Goal: Task Accomplishment & Management: Use online tool/utility

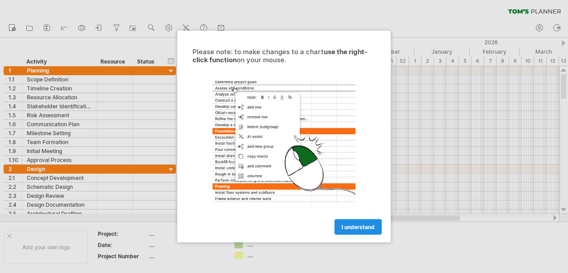
click at [357, 226] on span "I understand" at bounding box center [358, 226] width 33 height 7
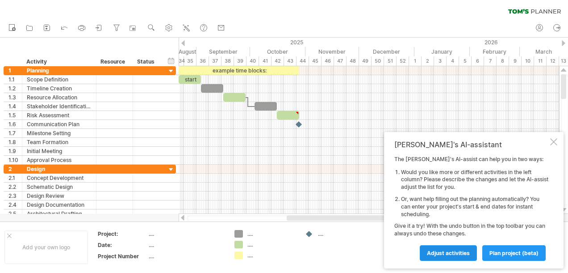
click at [462, 252] on span "Adjust activities" at bounding box center [448, 252] width 43 height 7
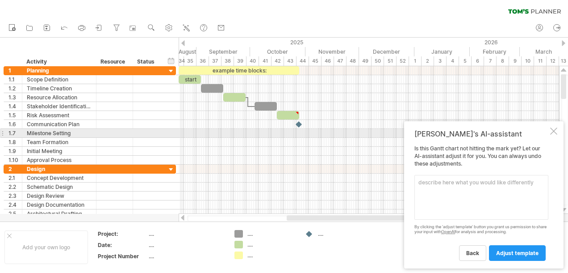
click at [553, 131] on div at bounding box center [553, 130] width 7 height 7
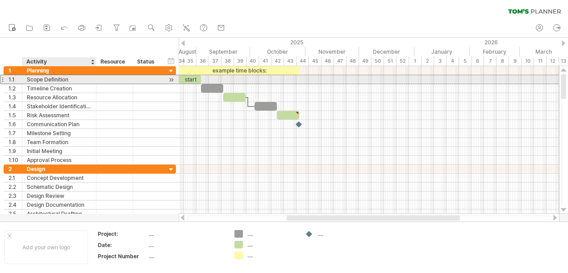
click at [72, 79] on div "Scope Definition" at bounding box center [59, 79] width 65 height 8
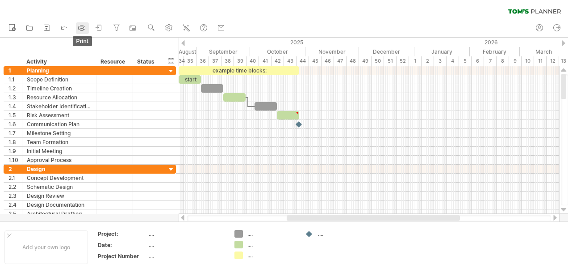
click at [80, 28] on icon at bounding box center [81, 27] width 9 height 9
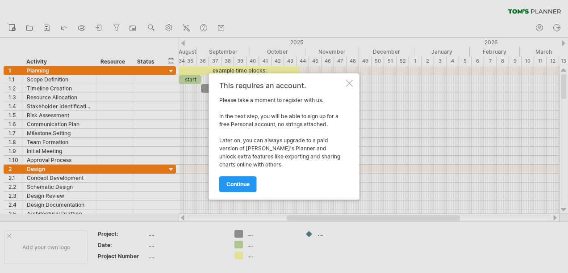
click at [347, 83] on div at bounding box center [349, 83] width 7 height 7
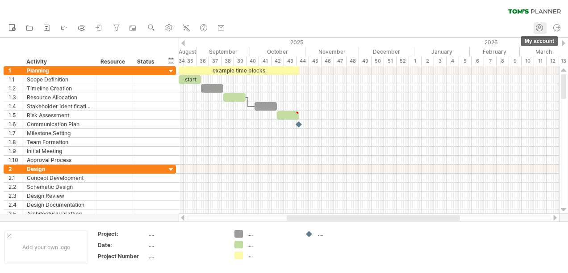
click at [540, 28] on circle at bounding box center [540, 27] width 2 height 2
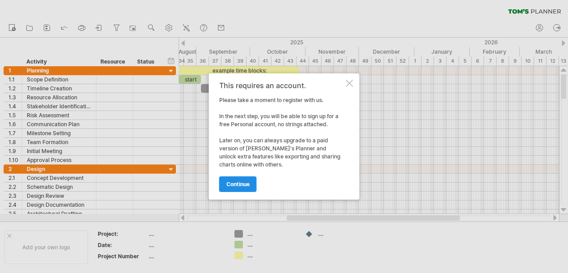
click at [245, 183] on span "continue" at bounding box center [238, 184] width 23 height 7
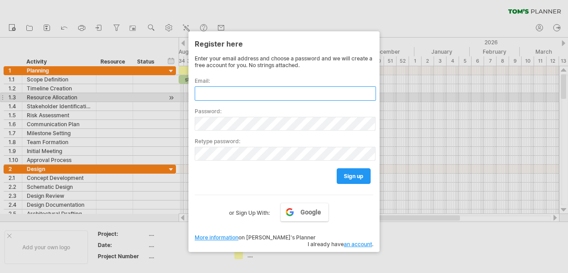
click at [221, 94] on input "text" at bounding box center [285, 93] width 181 height 14
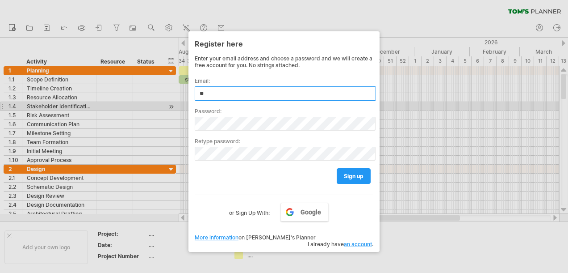
type input "*"
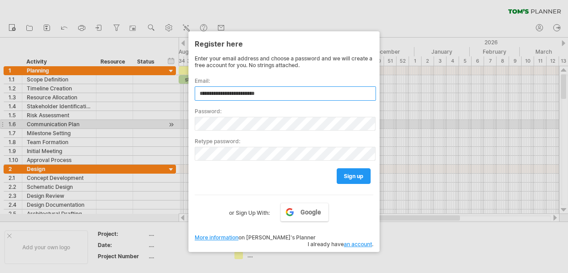
type input "**********"
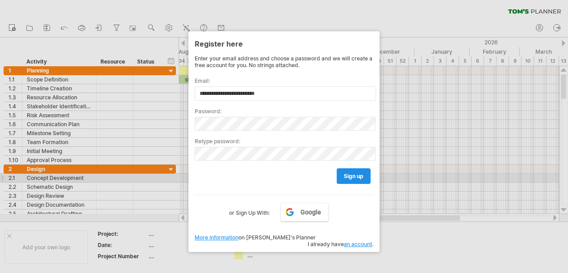
click at [351, 176] on link "sign up" at bounding box center [354, 176] width 34 height 16
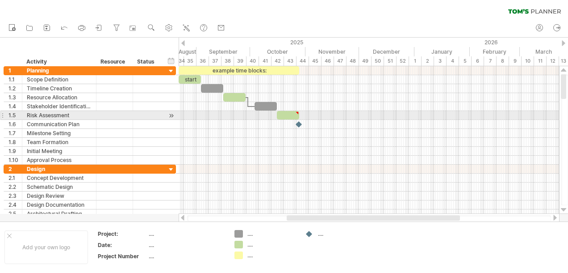
type textarea "**********"
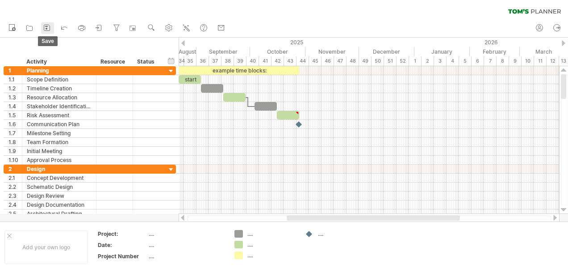
click at [47, 29] on icon at bounding box center [46, 27] width 9 height 9
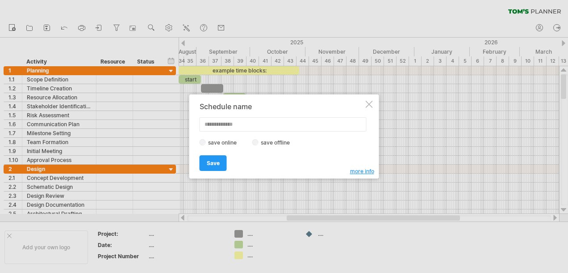
click at [368, 104] on div at bounding box center [369, 104] width 7 height 7
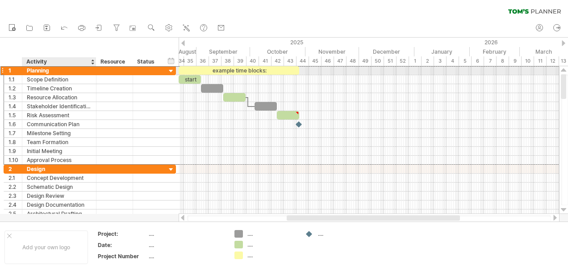
click at [55, 70] on div "Planning" at bounding box center [59, 70] width 65 height 8
type input "*"
type input "**********"
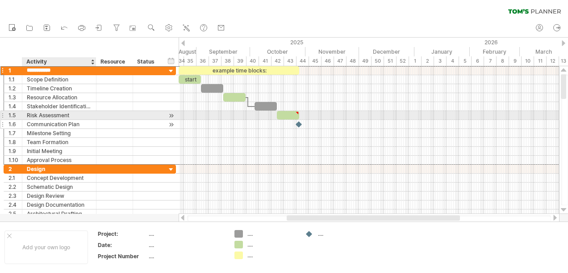
click at [101, 121] on div at bounding box center [114, 124] width 27 height 8
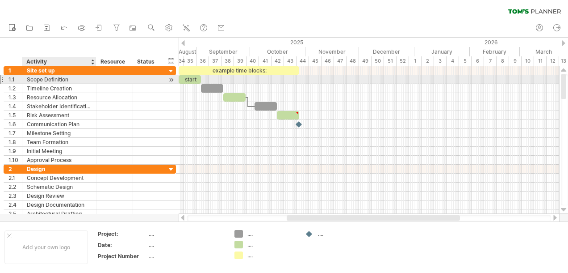
click at [72, 79] on div "Scope Definition" at bounding box center [59, 79] width 65 height 8
type input "*"
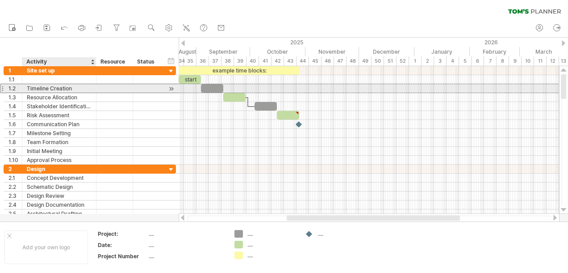
click at [78, 86] on div "Timeline Creation" at bounding box center [59, 88] width 65 height 8
type input "*"
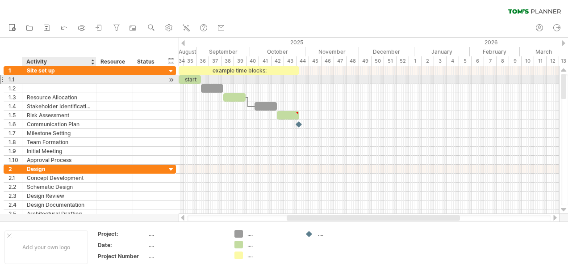
click at [28, 79] on div at bounding box center [59, 79] width 65 height 8
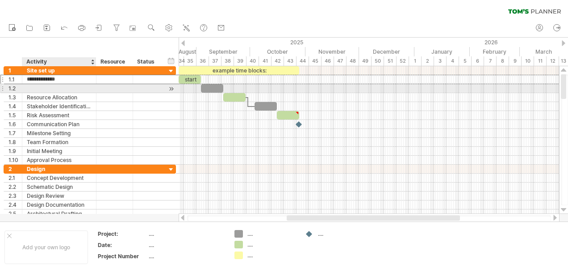
type input "**********"
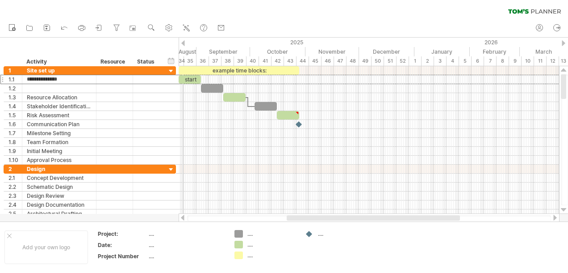
click at [183, 52] on div "August" at bounding box center [168, 51] width 55 height 9
click at [181, 59] on div "34" at bounding box center [178, 60] width 13 height 9
click at [188, 59] on div "35" at bounding box center [190, 60] width 13 height 9
click at [168, 27] on use at bounding box center [168, 27] width 9 height 9
select select "*"
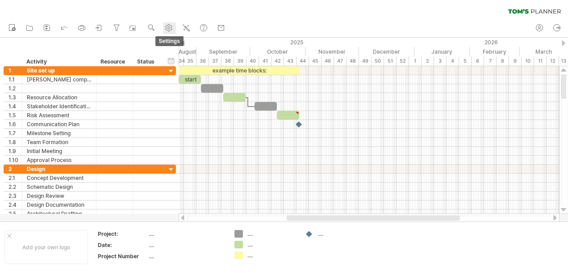
select select "**"
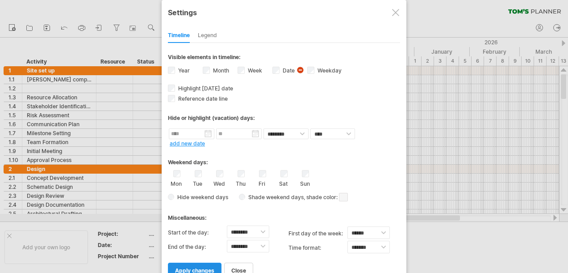
click at [201, 267] on span "apply changes" at bounding box center [194, 270] width 39 height 7
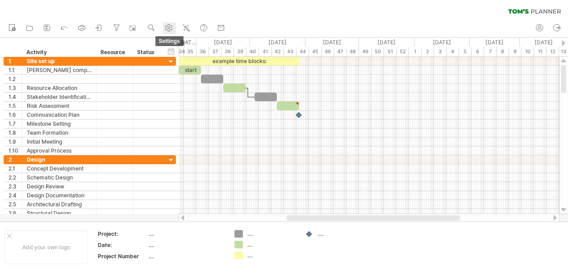
click at [167, 29] on use at bounding box center [168, 27] width 9 height 9
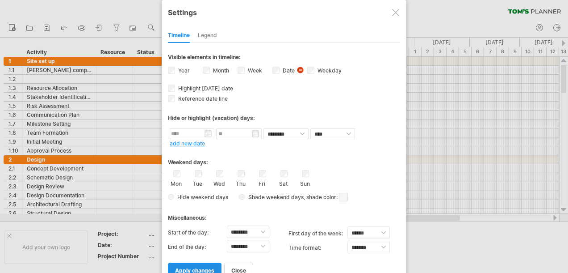
click at [197, 267] on span "apply changes" at bounding box center [194, 270] width 39 height 7
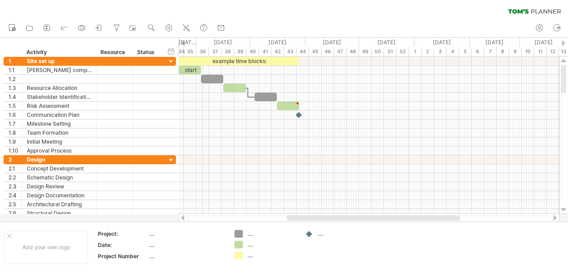
click at [202, 47] on div "36" at bounding box center [203, 51] width 13 height 9
click at [188, 42] on div "[DATE]" at bounding box center [168, 42] width 55 height 9
drag, startPoint x: 184, startPoint y: 42, endPoint x: 221, endPoint y: 41, distance: 37.1
click at [226, 41] on div "Trying to reach [DOMAIN_NAME] Connected again... 0% clear filter new 1" at bounding box center [284, 136] width 568 height 273
click at [183, 216] on div at bounding box center [182, 217] width 7 height 6
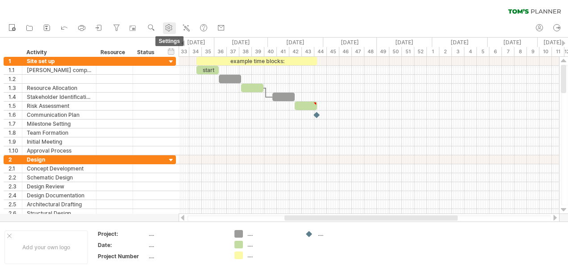
click at [169, 26] on use at bounding box center [168, 27] width 9 height 9
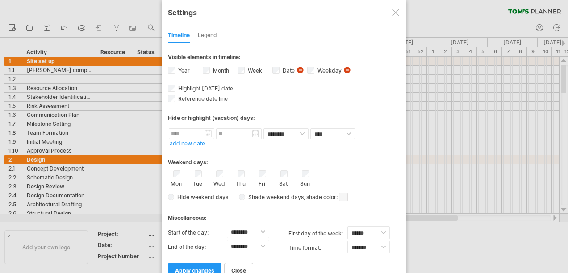
click at [257, 170] on div "Fri" at bounding box center [262, 178] width 11 height 17
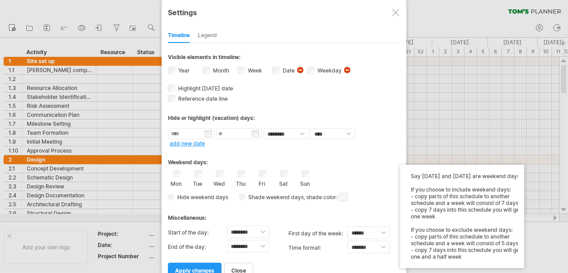
click at [344, 193] on span at bounding box center [343, 197] width 9 height 8
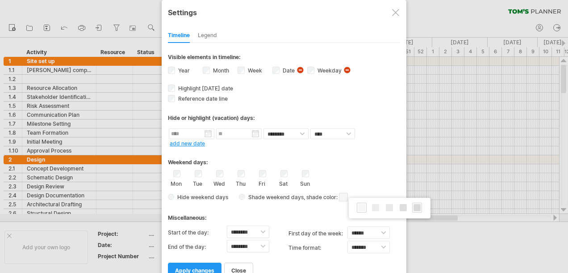
click at [415, 207] on span at bounding box center [417, 207] width 7 height 7
click at [263, 227] on select "******** ******** ******** ******** ******** ******** ******** ******** *******…" at bounding box center [248, 231] width 42 height 13
select select "*"
click at [227, 225] on select "******** ******** ******** ******** ******** ******** ******** ******** *******…" at bounding box center [248, 231] width 42 height 13
click at [263, 240] on select "******** ******** ******** ******** ******** ******** ******** ******** *******…" at bounding box center [248, 245] width 42 height 13
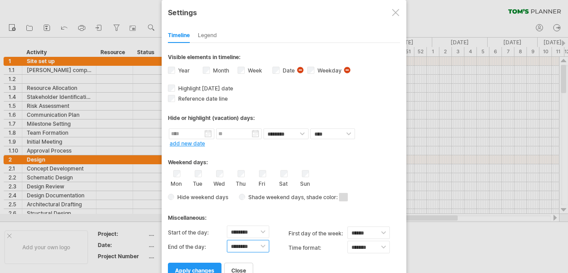
select select "**"
click at [227, 239] on select "******** ******** ******** ******** ******** ******** ******** ******** *******…" at bounding box center [248, 245] width 42 height 13
click at [198, 267] on span "apply changes" at bounding box center [194, 270] width 39 height 7
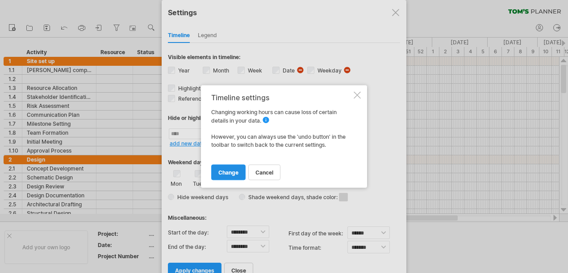
click at [232, 171] on span "change" at bounding box center [228, 172] width 20 height 7
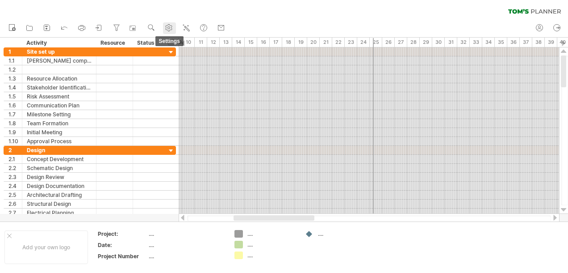
click at [168, 28] on circle at bounding box center [169, 28] width 2 height 2
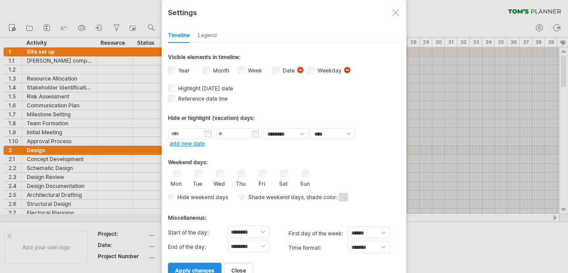
click at [199, 267] on span "apply changes" at bounding box center [194, 270] width 39 height 7
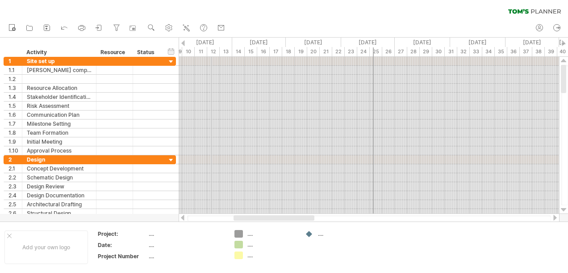
click at [211, 42] on div "[DATE]" at bounding box center [204, 42] width 55 height 9
click at [361, 42] on div "[DATE]" at bounding box center [368, 42] width 54 height 9
click at [170, 50] on div "hide start/end/duration show start/end/duration" at bounding box center [171, 50] width 8 height 9
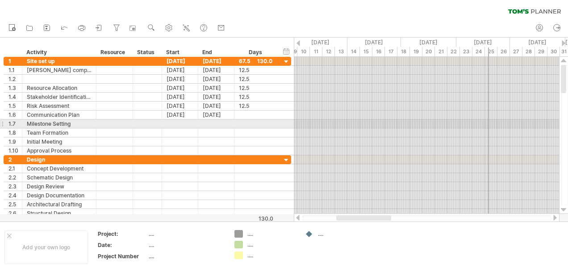
click at [325, 121] on div at bounding box center [426, 123] width 265 height 9
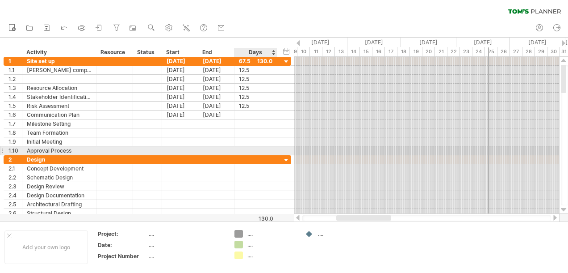
click at [250, 153] on div at bounding box center [256, 150] width 34 height 8
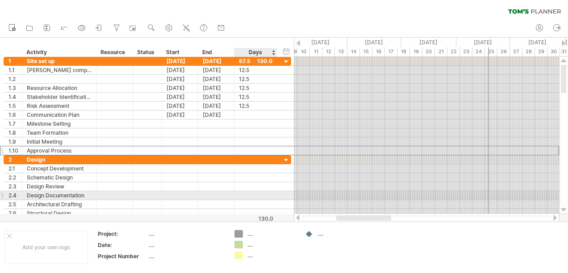
click at [251, 196] on div at bounding box center [256, 195] width 34 height 8
click at [118, 40] on div "hide start/end/duration show start/end/duration ******** Activity ******** Reso…" at bounding box center [147, 47] width 294 height 19
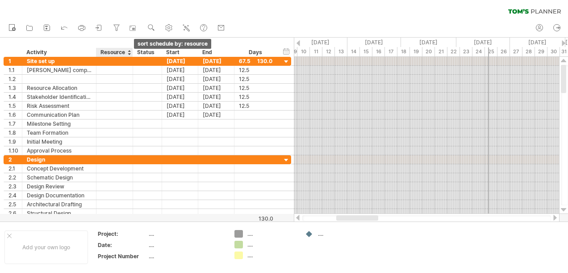
click at [128, 53] on div at bounding box center [129, 52] width 4 height 9
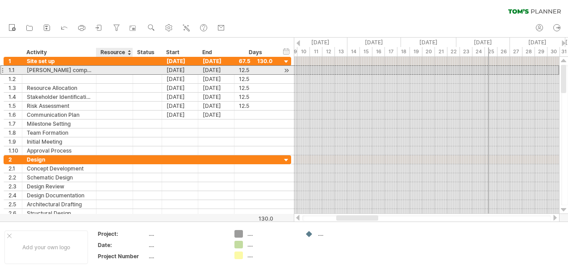
click at [108, 68] on div at bounding box center [114, 70] width 27 height 8
click at [42, 71] on div "[PERSON_NAME] compound" at bounding box center [59, 70] width 65 height 8
click at [104, 70] on div at bounding box center [114, 70] width 27 height 8
click at [143, 68] on div at bounding box center [148, 70] width 20 height 8
click at [108, 70] on div at bounding box center [114, 70] width 27 height 8
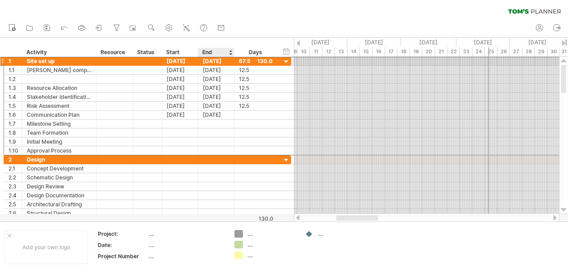
click at [221, 62] on div "[DATE]" at bounding box center [216, 61] width 36 height 8
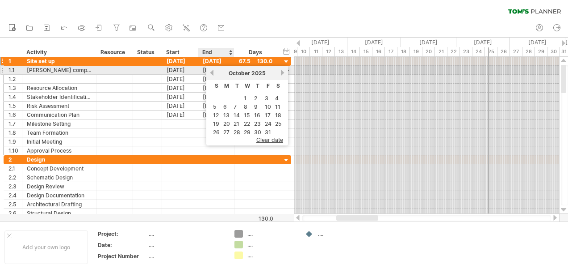
click at [213, 71] on link "previous" at bounding box center [212, 72] width 7 height 7
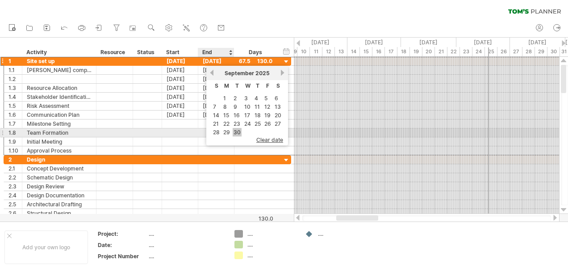
click at [238, 130] on link "30" at bounding box center [237, 132] width 9 height 8
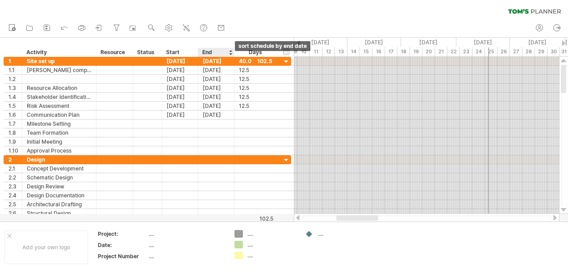
click at [229, 54] on div at bounding box center [231, 52] width 4 height 9
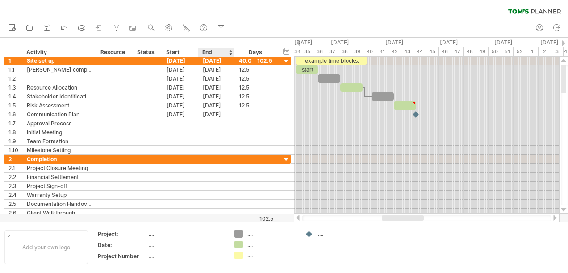
click at [213, 53] on div "End" at bounding box center [215, 52] width 27 height 9
click at [229, 53] on div at bounding box center [231, 52] width 4 height 9
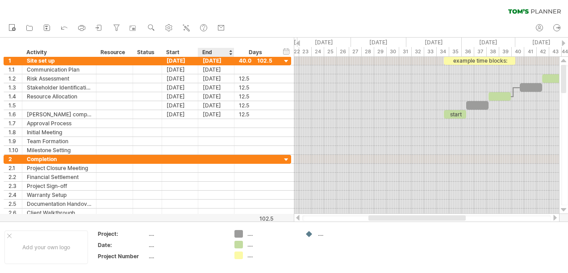
click at [229, 50] on div at bounding box center [231, 52] width 4 height 9
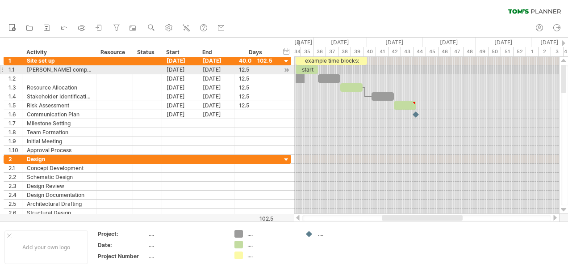
drag, startPoint x: 237, startPoint y: 231, endPoint x: 298, endPoint y: 75, distance: 167.9
click at [298, 75] on div "Trying to reach [DOMAIN_NAME] Connected again... 0% clear filter new 1" at bounding box center [284, 136] width 568 height 273
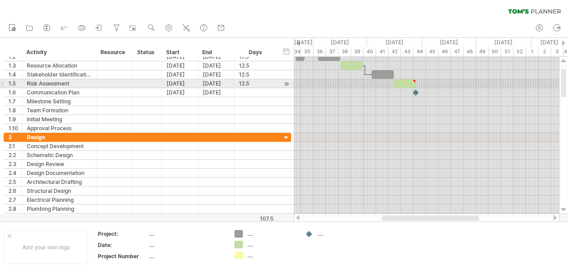
click at [341, 87] on div at bounding box center [426, 83] width 265 height 9
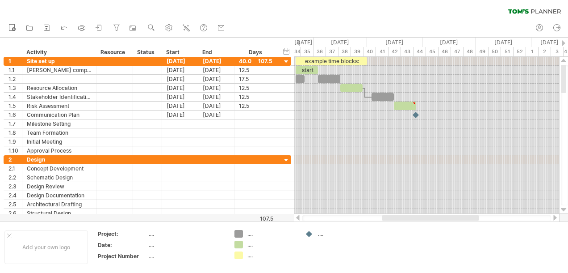
click at [298, 45] on div at bounding box center [299, 43] width 4 height 6
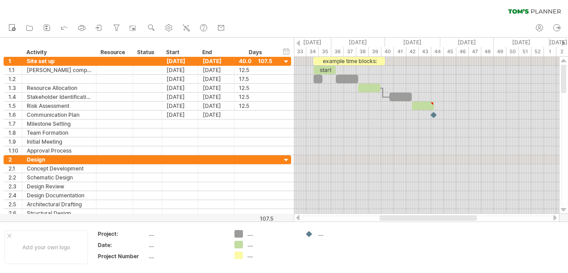
click at [298, 44] on div at bounding box center [299, 43] width 4 height 6
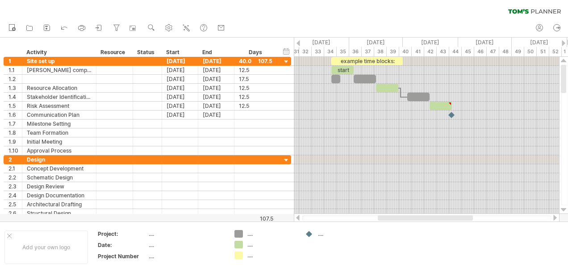
click at [298, 44] on div at bounding box center [299, 43] width 4 height 6
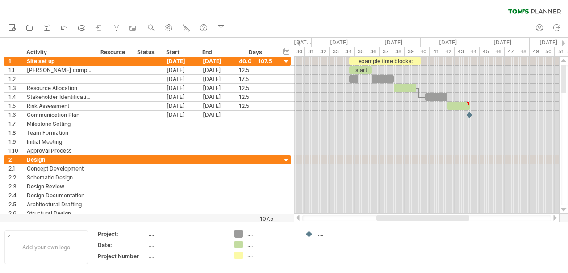
click at [298, 44] on div at bounding box center [299, 43] width 4 height 6
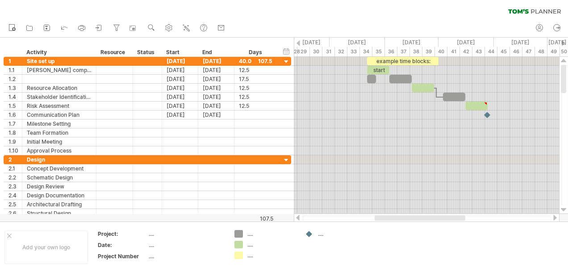
click at [563, 42] on div at bounding box center [564, 43] width 4 height 6
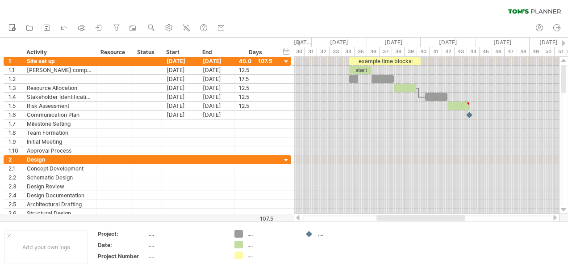
click at [563, 42] on div at bounding box center [564, 43] width 4 height 6
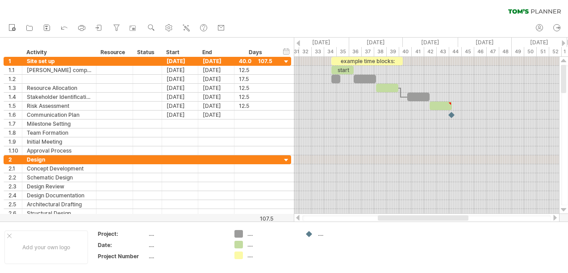
click at [563, 42] on div at bounding box center [564, 43] width 4 height 6
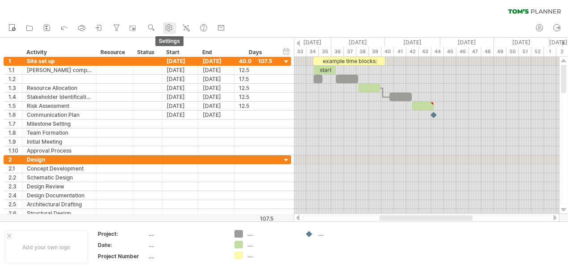
click at [168, 25] on use at bounding box center [168, 27] width 9 height 9
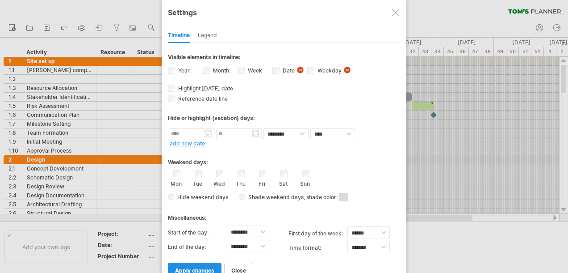
click at [206, 267] on span "apply changes" at bounding box center [194, 270] width 39 height 7
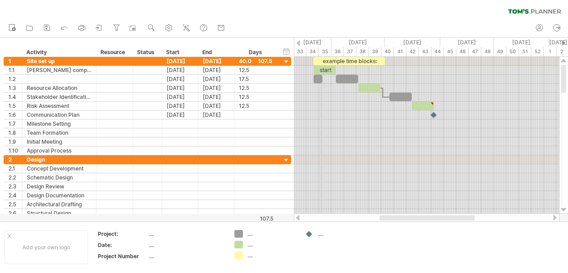
click at [322, 42] on div "[DATE]" at bounding box center [303, 42] width 55 height 9
click at [320, 234] on div "...." at bounding box center [342, 234] width 49 height 8
click at [309, 234] on div "Trying to reach [DOMAIN_NAME] Connected again... 0% clear filter new 1" at bounding box center [284, 136] width 568 height 273
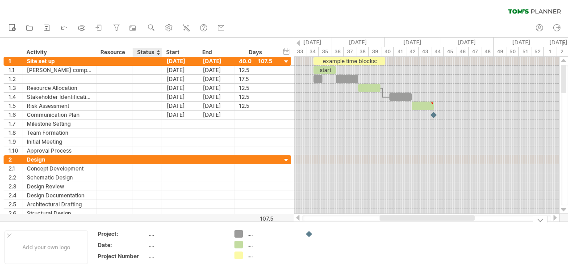
click at [150, 234] on div "...." at bounding box center [186, 234] width 75 height 8
type input "**********"
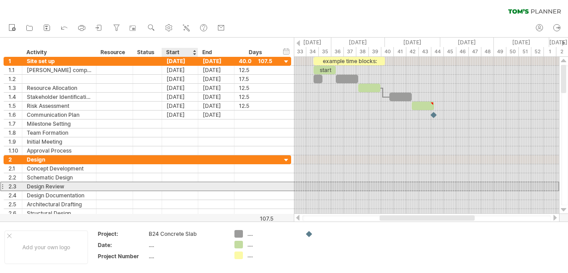
click at [192, 188] on div at bounding box center [180, 186] width 36 height 8
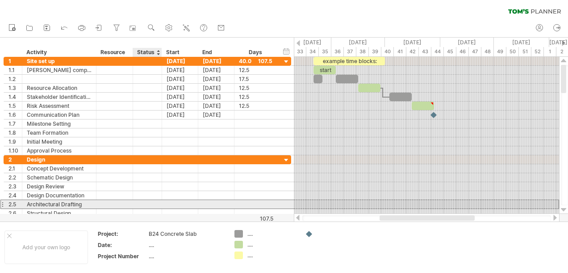
click at [140, 205] on div at bounding box center [148, 204] width 20 height 8
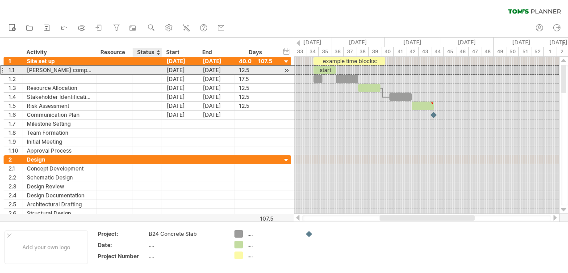
click at [143, 70] on div at bounding box center [148, 70] width 20 height 8
click at [65, 69] on div "[PERSON_NAME] compound" at bounding box center [59, 70] width 65 height 8
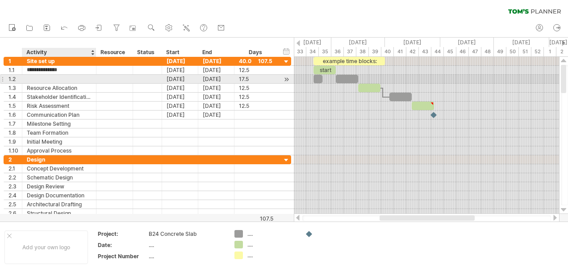
click at [31, 76] on div at bounding box center [59, 79] width 65 height 8
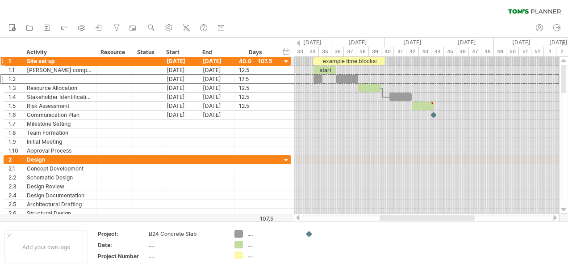
click at [564, 61] on div at bounding box center [564, 60] width 6 height 7
click at [285, 51] on div "hide start/end/duration show start/end/duration" at bounding box center [286, 50] width 8 height 9
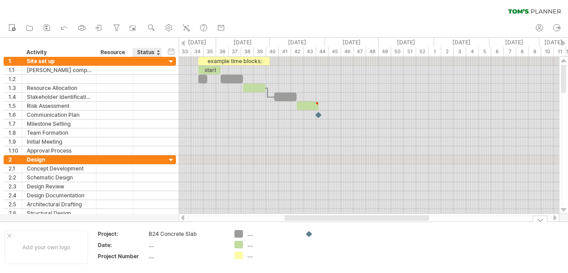
click at [155, 244] on div "...." at bounding box center [186, 245] width 75 height 8
type input "**********"
click at [151, 253] on div "...." at bounding box center [186, 256] width 75 height 8
click at [37, 243] on div "Add your own logo" at bounding box center [46, 247] width 84 height 34
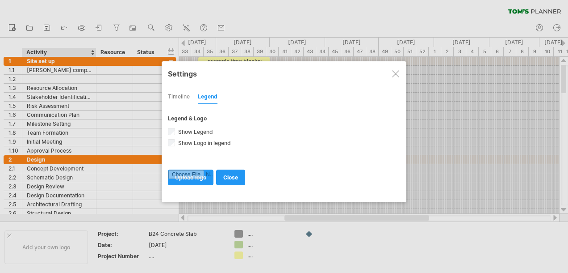
click at [396, 72] on div at bounding box center [395, 73] width 7 height 7
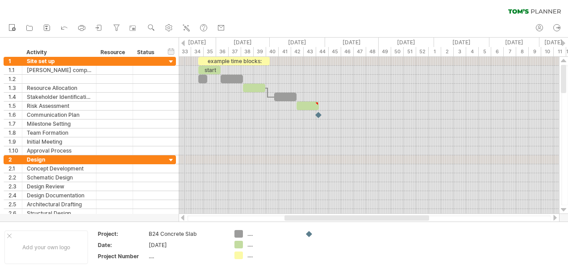
click at [185, 50] on div "33" at bounding box center [185, 51] width 13 height 9
click at [191, 50] on div "33" at bounding box center [185, 51] width 13 height 9
click at [204, 43] on div "[DATE]" at bounding box center [188, 42] width 55 height 9
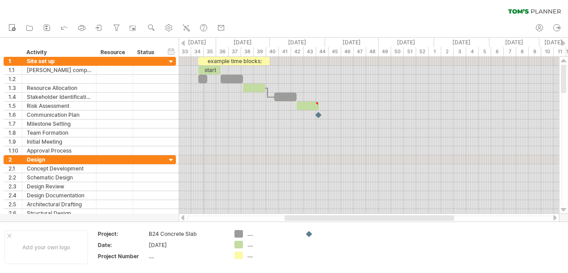
click at [204, 43] on div "[DATE]" at bounding box center [188, 42] width 55 height 9
click at [168, 28] on circle at bounding box center [169, 28] width 2 height 2
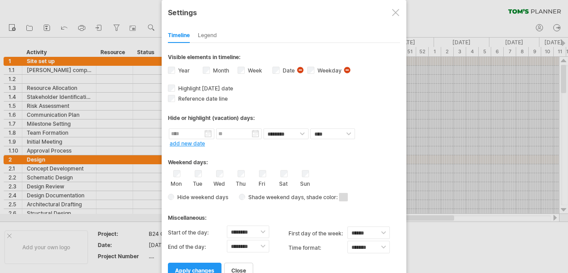
click at [206, 35] on div "Legend" at bounding box center [207, 36] width 19 height 14
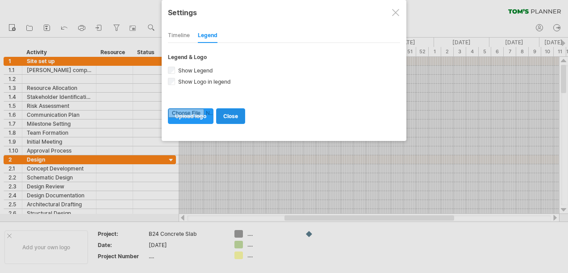
click at [230, 113] on span "close" at bounding box center [230, 116] width 15 height 7
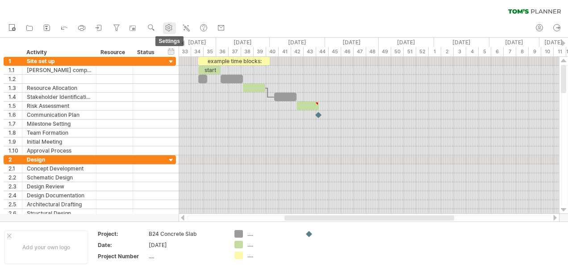
click at [172, 27] on use at bounding box center [168, 27] width 9 height 9
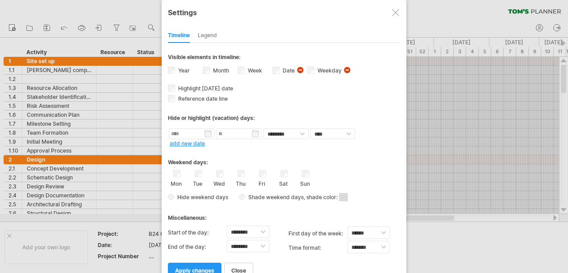
click at [299, 68] on span "visibility of date Currently there is not enough space horizontally to display …" at bounding box center [301, 71] width 9 height 10
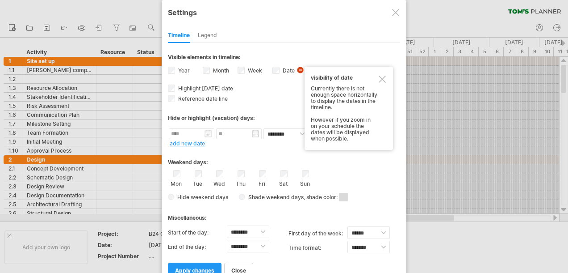
click at [333, 50] on div "Visible elements in timeline: Year Month Week visibility of weeknumbers Current…" at bounding box center [284, 53] width 232 height 20
click at [381, 79] on div at bounding box center [382, 79] width 7 height 7
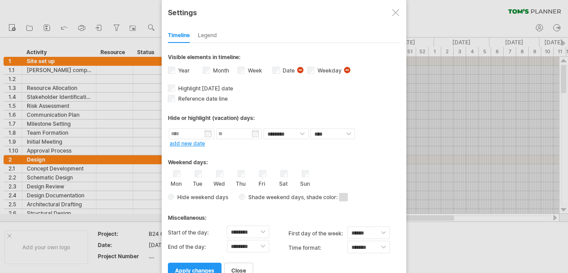
click at [346, 69] on span "visibility of weekday Currently there is not enough space horizontally to displ…" at bounding box center [348, 71] width 9 height 10
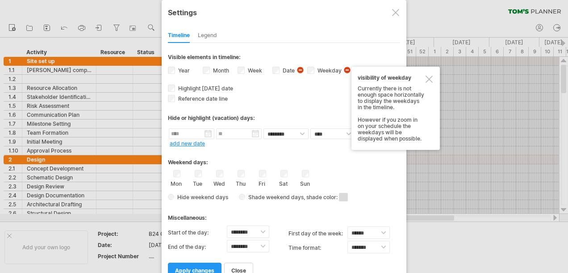
click at [428, 76] on div at bounding box center [429, 79] width 7 height 7
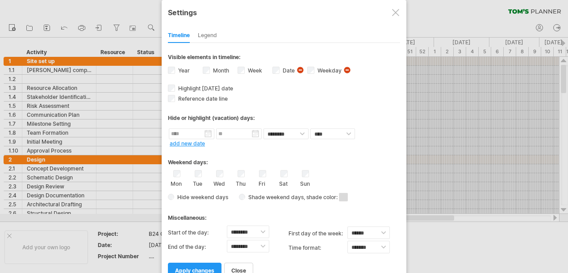
click at [394, 11] on div at bounding box center [395, 12] width 7 height 7
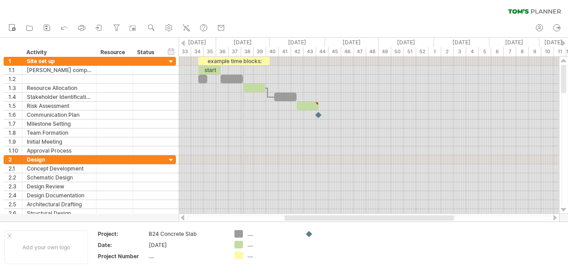
click at [243, 42] on div "[DATE]" at bounding box center [243, 42] width 54 height 9
click at [246, 50] on div "38" at bounding box center [247, 51] width 13 height 9
click at [152, 26] on use at bounding box center [151, 27] width 9 height 9
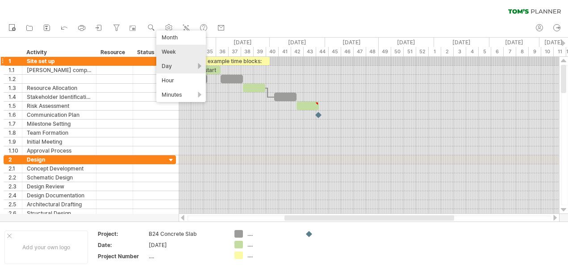
click at [170, 65] on div "Day" at bounding box center [181, 66] width 50 height 14
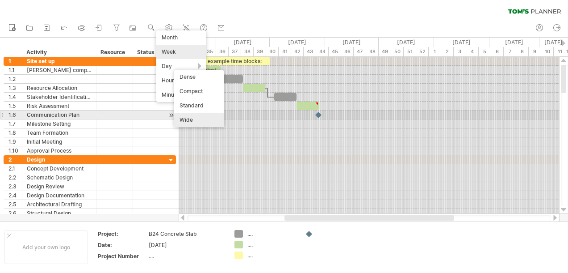
click at [190, 119] on div "Wide" at bounding box center [199, 120] width 50 height 14
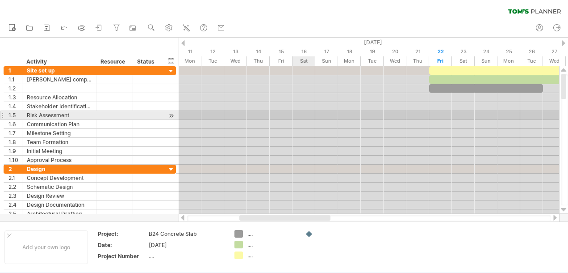
click at [307, 120] on div at bounding box center [369, 124] width 381 height 9
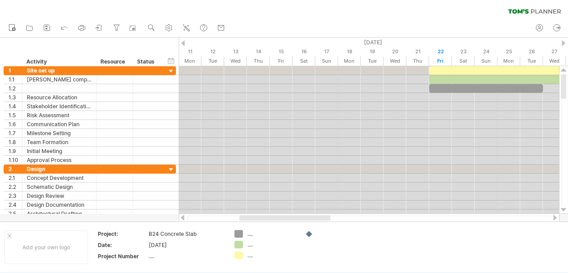
click at [562, 43] on div at bounding box center [564, 43] width 4 height 6
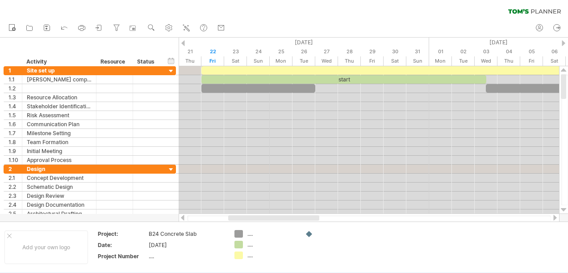
click at [562, 43] on div at bounding box center [564, 43] width 4 height 6
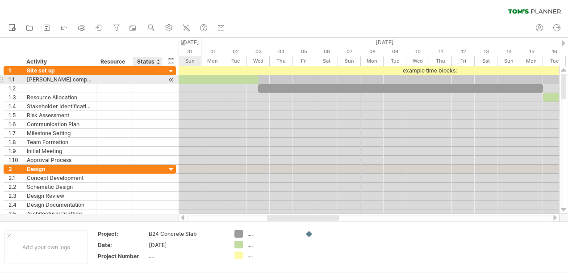
click at [171, 80] on div at bounding box center [171, 79] width 8 height 9
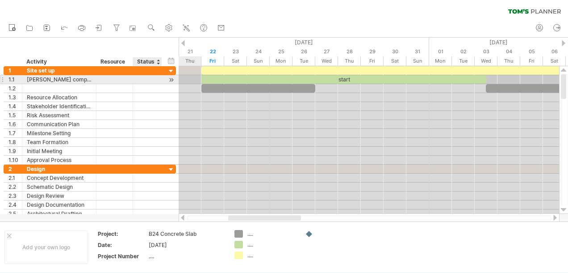
click at [171, 79] on div at bounding box center [171, 79] width 8 height 9
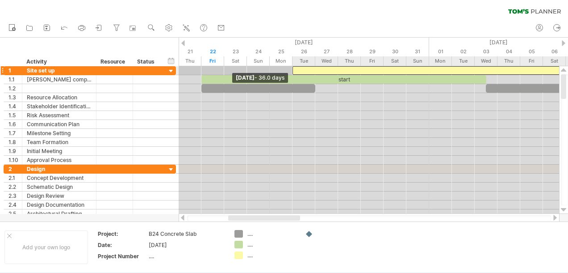
drag, startPoint x: 201, startPoint y: 69, endPoint x: 292, endPoint y: 67, distance: 91.6
click at [292, 67] on span at bounding box center [293, 70] width 4 height 8
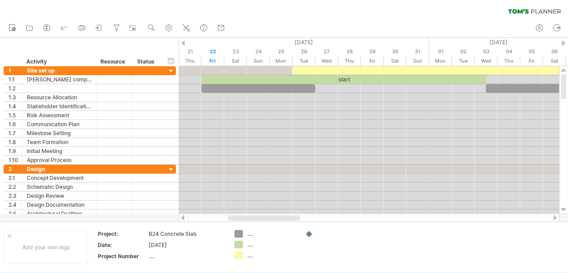
click at [555, 218] on div at bounding box center [555, 217] width 7 height 6
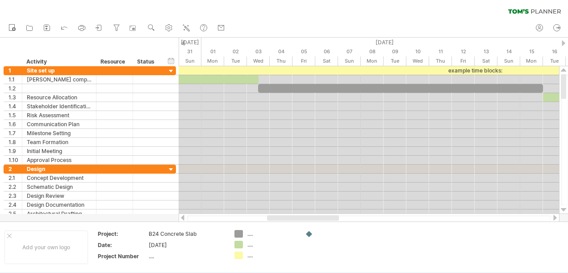
click at [555, 218] on div at bounding box center [555, 217] width 7 height 6
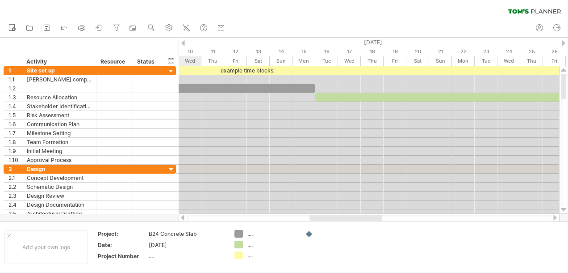
click at [553, 215] on div at bounding box center [555, 217] width 7 height 6
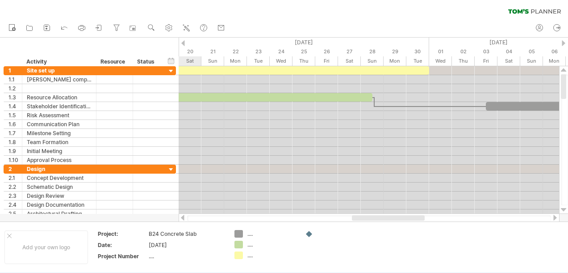
click at [553, 215] on div at bounding box center [555, 217] width 7 height 6
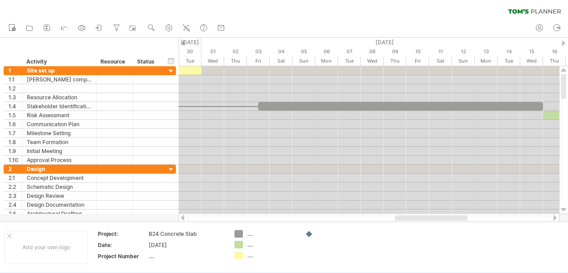
click at [555, 218] on div at bounding box center [555, 217] width 7 height 6
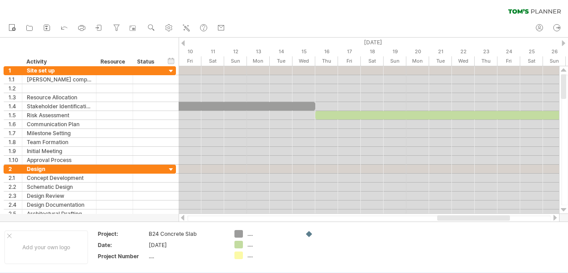
click at [183, 217] on div at bounding box center [182, 217] width 7 height 6
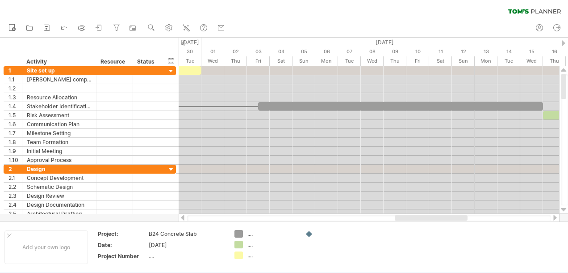
click at [183, 217] on div at bounding box center [182, 217] width 7 height 6
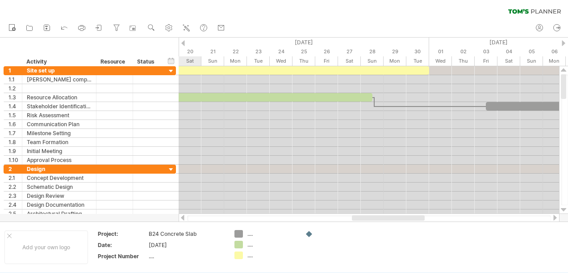
click at [183, 217] on div at bounding box center [182, 217] width 7 height 6
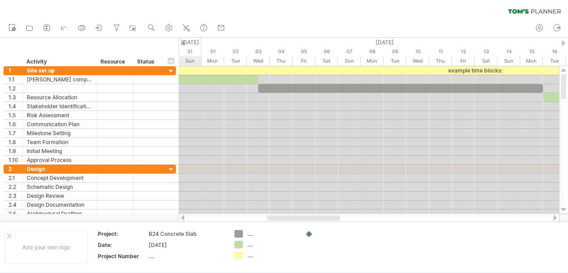
click at [184, 217] on div at bounding box center [182, 217] width 7 height 6
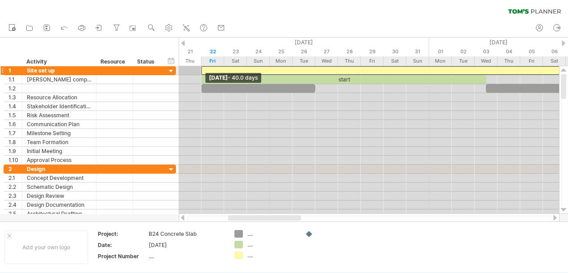
drag, startPoint x: 293, startPoint y: 70, endPoint x: 202, endPoint y: 67, distance: 91.6
click at [202, 67] on span at bounding box center [202, 70] width 4 height 8
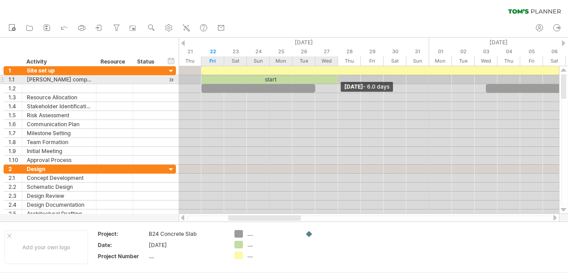
drag, startPoint x: 485, startPoint y: 80, endPoint x: 333, endPoint y: 77, distance: 151.9
click at [333, 77] on div "start" at bounding box center [270, 79] width 137 height 8
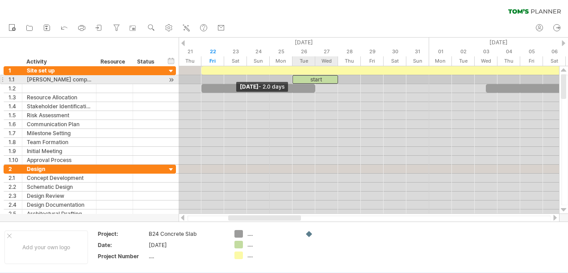
drag, startPoint x: 201, startPoint y: 79, endPoint x: 294, endPoint y: 80, distance: 93.8
click at [294, 80] on div "start" at bounding box center [316, 79] width 46 height 8
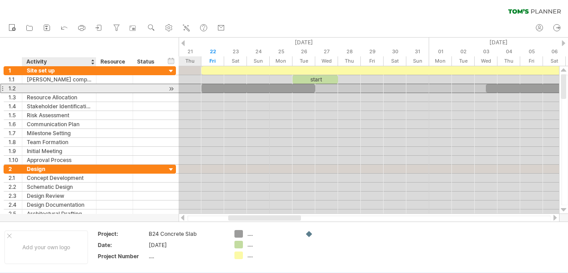
click at [61, 88] on div at bounding box center [59, 88] width 65 height 8
type input "**********"
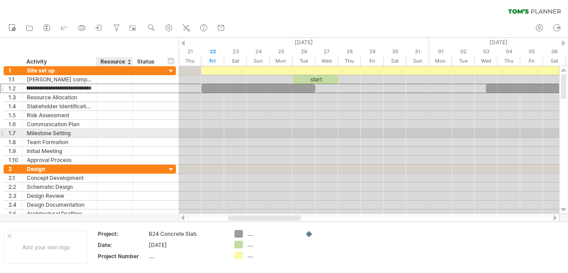
scroll to position [0, 0]
click at [123, 129] on div at bounding box center [114, 133] width 27 height 8
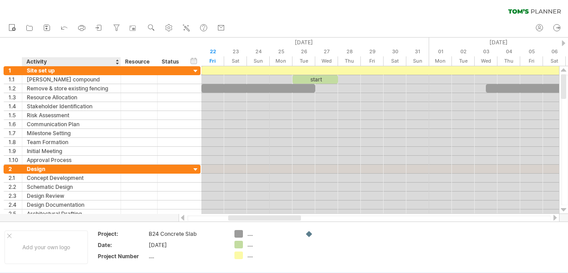
drag, startPoint x: 95, startPoint y: 62, endPoint x: 120, endPoint y: 61, distance: 24.6
click at [120, 61] on div "******** Activity" at bounding box center [71, 61] width 99 height 9
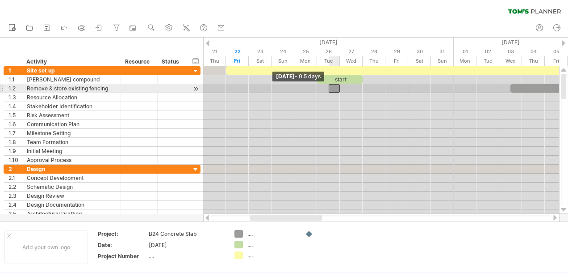
drag, startPoint x: 225, startPoint y: 89, endPoint x: 349, endPoint y: 87, distance: 123.8
click at [349, 87] on div "example time blocks: start [DATE] - 6.0 days [DATE] - 0.5 days" at bounding box center [381, 139] width 356 height 147
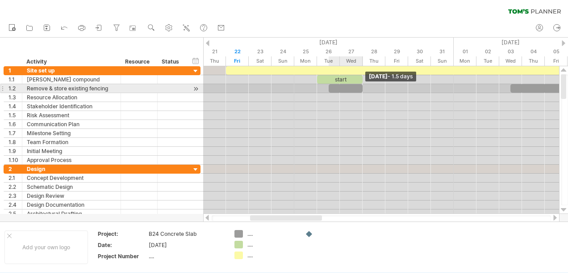
drag, startPoint x: 340, startPoint y: 88, endPoint x: 360, endPoint y: 88, distance: 20.6
click at [360, 88] on div at bounding box center [346, 88] width 34 height 8
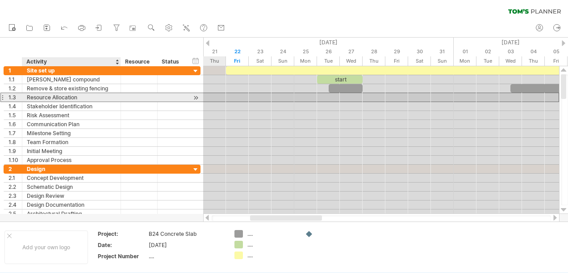
click at [71, 98] on div "Resource Allocation" at bounding box center [71, 97] width 89 height 8
click at [79, 97] on input "**********" at bounding box center [71, 97] width 89 height 8
type input "*"
type input "**********"
drag, startPoint x: 238, startPoint y: 254, endPoint x: 360, endPoint y: 97, distance: 198.8
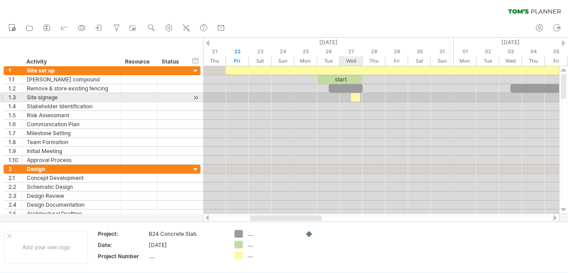
click at [360, 97] on div "Trying to reach [DOMAIN_NAME] Connected again... 0% clear filter new 1" at bounding box center [284, 136] width 568 height 273
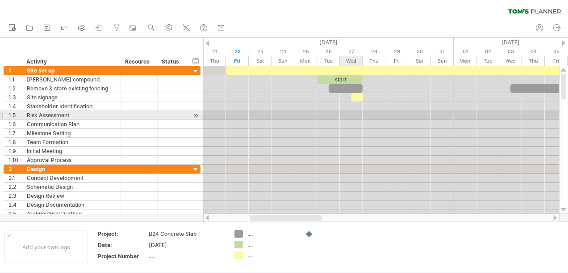
click at [349, 115] on div at bounding box center [381, 115] width 356 height 9
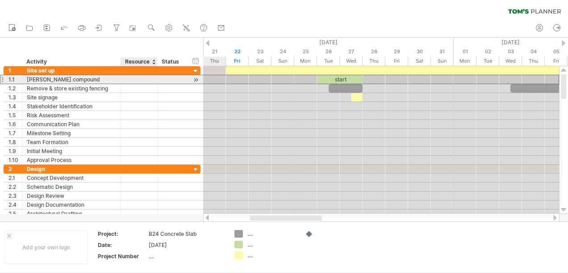
click at [130, 80] on div at bounding box center [139, 79] width 27 height 8
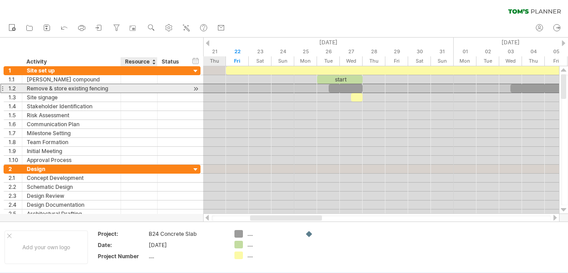
click at [130, 87] on div at bounding box center [139, 88] width 27 height 8
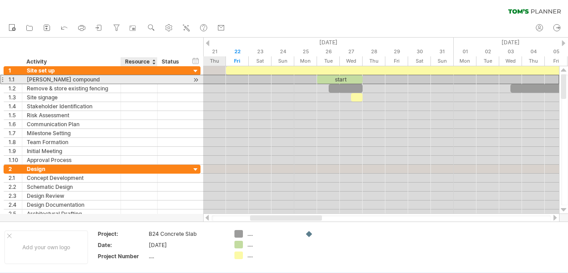
click at [129, 79] on div at bounding box center [139, 79] width 27 height 8
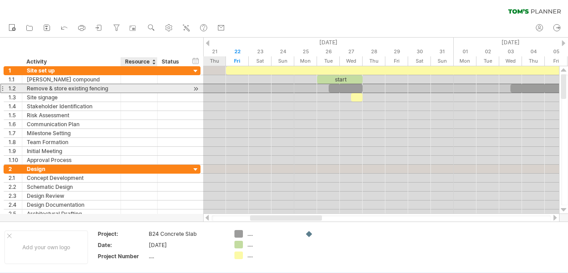
click at [130, 86] on div at bounding box center [139, 88] width 27 height 8
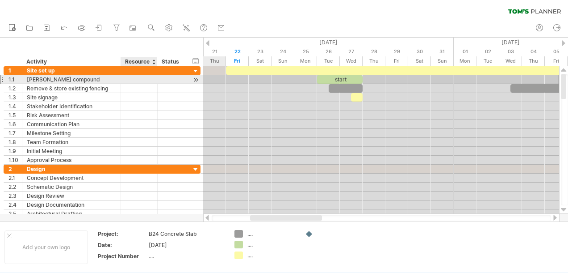
click at [129, 79] on div at bounding box center [139, 79] width 27 height 8
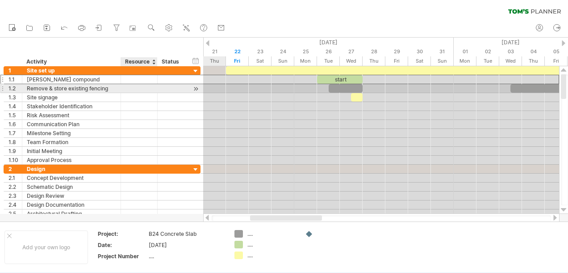
click at [126, 86] on div at bounding box center [139, 88] width 27 height 8
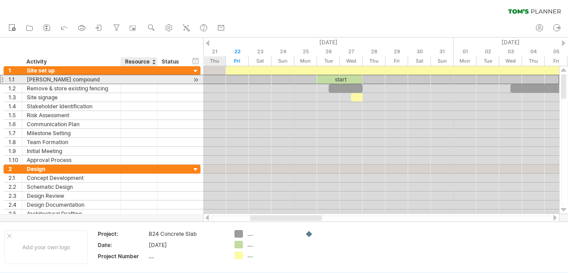
click at [126, 80] on div at bounding box center [139, 79] width 27 height 8
type input "**********"
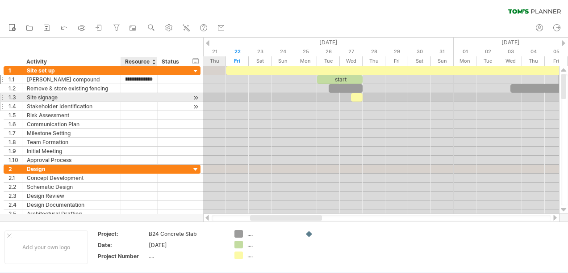
click at [139, 102] on div at bounding box center [139, 106] width 27 height 8
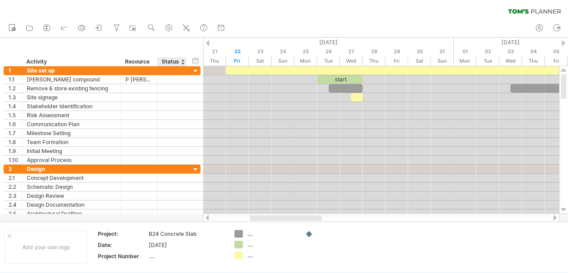
drag, startPoint x: 156, startPoint y: 60, endPoint x: 180, endPoint y: 59, distance: 23.7
click at [180, 59] on div "****** Status" at bounding box center [171, 61] width 29 height 9
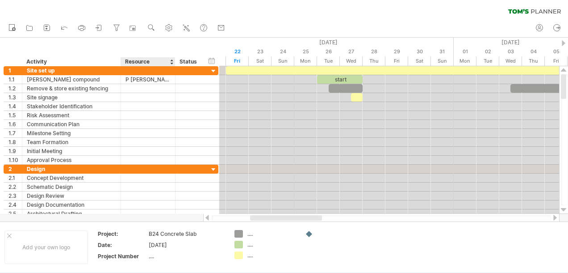
drag, startPoint x: 156, startPoint y: 65, endPoint x: 174, endPoint y: 65, distance: 17.9
click at [174, 65] on div at bounding box center [174, 61] width 3 height 9
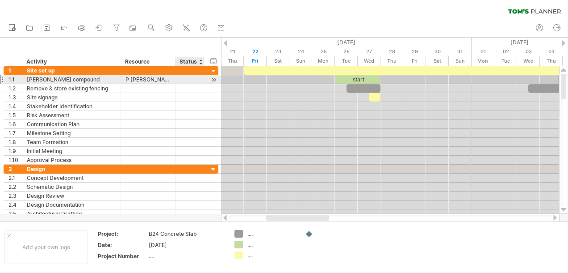
click at [197, 78] on div at bounding box center [190, 79] width 20 height 8
click at [213, 79] on div at bounding box center [214, 79] width 8 height 9
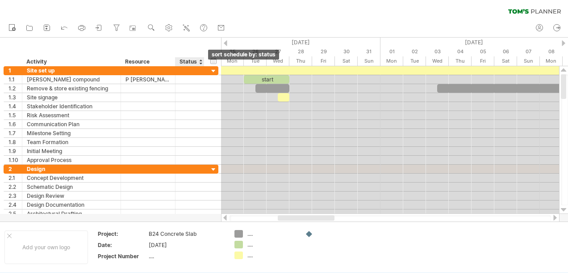
click at [199, 63] on div at bounding box center [201, 61] width 4 height 9
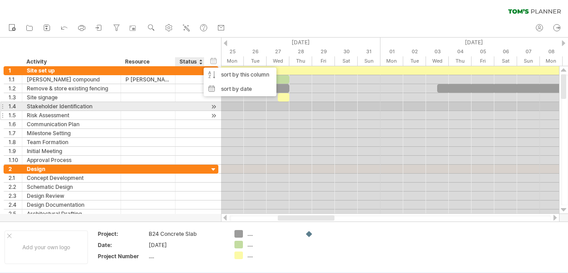
click at [189, 111] on div at bounding box center [190, 115] width 20 height 8
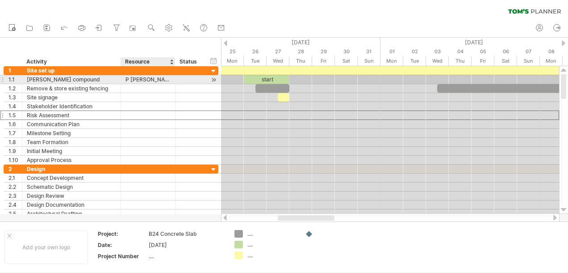
click at [143, 79] on div "P [PERSON_NAME]/[PERSON_NAME]" at bounding box center [148, 79] width 45 height 8
drag, startPoint x: 125, startPoint y: 79, endPoint x: 168, endPoint y: 78, distance: 42.9
click at [168, 78] on input "**********" at bounding box center [148, 79] width 45 height 8
drag, startPoint x: 126, startPoint y: 79, endPoint x: 136, endPoint y: 79, distance: 10.3
click at [146, 79] on div "P [PERSON_NAME]/[PERSON_NAME]" at bounding box center [148, 79] width 45 height 8
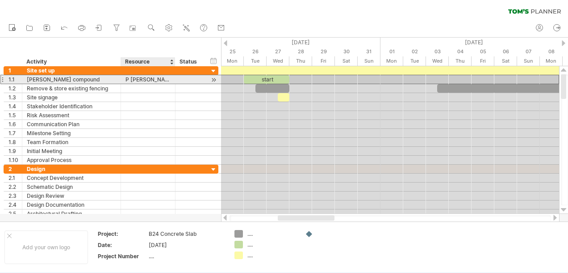
drag, startPoint x: 122, startPoint y: 78, endPoint x: 150, endPoint y: 79, distance: 27.7
click at [150, 79] on div "**********" at bounding box center [148, 79] width 55 height 8
drag, startPoint x: 125, startPoint y: 79, endPoint x: 171, endPoint y: 80, distance: 45.6
click at [171, 80] on div "**********" at bounding box center [148, 79] width 55 height 8
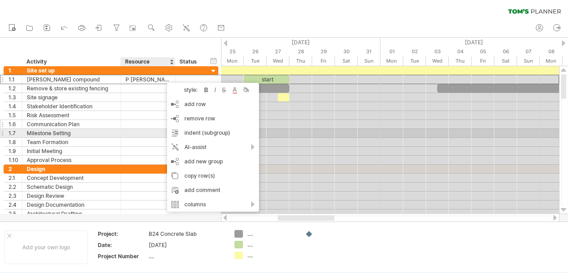
drag, startPoint x: 155, startPoint y: 129, endPoint x: 156, endPoint y: 122, distance: 6.8
click at [155, 129] on div at bounding box center [148, 133] width 45 height 8
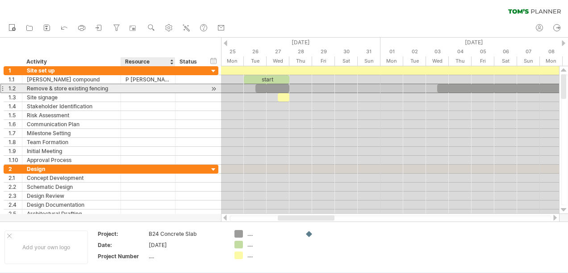
click at [134, 88] on div at bounding box center [148, 88] width 45 height 8
type input "**********"
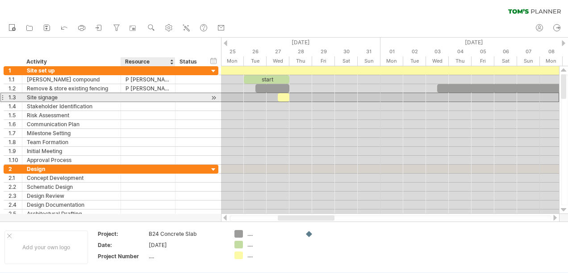
click at [132, 97] on div at bounding box center [148, 97] width 45 height 8
type input "**********"
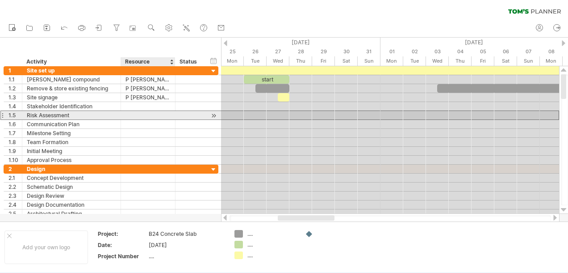
click at [153, 116] on div at bounding box center [148, 115] width 45 height 8
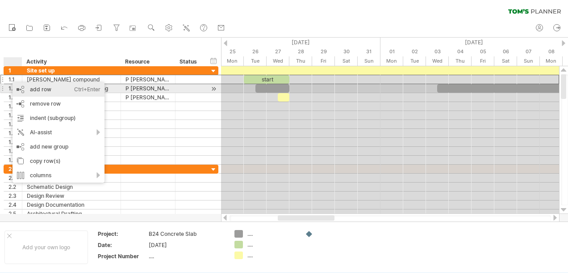
click at [32, 89] on div "add row Ctrl+Enter Cmd+Enter" at bounding box center [59, 89] width 92 height 14
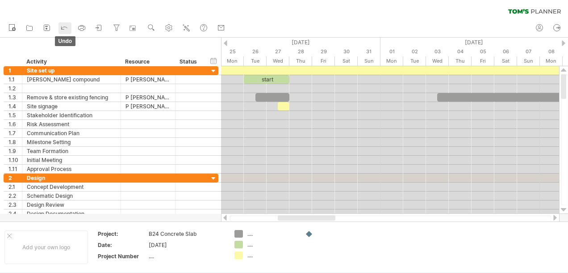
click at [63, 26] on icon at bounding box center [64, 27] width 9 height 9
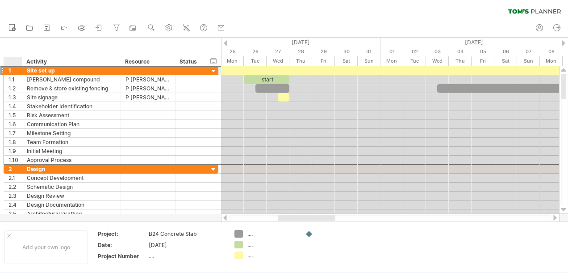
click at [23, 71] on div "**********" at bounding box center [71, 70] width 99 height 8
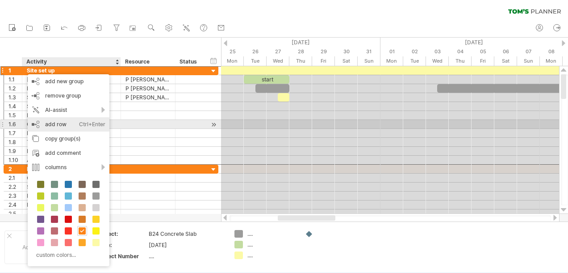
click at [50, 122] on div "add row Ctrl+Enter Cmd+Enter" at bounding box center [69, 124] width 82 height 14
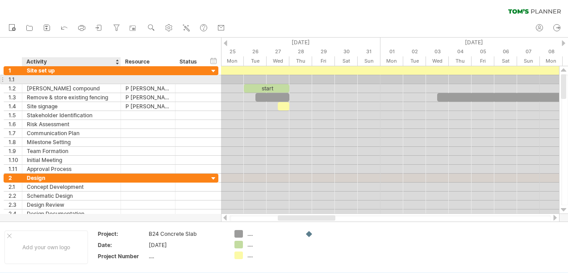
click at [33, 80] on div at bounding box center [71, 79] width 89 height 8
type input "**********"
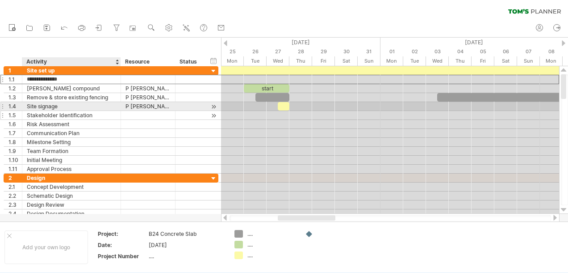
click at [109, 111] on div "Stakeholder Identification" at bounding box center [71, 115] width 89 height 8
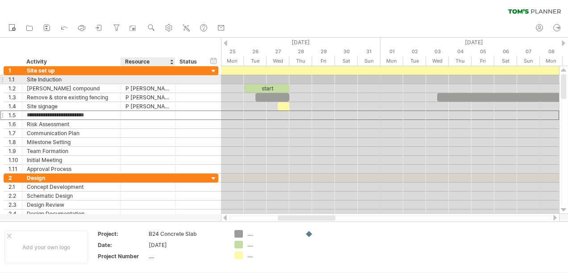
click at [130, 80] on div at bounding box center [148, 79] width 45 height 8
type input "**********"
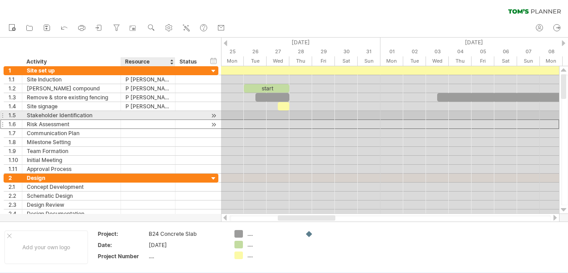
click at [142, 120] on div at bounding box center [148, 124] width 45 height 8
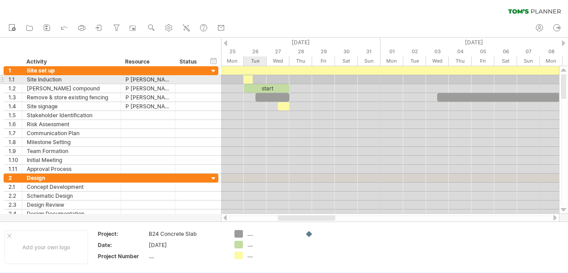
drag, startPoint x: 239, startPoint y: 254, endPoint x: 244, endPoint y: 79, distance: 175.2
click at [244, 79] on div "Trying to reach [DOMAIN_NAME] Connected again... 0% clear filter new 1" at bounding box center [284, 136] width 568 height 273
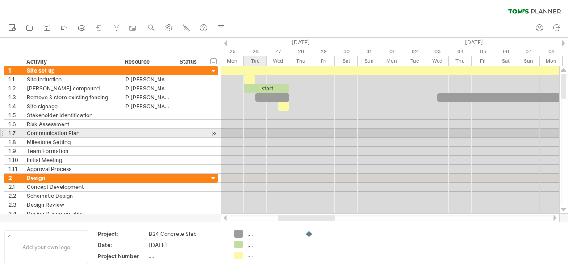
click at [266, 132] on div at bounding box center [390, 133] width 338 height 9
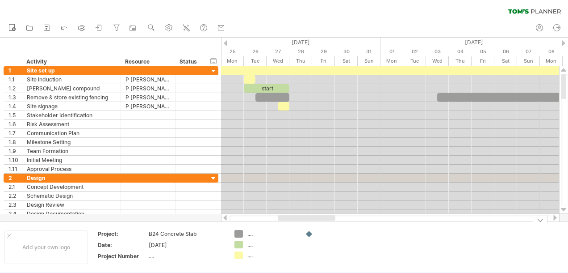
click at [223, 241] on td "[DATE]" at bounding box center [187, 246] width 76 height 10
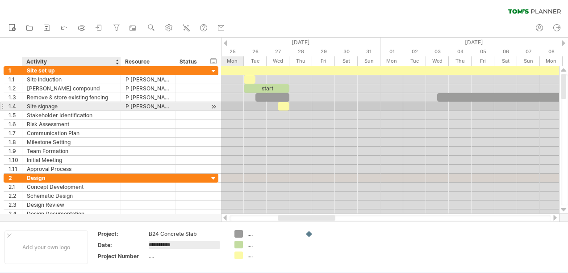
click at [50, 106] on div "Site signage" at bounding box center [71, 106] width 89 height 8
click at [60, 106] on input "**********" at bounding box center [71, 106] width 89 height 8
type input "**********"
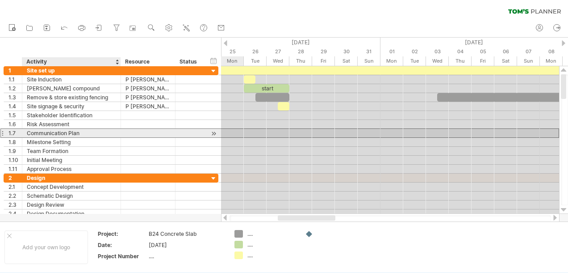
click at [91, 134] on div "Communication Plan" at bounding box center [71, 133] width 89 height 8
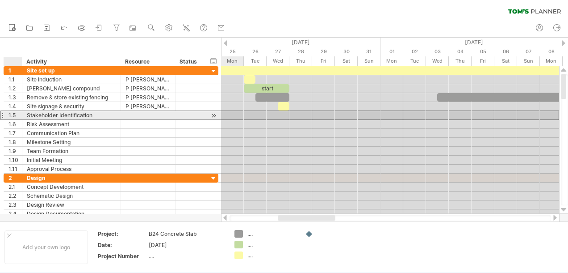
click at [14, 115] on div "1.5" at bounding box center [14, 115] width 13 height 8
click at [17, 117] on div "1.5" at bounding box center [14, 115] width 13 height 8
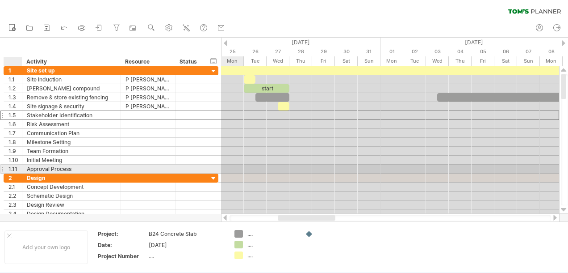
click at [19, 167] on div at bounding box center [21, 168] width 4 height 9
click at [19, 165] on div at bounding box center [21, 168] width 4 height 9
click at [30, 166] on div "Approval Process" at bounding box center [71, 168] width 89 height 8
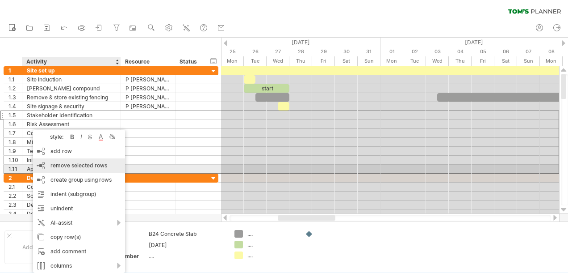
click at [64, 165] on span "remove selected rows" at bounding box center [78, 165] width 57 height 7
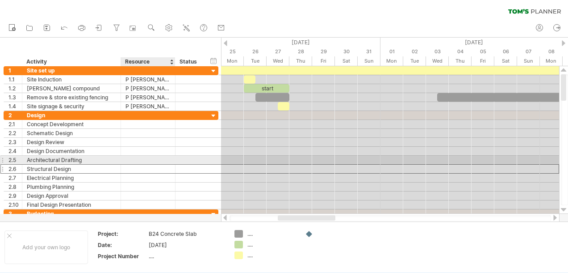
click at [131, 164] on div at bounding box center [148, 168] width 45 height 8
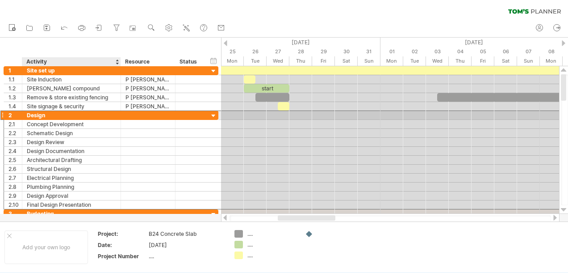
click at [51, 113] on div "Design" at bounding box center [71, 115] width 89 height 8
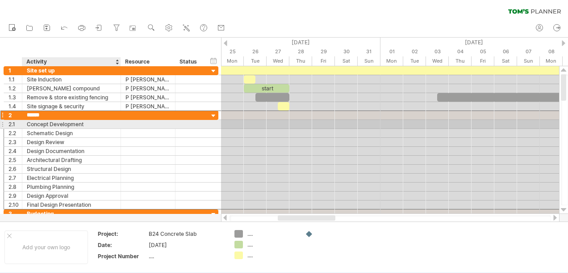
click at [86, 123] on div "Concept Development" at bounding box center [71, 124] width 89 height 8
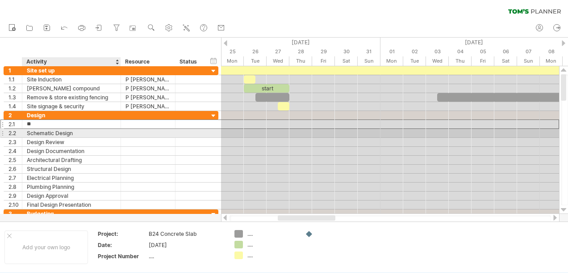
type input "*"
type input "**********"
click at [74, 132] on div "Schematic Design" at bounding box center [71, 133] width 89 height 8
type input "*"
type input "**********"
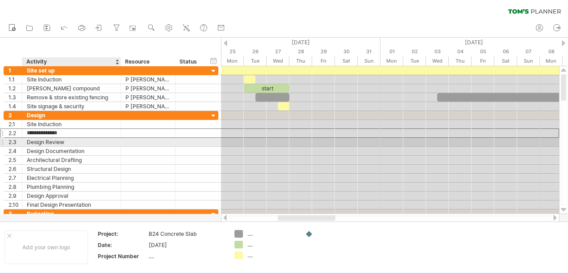
click at [66, 140] on div "Design Review" at bounding box center [71, 142] width 89 height 8
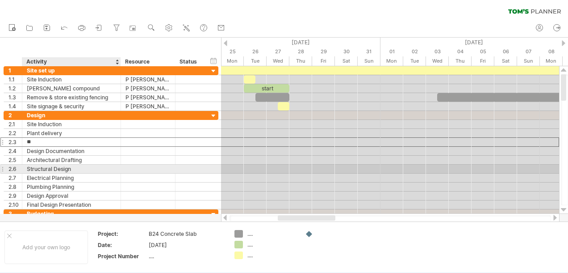
type input "*"
type input "**********"
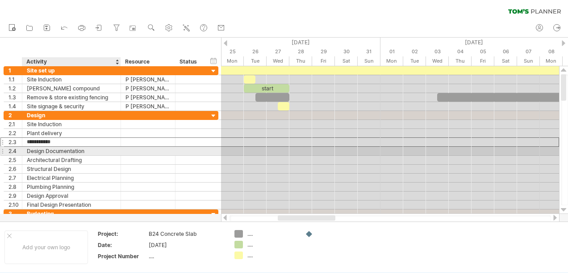
click at [87, 152] on div "Design Documentation" at bounding box center [71, 151] width 89 height 8
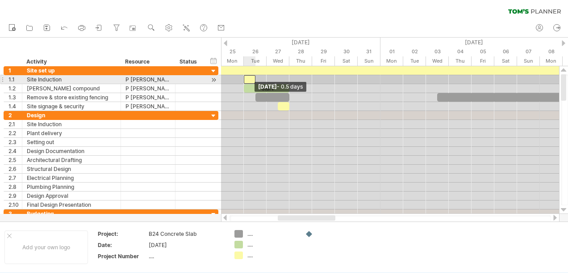
drag, startPoint x: 244, startPoint y: 79, endPoint x: 264, endPoint y: 77, distance: 19.7
click at [277, 77] on div "example time blocks: start [DATE] - 1.5 days [DATE] - 0.5 days" at bounding box center [390, 139] width 338 height 147
drag, startPoint x: 243, startPoint y: 79, endPoint x: 282, endPoint y: 79, distance: 39.3
click at [282, 79] on div "example time blocks: start [DATE] - 1.5 days [DATE] - 0.5 days" at bounding box center [390, 139] width 338 height 147
click at [286, 80] on div at bounding box center [390, 79] width 338 height 9
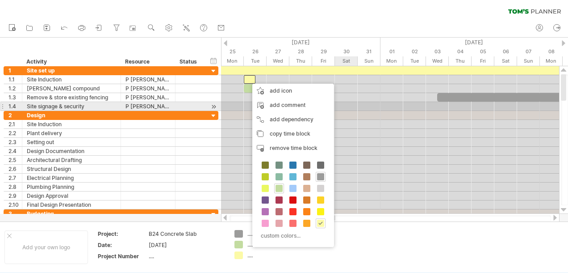
click at [362, 106] on div at bounding box center [390, 106] width 338 height 9
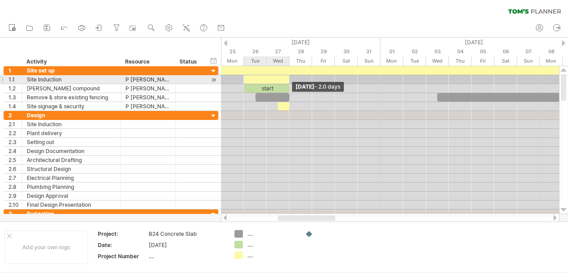
drag, startPoint x: 255, startPoint y: 79, endPoint x: 285, endPoint y: 79, distance: 30.4
click at [285, 79] on div at bounding box center [267, 79] width 46 height 8
drag, startPoint x: 243, startPoint y: 79, endPoint x: 274, endPoint y: 79, distance: 31.7
click at [274, 79] on div "example time blocks: start [DATE] - 2.0 days [DATE] - 0.5 days" at bounding box center [390, 139] width 338 height 147
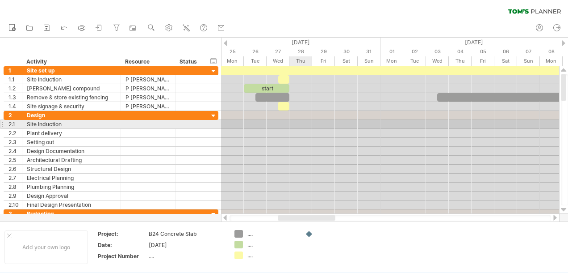
click at [311, 124] on div at bounding box center [390, 124] width 338 height 9
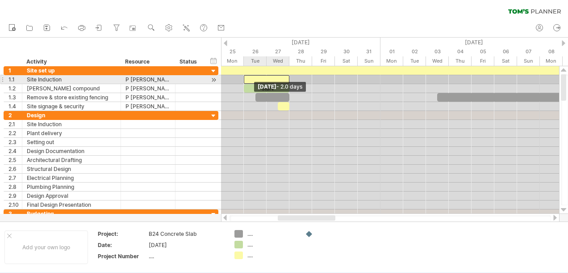
drag, startPoint x: 279, startPoint y: 79, endPoint x: 249, endPoint y: 78, distance: 29.5
click at [249, 78] on div at bounding box center [267, 79] width 46 height 8
drag, startPoint x: 289, startPoint y: 80, endPoint x: 257, endPoint y: 81, distance: 31.3
click at [257, 81] on div "example time blocks: start [DATE] - 0.5 days [DATE] - 2.0 days" at bounding box center [390, 139] width 338 height 147
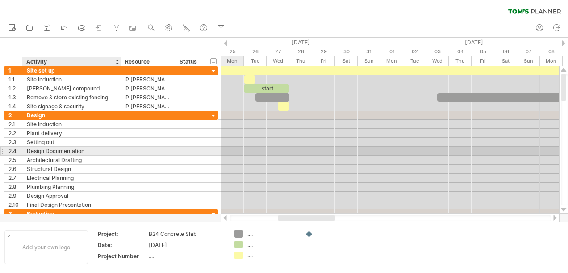
click at [87, 151] on div "Design Documentation" at bounding box center [71, 151] width 89 height 8
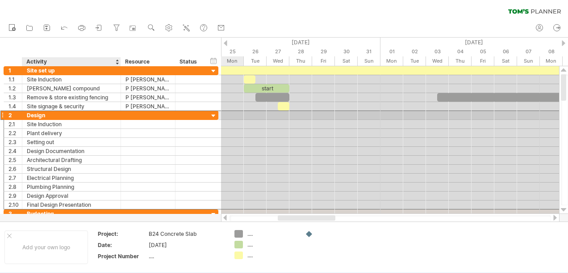
click at [48, 115] on div "Design" at bounding box center [71, 115] width 89 height 8
type input "*"
type input "**********"
click at [139, 115] on div at bounding box center [148, 115] width 45 height 8
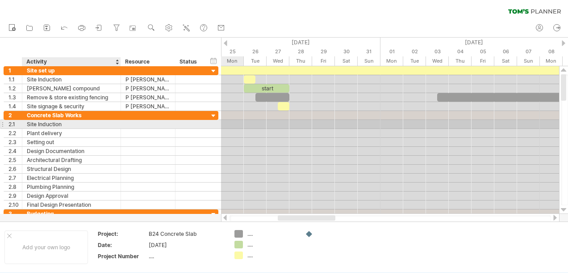
click at [53, 126] on div "Site Induction" at bounding box center [71, 124] width 89 height 8
click at [123, 123] on div at bounding box center [148, 124] width 55 height 8
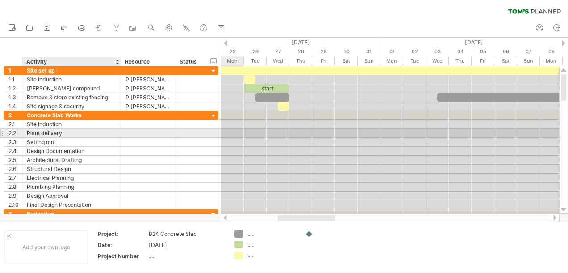
click at [67, 133] on div "Plant delivery" at bounding box center [71, 133] width 89 height 8
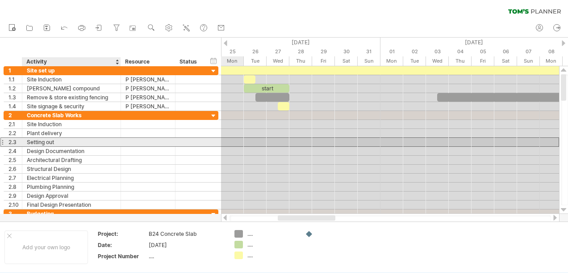
click at [59, 141] on div "Setting out" at bounding box center [71, 142] width 89 height 8
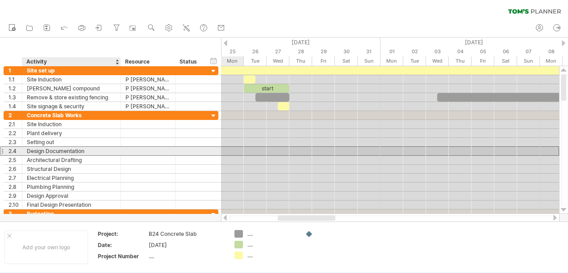
click at [86, 150] on div "Design Documentation" at bounding box center [71, 151] width 89 height 8
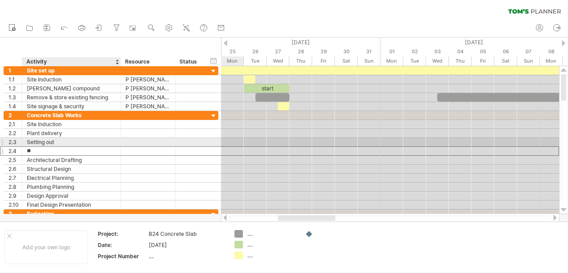
type input "*"
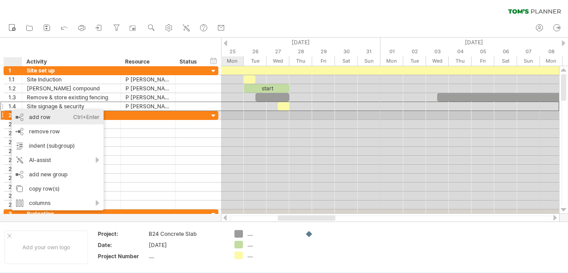
click at [38, 117] on div "add row Ctrl+Enter Cmd+Enter" at bounding box center [58, 117] width 92 height 14
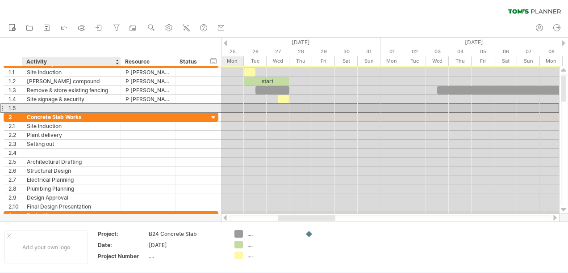
click at [34, 107] on div at bounding box center [71, 108] width 89 height 8
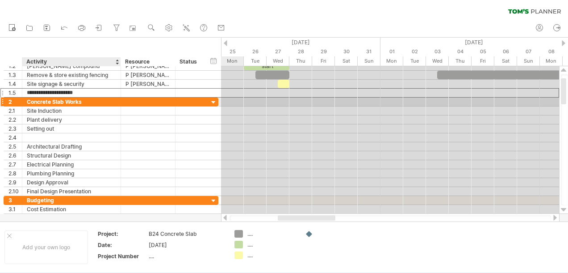
type input "**********"
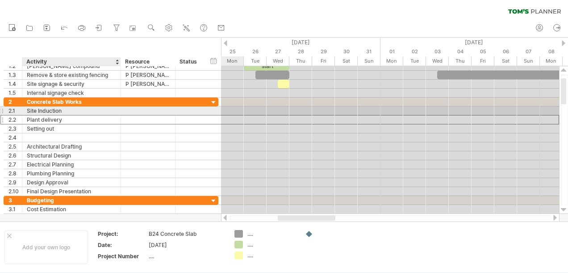
click at [126, 115] on div at bounding box center [148, 119] width 45 height 8
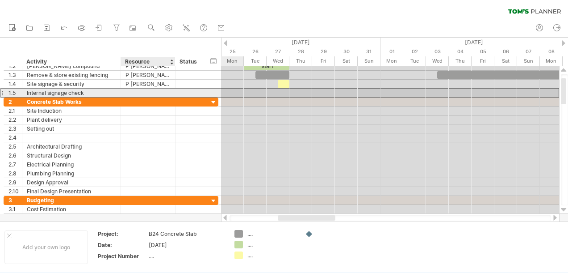
click at [131, 93] on div at bounding box center [148, 92] width 45 height 8
type input "**********"
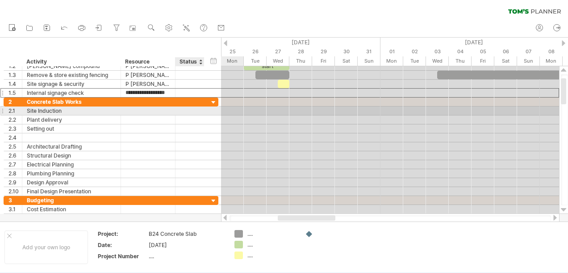
click at [229, 119] on div at bounding box center [390, 119] width 338 height 9
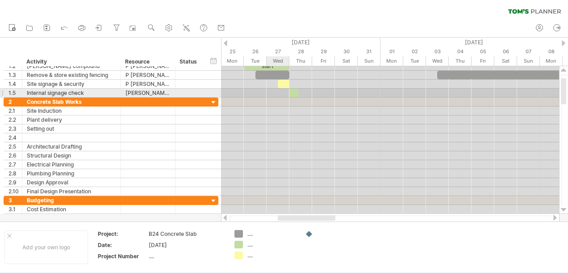
drag, startPoint x: 239, startPoint y: 243, endPoint x: 291, endPoint y: 91, distance: 160.6
click at [291, 91] on div "Trying to reach [DOMAIN_NAME] Connected again... 0% clear filter new 1" at bounding box center [284, 136] width 568 height 273
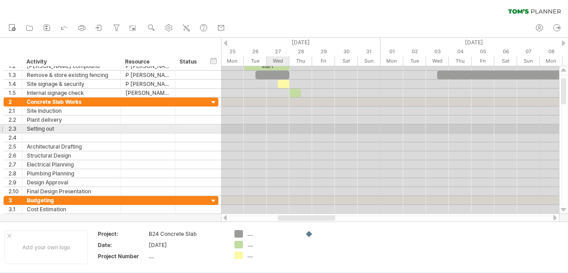
click at [267, 131] on div at bounding box center [390, 128] width 338 height 9
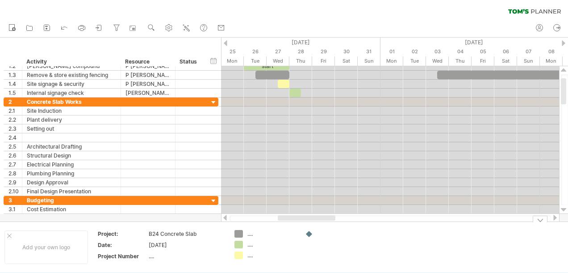
click at [250, 246] on div "...." at bounding box center [272, 244] width 49 height 8
click at [249, 234] on div "...." at bounding box center [272, 234] width 49 height 8
click at [249, 255] on div "...." at bounding box center [272, 255] width 49 height 8
click at [309, 234] on div "Trying to reach [DOMAIN_NAME] Connected again... 0% clear filter new 1" at bounding box center [284, 136] width 568 height 273
click at [306, 244] on td at bounding box center [336, 247] width 71 height 34
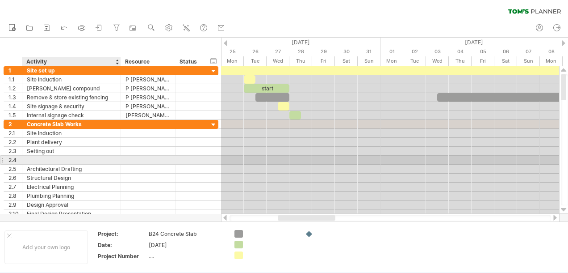
click at [35, 158] on div at bounding box center [71, 159] width 89 height 8
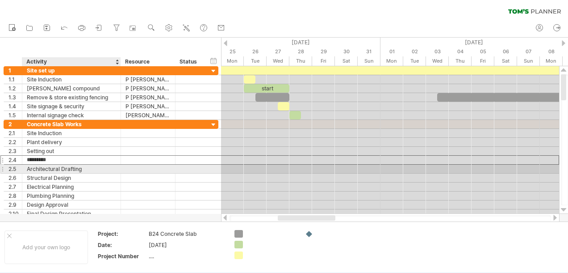
type input "**********"
click at [82, 169] on div "Architectural Drafting" at bounding box center [71, 168] width 89 height 8
type input "*"
type input "**********"
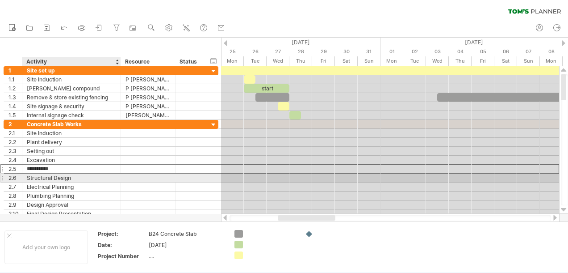
click at [75, 177] on div "Structural Design" at bounding box center [71, 177] width 89 height 8
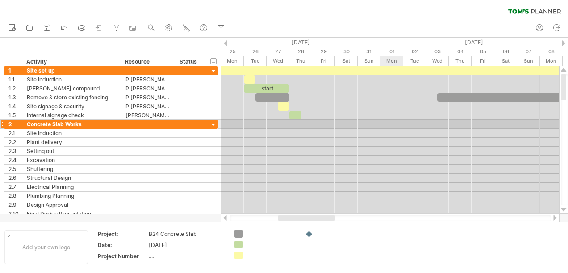
click at [385, 122] on div at bounding box center [390, 124] width 338 height 9
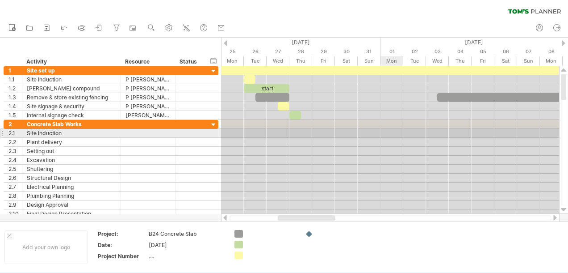
click at [388, 130] on div at bounding box center [390, 133] width 338 height 9
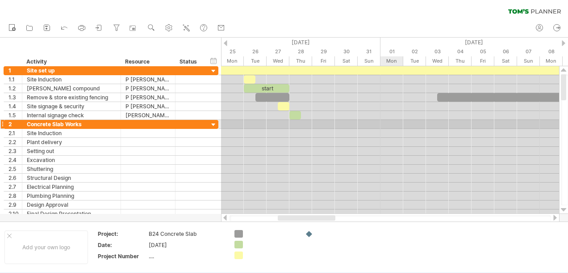
click at [387, 124] on div at bounding box center [390, 124] width 338 height 9
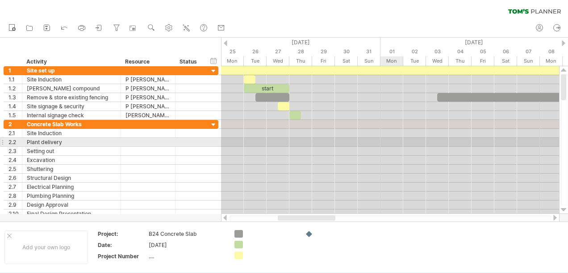
click at [387, 140] on div at bounding box center [390, 142] width 338 height 9
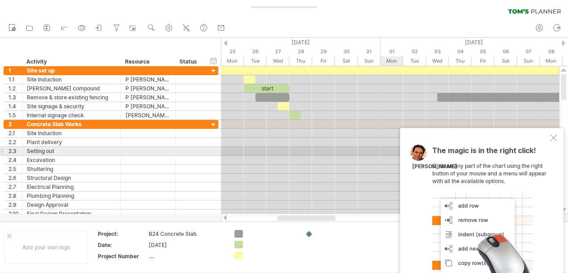
click at [387, 150] on div at bounding box center [390, 151] width 338 height 9
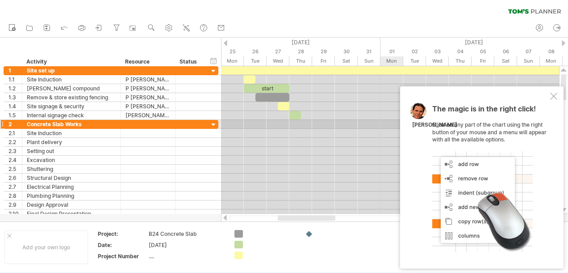
click at [389, 124] on div at bounding box center [390, 124] width 338 height 9
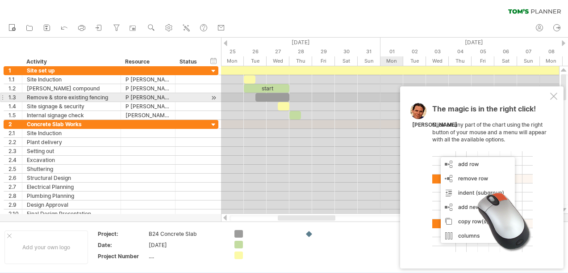
click at [551, 97] on div at bounding box center [553, 95] width 7 height 7
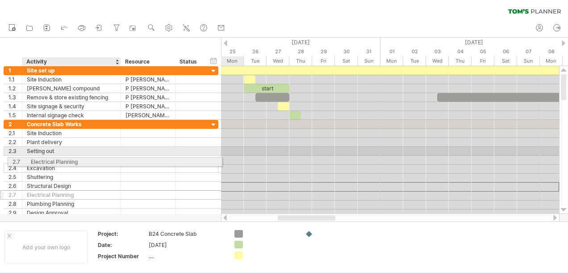
drag, startPoint x: 62, startPoint y: 175, endPoint x: 63, endPoint y: 154, distance: 21.5
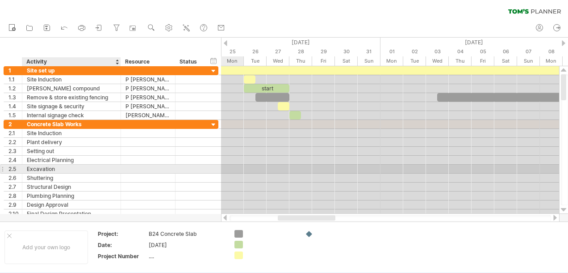
click at [88, 169] on div "Excavation" at bounding box center [71, 168] width 89 height 8
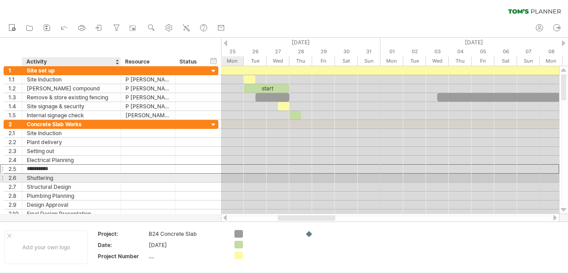
click at [50, 176] on div "Shuttering" at bounding box center [71, 177] width 89 height 8
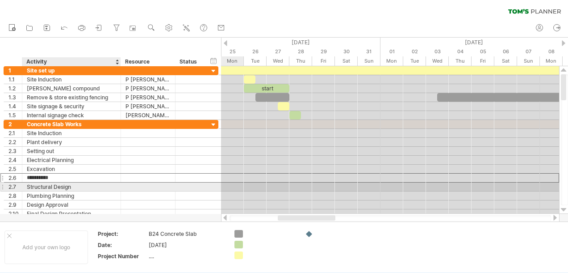
click at [72, 184] on div "Structural Design" at bounding box center [71, 186] width 89 height 8
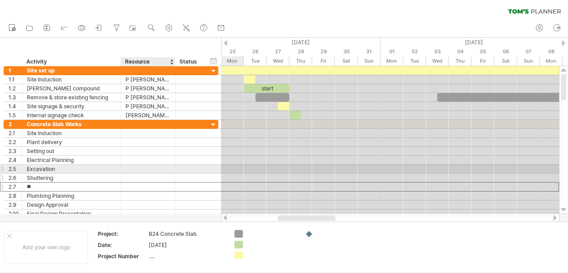
type input "*"
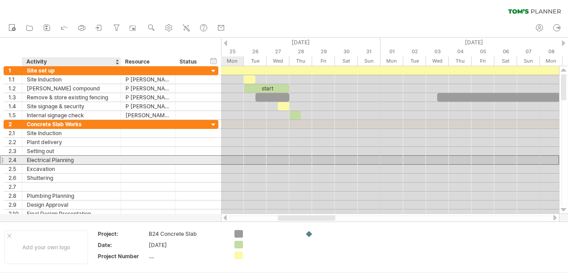
click at [76, 160] on div "Electrical Planning" at bounding box center [71, 159] width 89 height 8
type input "*"
type input "**********"
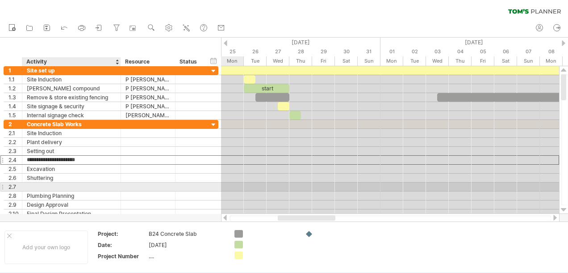
click at [39, 185] on div at bounding box center [71, 186] width 89 height 8
click at [29, 184] on input "**********" at bounding box center [71, 186] width 89 height 8
type input "**********"
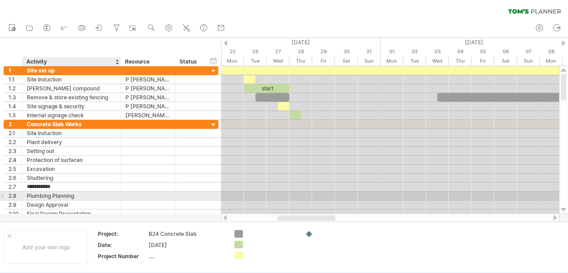
click at [30, 195] on div "Plumbing Planning" at bounding box center [71, 195] width 89 height 8
click at [74, 194] on input "**********" at bounding box center [71, 195] width 89 height 8
click at [29, 194] on input "**********" at bounding box center [71, 195] width 89 height 8
click at [74, 195] on input "**********" at bounding box center [71, 195] width 89 height 8
click at [29, 193] on input "**********" at bounding box center [71, 195] width 89 height 8
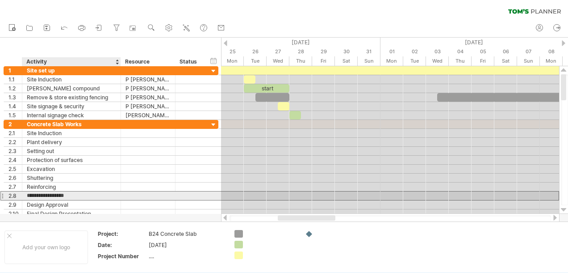
click at [73, 194] on input "**********" at bounding box center [71, 195] width 89 height 8
click at [30, 193] on input "**********" at bounding box center [71, 195] width 89 height 8
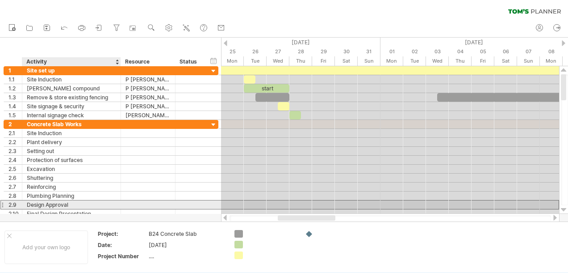
click at [30, 202] on div "Design Approval" at bounding box center [71, 204] width 89 height 8
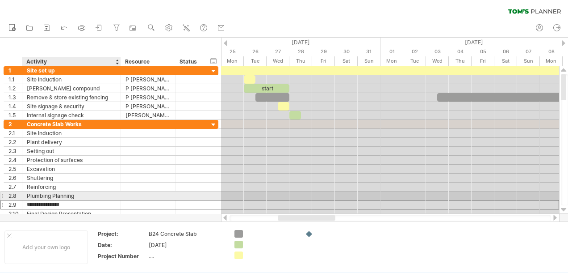
click at [75, 193] on div "Plumbing Planning" at bounding box center [71, 195] width 89 height 8
type input "*"
type input "**********"
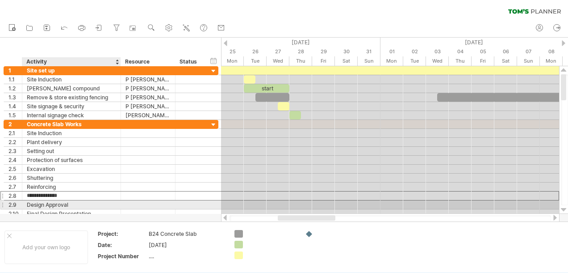
click at [71, 202] on div "Design Approval" at bounding box center [71, 204] width 89 height 8
type input "*"
type input "**********"
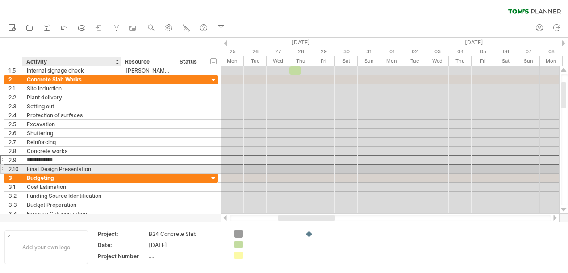
click at [91, 167] on div "Final Design Presentation" at bounding box center [71, 168] width 89 height 8
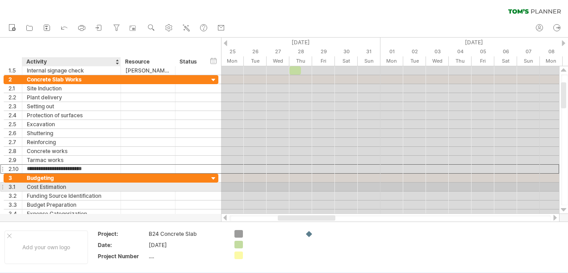
click at [67, 185] on div "Cost Estimation" at bounding box center [71, 186] width 89 height 8
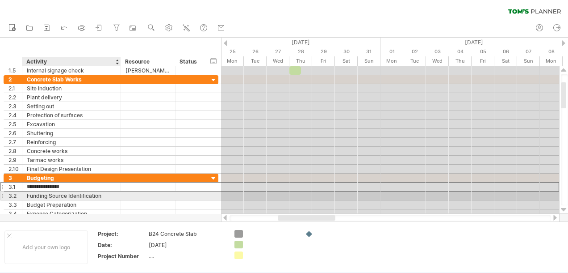
click at [102, 194] on div "Funding Source Identification" at bounding box center [71, 195] width 89 height 8
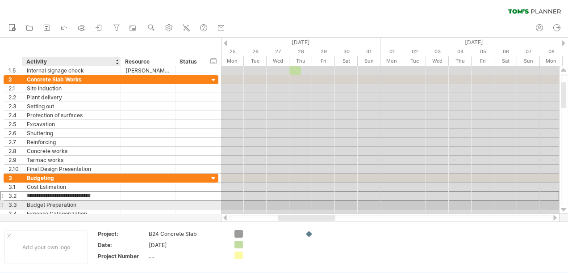
click at [76, 202] on div "Budget Preparation" at bounding box center [71, 204] width 89 height 8
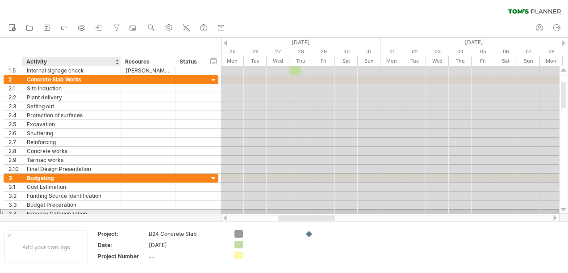
click at [88, 211] on div "Expense Categorization" at bounding box center [71, 213] width 89 height 8
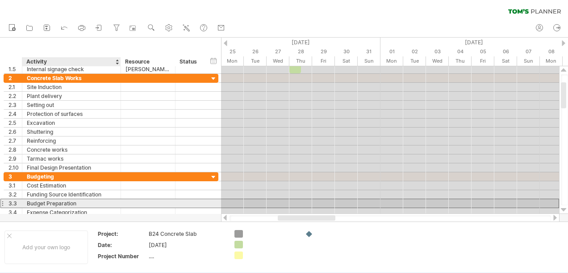
click at [77, 201] on div "Budget Preparation" at bounding box center [71, 203] width 89 height 8
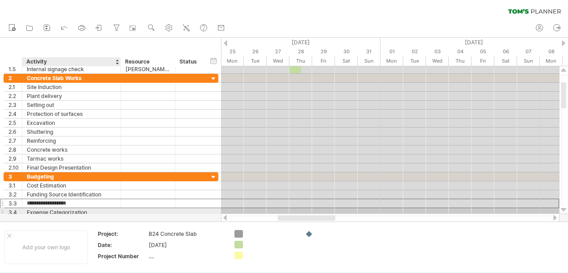
click at [88, 209] on div "Expense Categorization" at bounding box center [71, 212] width 89 height 8
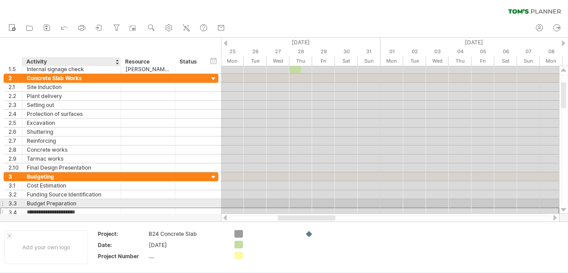
click at [76, 201] on div "Budget Preparation" at bounding box center [71, 203] width 89 height 8
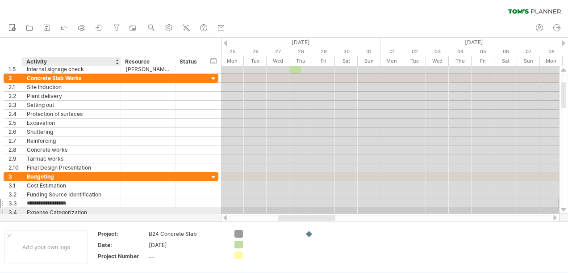
click at [88, 210] on div "Expense Categorization" at bounding box center [71, 212] width 89 height 8
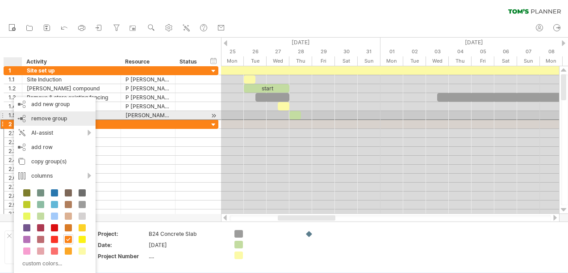
click at [36, 118] on span "remove group" at bounding box center [49, 118] width 36 height 7
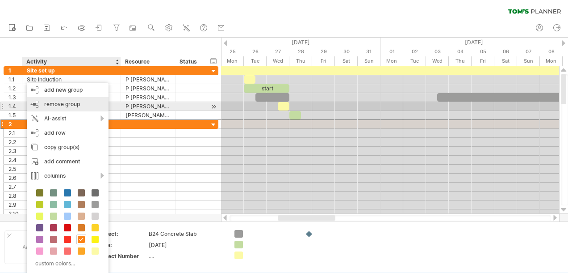
click at [52, 105] on span "remove group" at bounding box center [62, 104] width 36 height 7
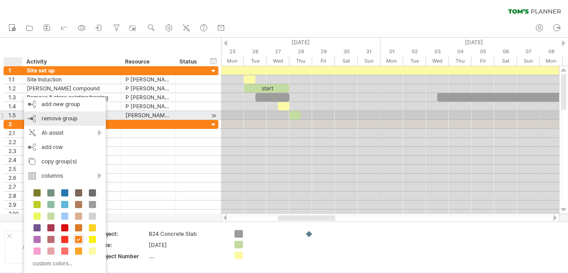
click at [42, 119] on span "remove group" at bounding box center [60, 118] width 36 height 7
click at [45, 119] on span "remove group" at bounding box center [60, 118] width 36 height 7
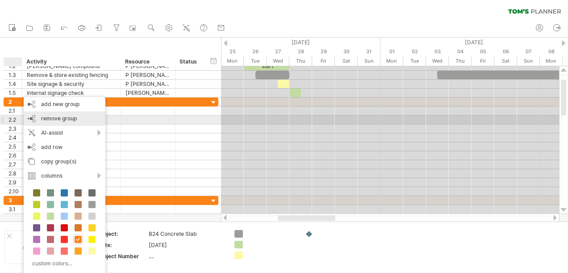
click at [44, 118] on span "remove group" at bounding box center [59, 118] width 36 height 7
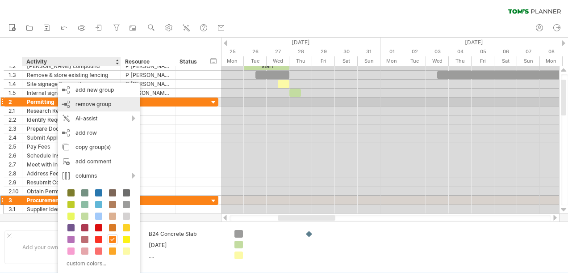
click at [85, 106] on span "remove group" at bounding box center [94, 104] width 36 height 7
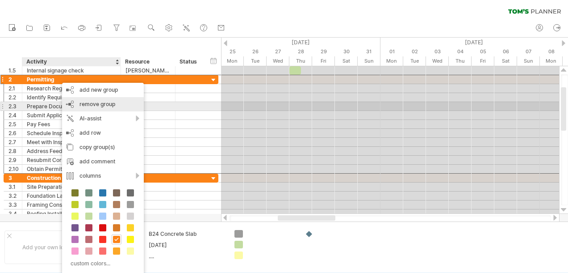
click at [84, 103] on span "remove group" at bounding box center [98, 104] width 36 height 7
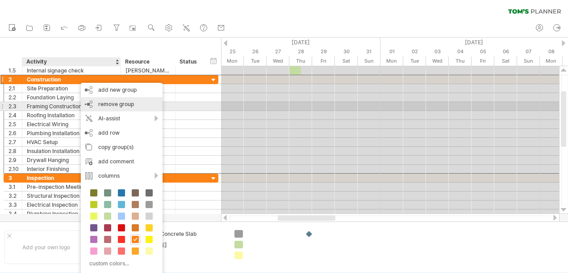
click at [99, 104] on span "remove group" at bounding box center [116, 104] width 36 height 7
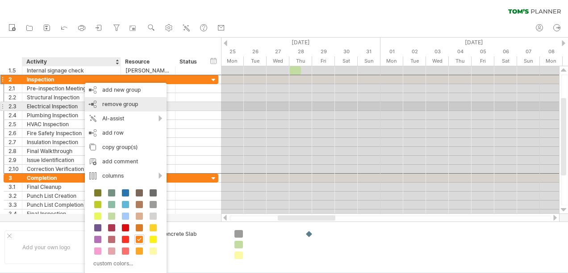
click at [105, 103] on span "remove group" at bounding box center [120, 104] width 36 height 7
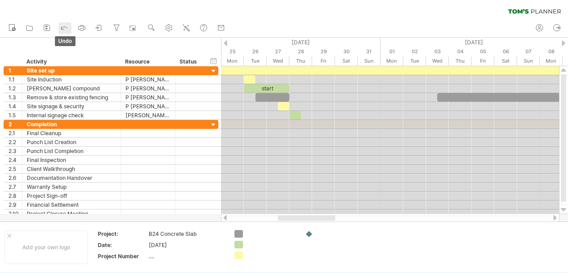
click at [65, 26] on icon at bounding box center [64, 27] width 9 height 9
click at [63, 27] on icon at bounding box center [64, 27] width 9 height 9
click at [64, 28] on icon at bounding box center [64, 27] width 9 height 9
click at [63, 26] on icon at bounding box center [64, 27] width 9 height 9
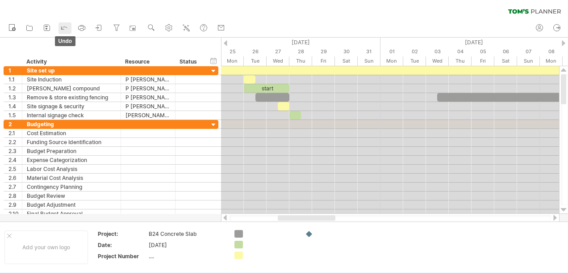
click at [63, 26] on icon at bounding box center [64, 27] width 9 height 9
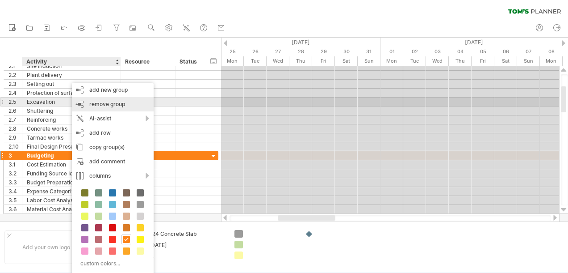
click at [96, 105] on span "remove group" at bounding box center [107, 104] width 36 height 7
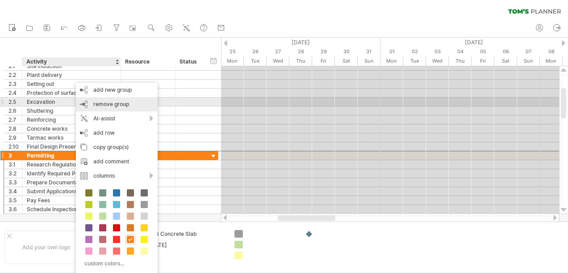
click at [101, 104] on span "remove group" at bounding box center [111, 104] width 36 height 7
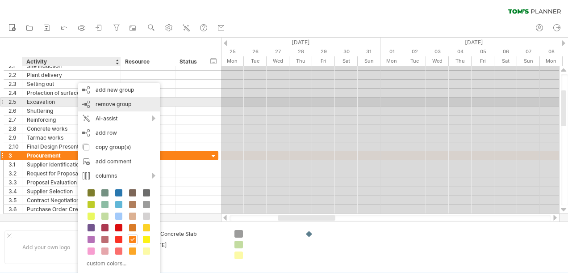
click at [105, 105] on span "remove group" at bounding box center [114, 104] width 36 height 7
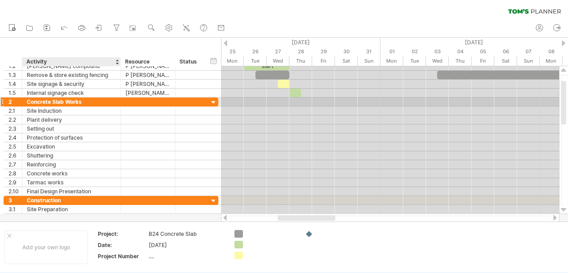
click at [86, 102] on div "Concrete Slab Works" at bounding box center [71, 101] width 89 height 8
type input "**********"
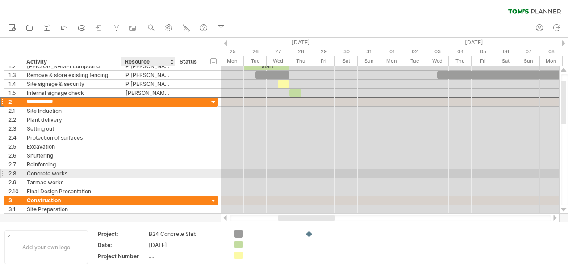
click at [160, 172] on div at bounding box center [148, 173] width 45 height 8
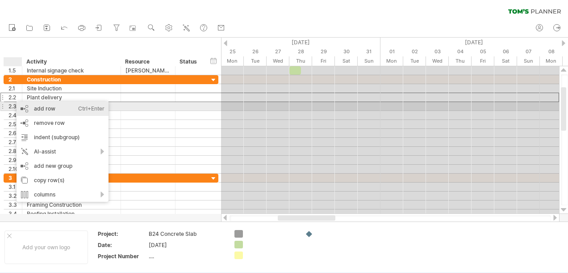
click at [38, 109] on div "add row Ctrl+Enter Cmd+Enter" at bounding box center [63, 108] width 92 height 14
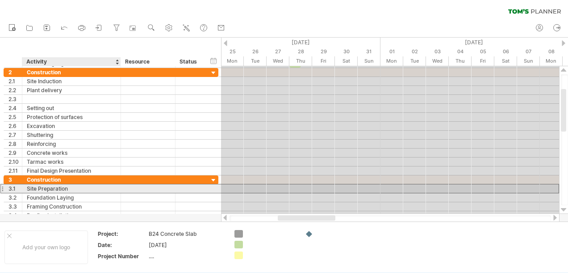
drag, startPoint x: 26, startPoint y: 186, endPoint x: 53, endPoint y: 186, distance: 26.8
click at [53, 186] on div "**********" at bounding box center [71, 188] width 99 height 8
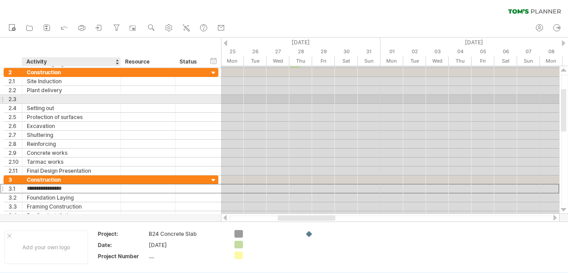
click at [32, 97] on div at bounding box center [71, 99] width 89 height 8
type input "**********"
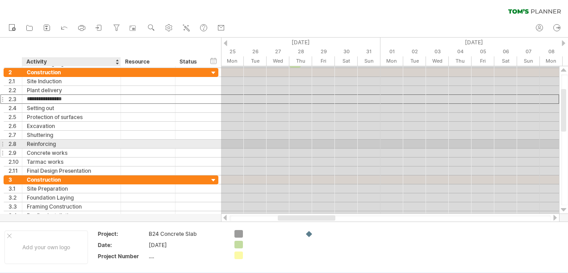
click at [102, 148] on div "Concrete works" at bounding box center [71, 152] width 89 height 8
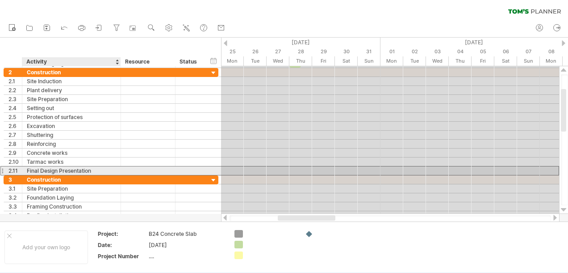
click at [92, 169] on div "Final Design Presentation" at bounding box center [71, 170] width 89 height 8
click at [27, 168] on input "**********" at bounding box center [71, 170] width 89 height 8
click at [92, 168] on input "**********" at bounding box center [71, 170] width 89 height 8
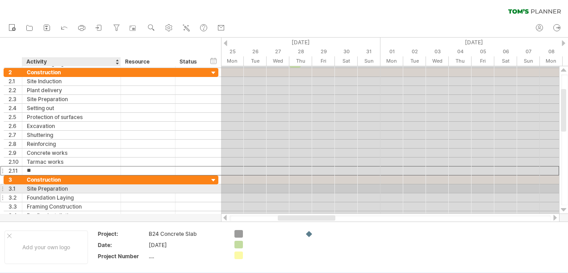
type input "*"
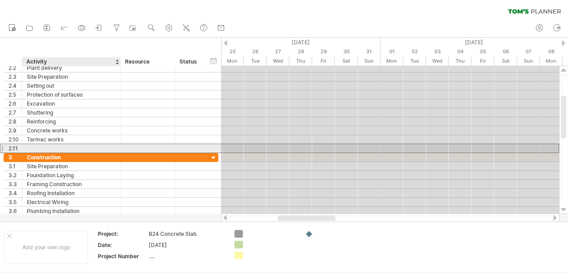
click at [59, 146] on input "text" at bounding box center [71, 148] width 89 height 8
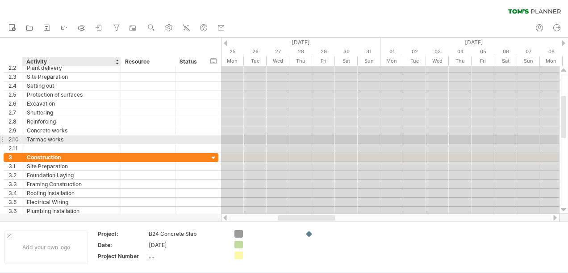
click at [71, 138] on div "Tarmac works" at bounding box center [71, 139] width 89 height 8
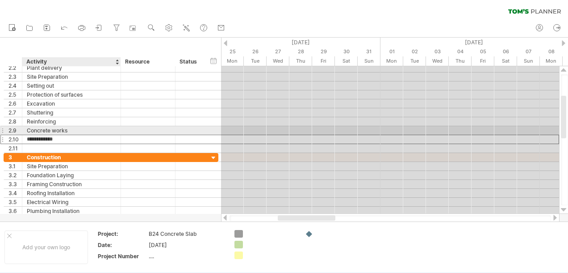
click at [75, 128] on div "Concrete works" at bounding box center [71, 130] width 89 height 8
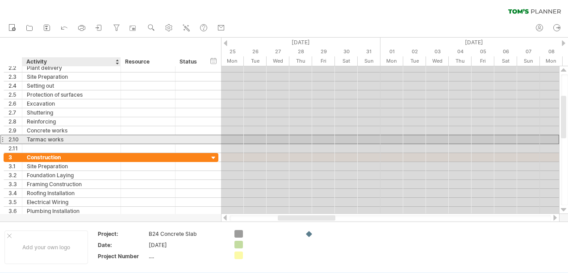
click at [75, 136] on div "Tarmac works" at bounding box center [71, 139] width 89 height 8
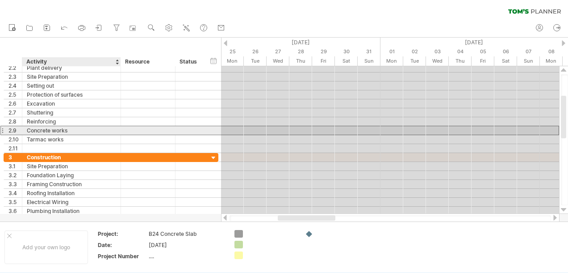
click at [76, 130] on div "Concrete works" at bounding box center [71, 130] width 89 height 8
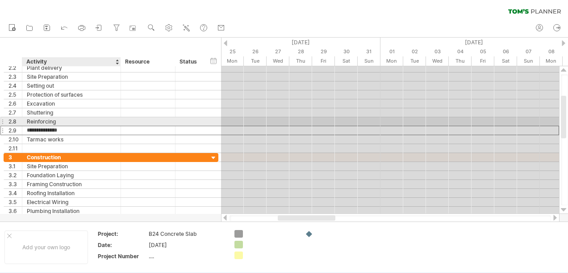
click at [78, 120] on div "Reinforcing" at bounding box center [71, 121] width 89 height 8
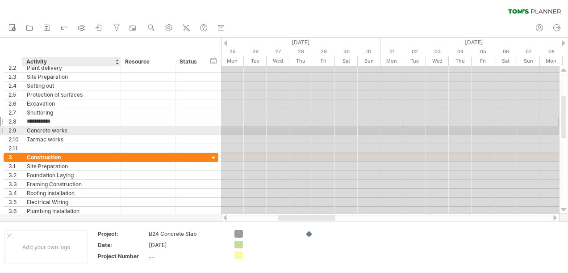
click at [80, 129] on div "Concrete works" at bounding box center [71, 130] width 89 height 8
click at [80, 135] on div "Tarmac works" at bounding box center [71, 139] width 89 height 8
click at [82, 130] on div "Concrete works" at bounding box center [71, 130] width 89 height 8
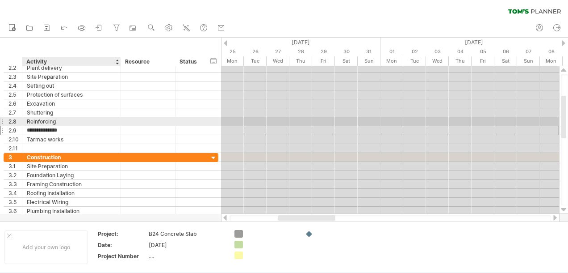
click at [83, 120] on div "Reinforcing" at bounding box center [71, 121] width 89 height 8
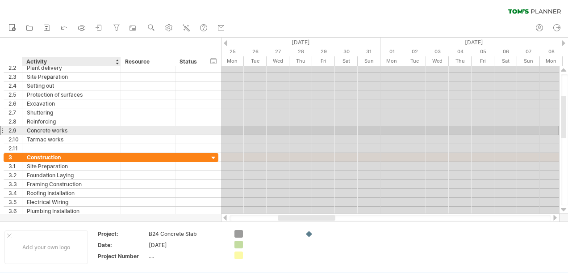
click at [84, 126] on div "Concrete works" at bounding box center [71, 130] width 89 height 8
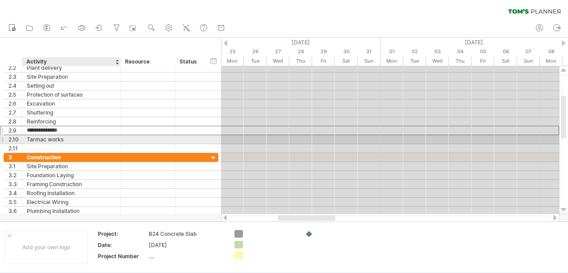
click at [84, 136] on div "Tarmac works" at bounding box center [71, 139] width 89 height 8
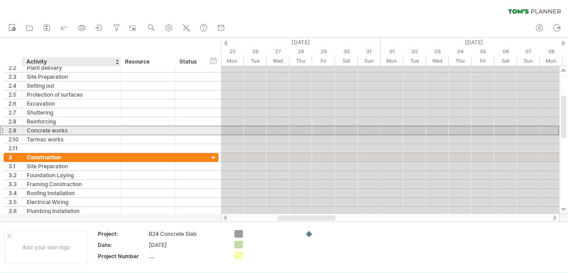
click at [85, 129] on div "Concrete works" at bounding box center [71, 130] width 89 height 8
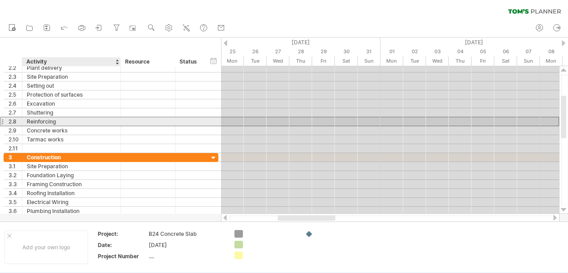
click at [85, 121] on div "Reinforcing" at bounding box center [71, 121] width 89 height 8
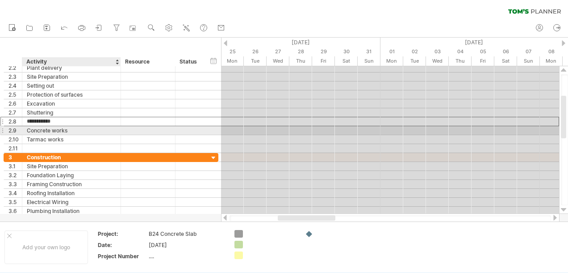
click at [86, 127] on div "Concrete works" at bounding box center [71, 130] width 89 height 8
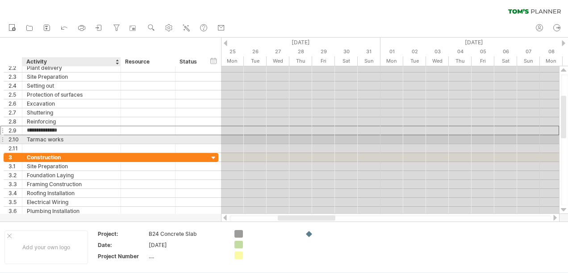
click at [87, 136] on div "Tarmac works" at bounding box center [71, 139] width 89 height 8
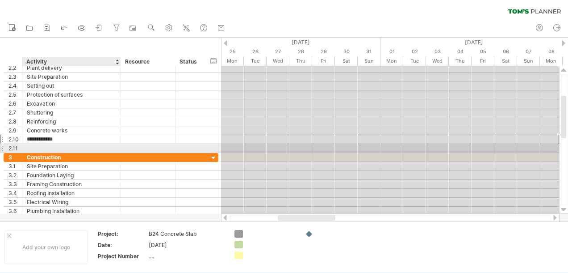
click at [67, 145] on div at bounding box center [71, 148] width 89 height 8
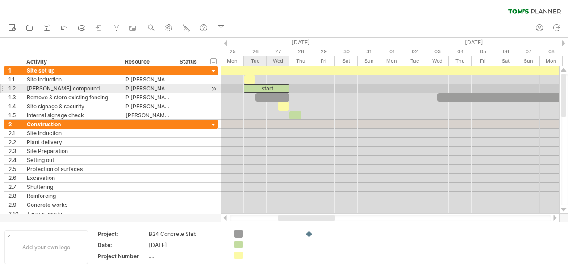
click at [275, 89] on div "start" at bounding box center [267, 88] width 46 height 8
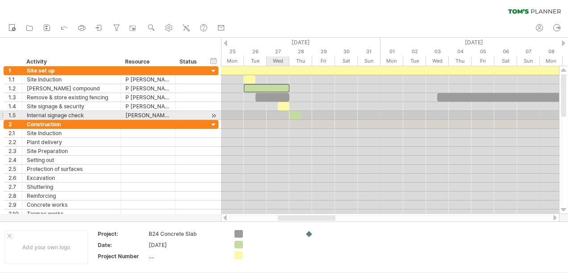
click at [274, 122] on div at bounding box center [390, 124] width 338 height 9
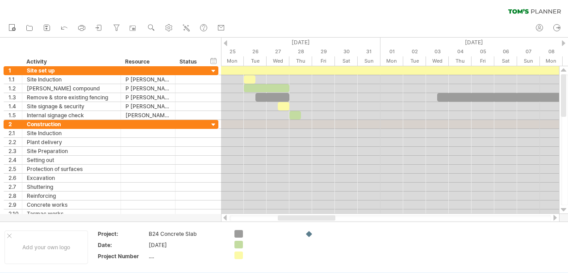
click at [556, 216] on div at bounding box center [555, 217] width 7 height 6
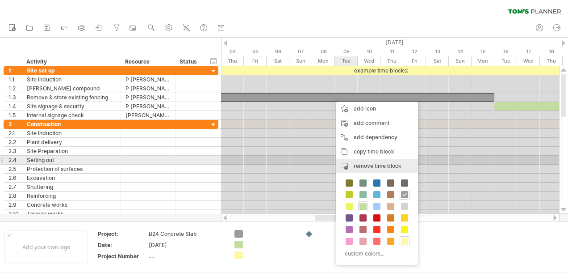
click at [372, 164] on span "remove time block" at bounding box center [378, 165] width 48 height 7
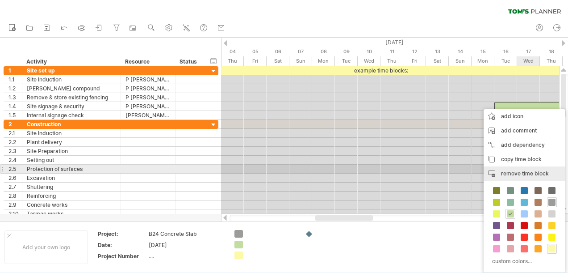
click at [518, 173] on span "remove time block" at bounding box center [525, 173] width 48 height 7
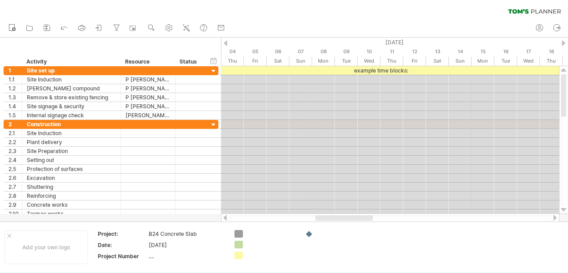
click at [556, 217] on div at bounding box center [555, 217] width 7 height 6
click at [554, 217] on div at bounding box center [555, 217] width 7 height 6
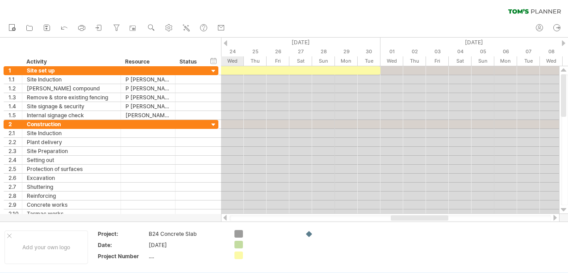
click at [554, 217] on div at bounding box center [555, 217] width 7 height 6
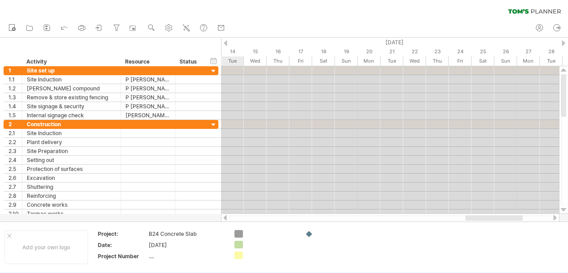
click at [226, 216] on div at bounding box center [225, 217] width 7 height 6
click at [228, 215] on div at bounding box center [225, 217] width 7 height 6
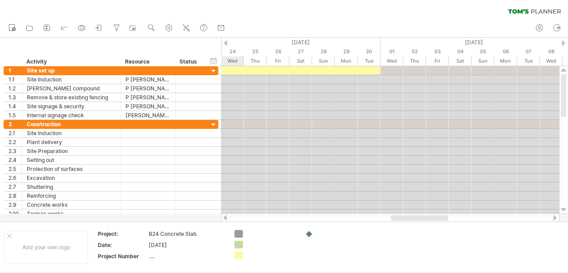
click at [228, 215] on div at bounding box center [225, 217] width 7 height 6
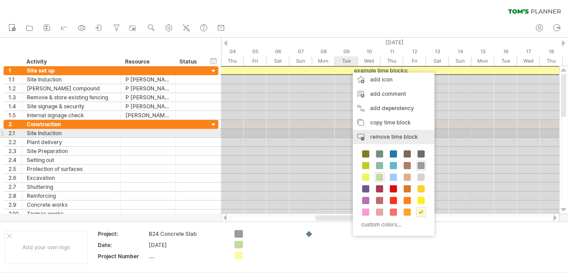
click at [386, 136] on span "remove time block" at bounding box center [394, 136] width 48 height 7
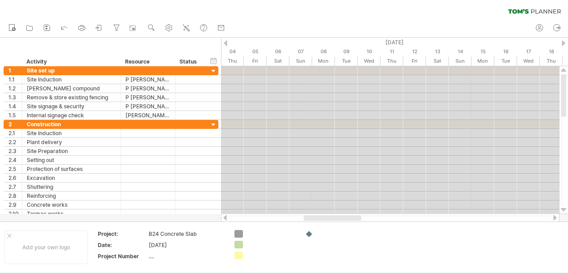
click at [227, 217] on div at bounding box center [225, 217] width 7 height 6
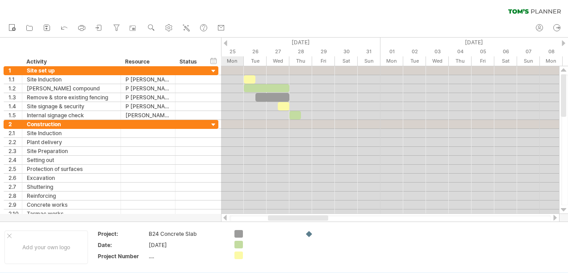
click at [227, 217] on div at bounding box center [225, 217] width 7 height 6
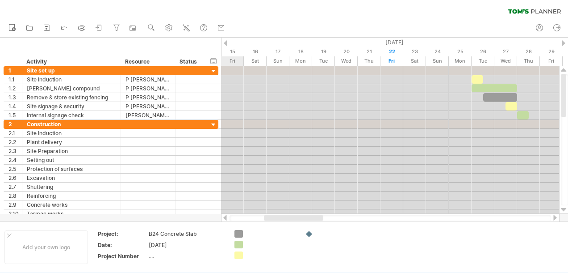
click at [227, 217] on div at bounding box center [225, 217] width 7 height 6
click at [554, 217] on div at bounding box center [555, 217] width 7 height 6
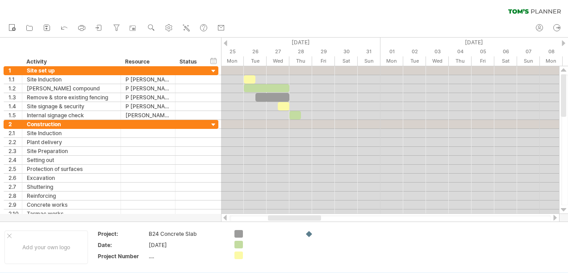
click at [554, 217] on div at bounding box center [555, 217] width 7 height 6
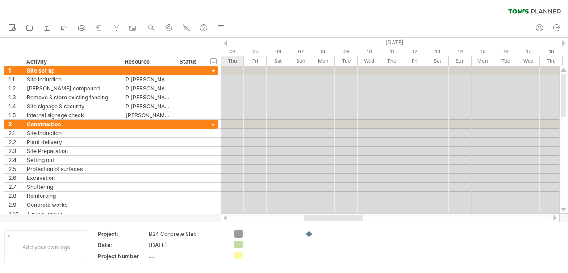
click at [226, 217] on div at bounding box center [225, 217] width 7 height 6
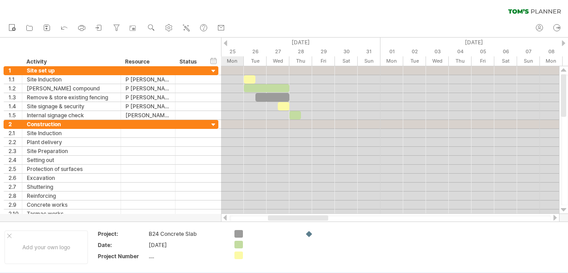
click at [226, 217] on div at bounding box center [225, 217] width 7 height 6
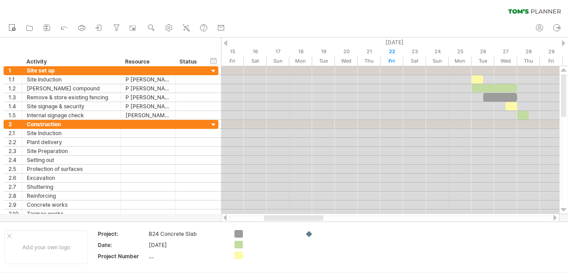
click at [554, 216] on div at bounding box center [555, 217] width 7 height 6
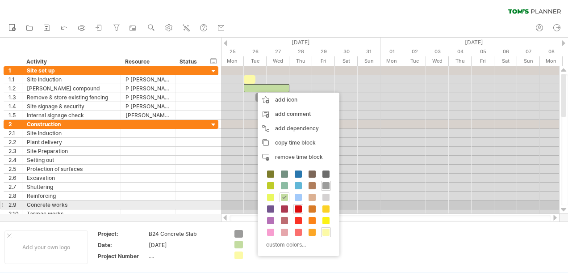
click at [297, 206] on span at bounding box center [298, 208] width 7 height 7
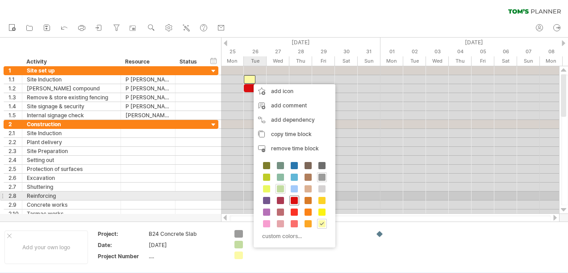
click at [294, 198] on span at bounding box center [294, 200] width 7 height 7
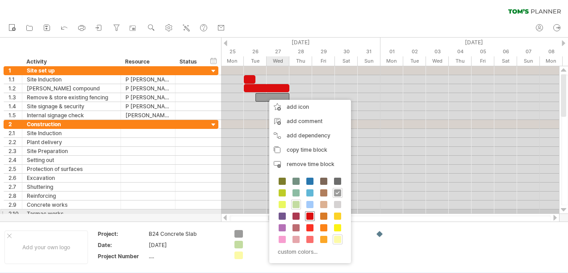
click at [309, 213] on span at bounding box center [309, 215] width 7 height 7
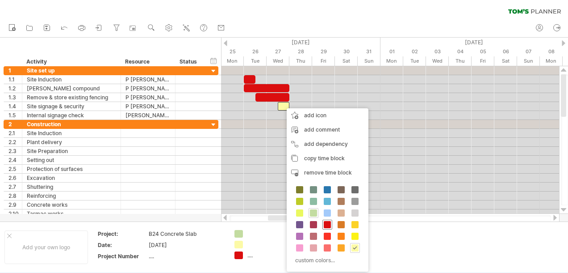
click at [326, 221] on span at bounding box center [327, 224] width 7 height 7
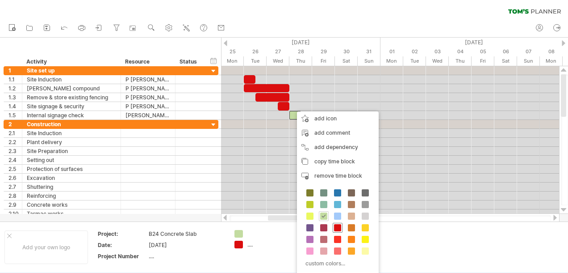
click at [337, 224] on span at bounding box center [337, 227] width 7 height 7
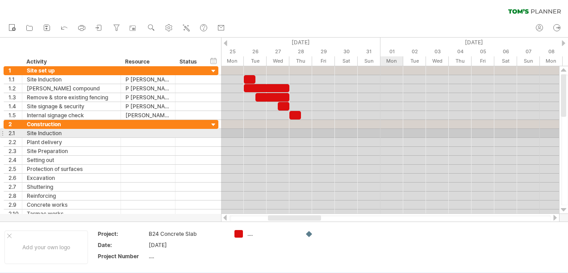
click at [384, 132] on div at bounding box center [390, 133] width 338 height 9
click at [386, 132] on div at bounding box center [390, 133] width 338 height 9
click at [417, 133] on div "add time block" at bounding box center [424, 134] width 62 height 14
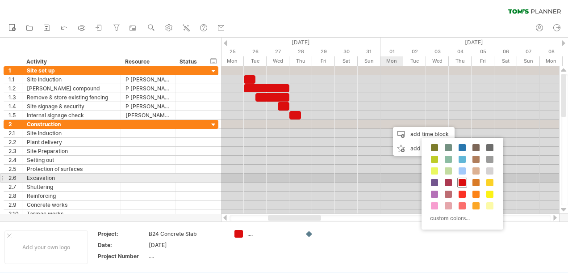
click at [460, 180] on span at bounding box center [462, 182] width 7 height 7
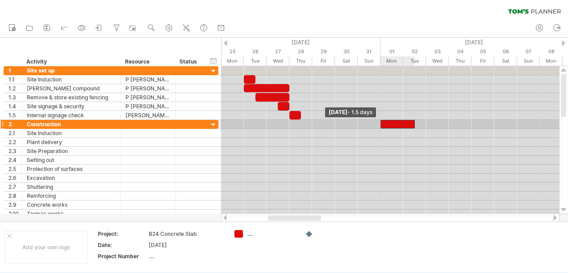
drag, startPoint x: 392, startPoint y: 123, endPoint x: 384, endPoint y: 124, distance: 8.1
click at [384, 124] on div at bounding box center [398, 124] width 34 height 8
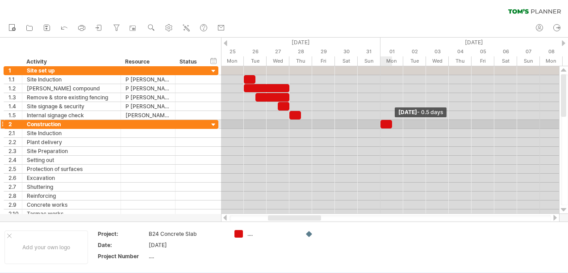
drag, startPoint x: 415, startPoint y: 123, endPoint x: 395, endPoint y: 124, distance: 20.1
click at [395, 124] on div "[DATE] - 0.5 days [DATE] - 1.5 days" at bounding box center [390, 139] width 338 height 147
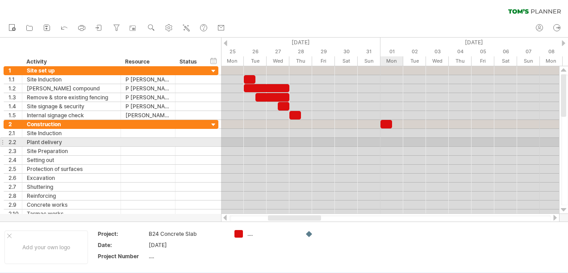
click at [394, 141] on div at bounding box center [390, 142] width 338 height 9
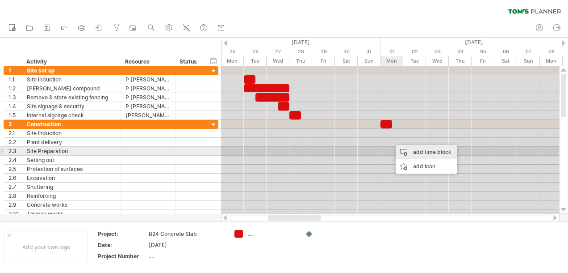
click at [419, 151] on div "add time block" at bounding box center [427, 152] width 62 height 14
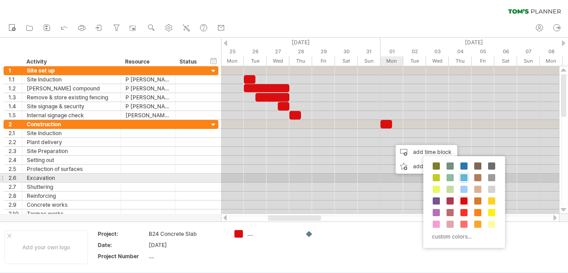
click at [464, 176] on span at bounding box center [464, 177] width 7 height 7
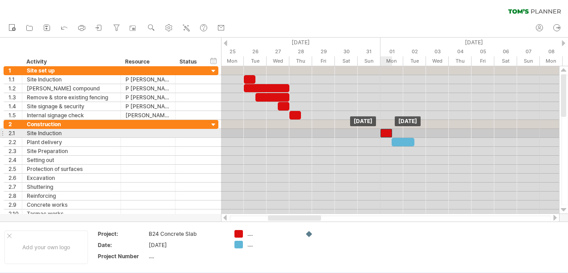
drag, startPoint x: 387, startPoint y: 122, endPoint x: 388, endPoint y: 131, distance: 9.0
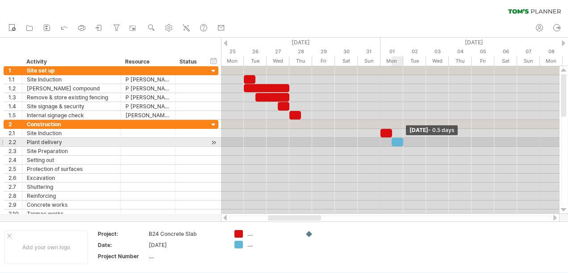
drag, startPoint x: 414, startPoint y: 139, endPoint x: 402, endPoint y: 139, distance: 12.1
click at [402, 139] on span at bounding box center [404, 142] width 4 height 8
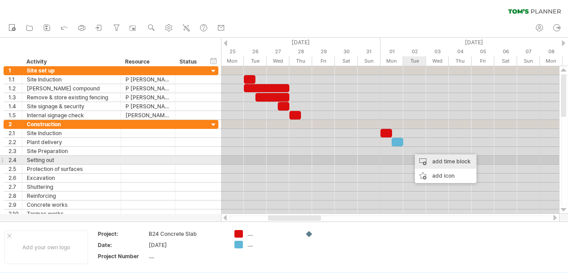
click at [437, 161] on div "add time block" at bounding box center [446, 161] width 62 height 14
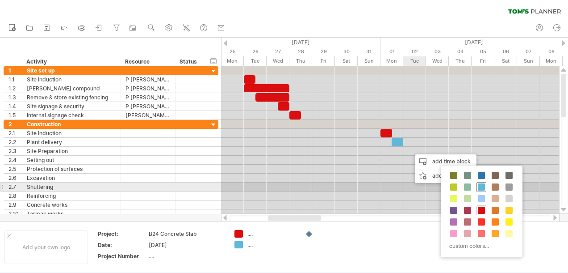
click at [481, 186] on span at bounding box center [481, 186] width 7 height 7
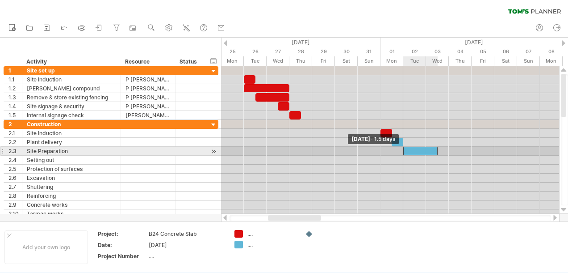
drag, startPoint x: 416, startPoint y: 149, endPoint x: 406, endPoint y: 148, distance: 9.4
click at [406, 148] on div at bounding box center [420, 151] width 34 height 8
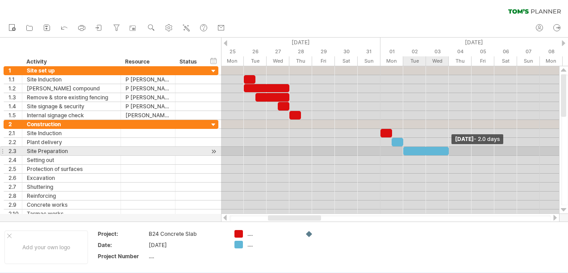
drag, startPoint x: 437, startPoint y: 149, endPoint x: 445, endPoint y: 149, distance: 8.5
click at [445, 149] on div at bounding box center [426, 151] width 46 height 8
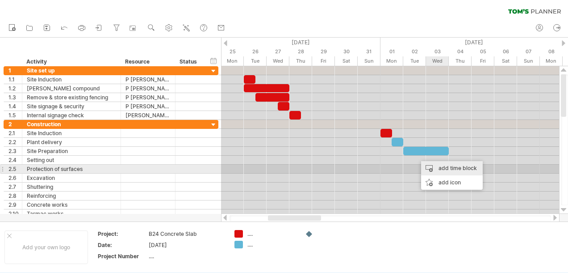
click at [444, 168] on div "add time block" at bounding box center [452, 168] width 62 height 14
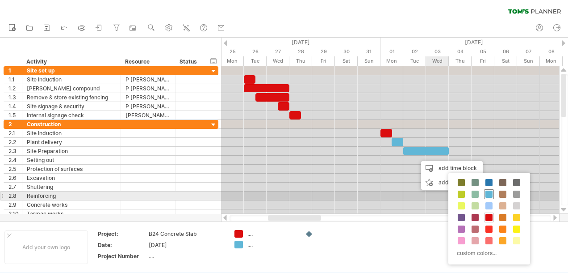
click at [489, 193] on span at bounding box center [489, 193] width 7 height 7
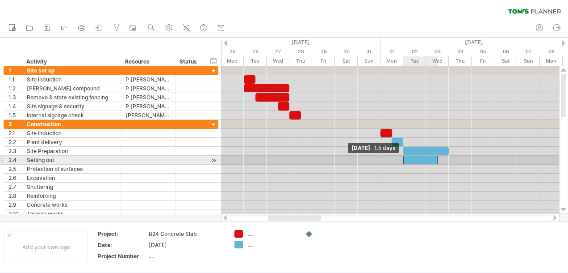
drag, startPoint x: 415, startPoint y: 157, endPoint x: 405, endPoint y: 158, distance: 9.4
click at [405, 158] on div at bounding box center [420, 159] width 34 height 8
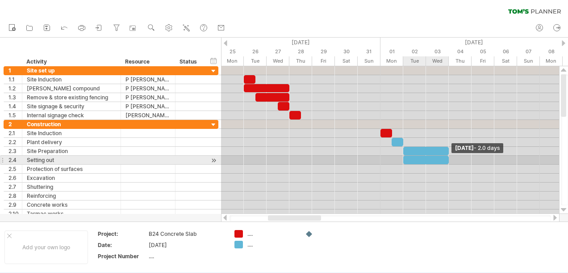
drag, startPoint x: 438, startPoint y: 158, endPoint x: 447, endPoint y: 157, distance: 9.0
click at [447, 157] on span at bounding box center [449, 159] width 4 height 8
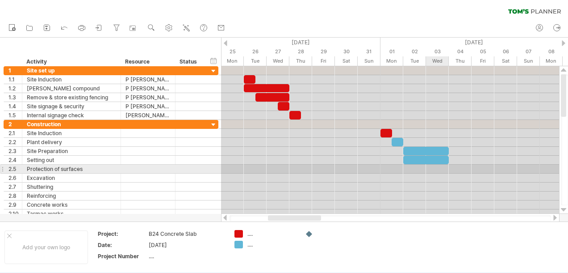
click at [432, 166] on div at bounding box center [390, 168] width 338 height 9
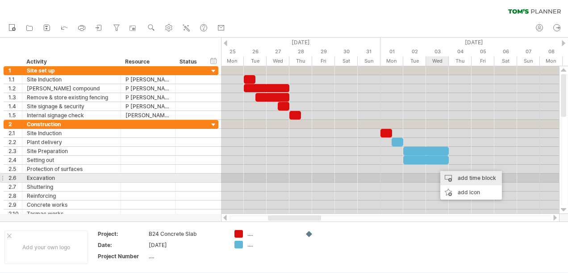
click at [464, 178] on div "add time block" at bounding box center [472, 178] width 62 height 14
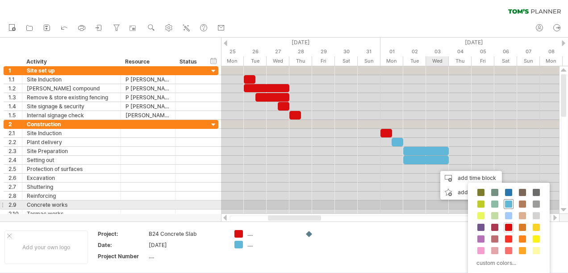
click at [508, 202] on span at bounding box center [508, 203] width 7 height 7
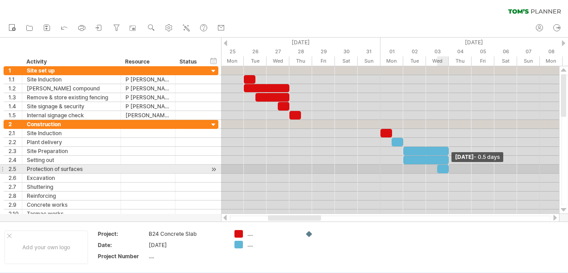
drag, startPoint x: 458, startPoint y: 168, endPoint x: 451, endPoint y: 168, distance: 7.6
click at [451, 168] on div "[DATE] - 0.5 days [DATE] - 1.5 days" at bounding box center [390, 139] width 338 height 147
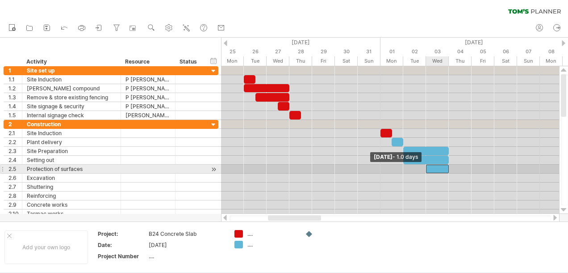
drag, startPoint x: 438, startPoint y: 166, endPoint x: 430, endPoint y: 168, distance: 8.2
click at [430, 168] on div at bounding box center [437, 168] width 23 height 8
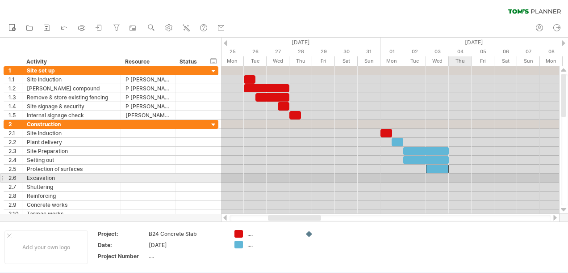
click at [463, 175] on div at bounding box center [390, 177] width 338 height 9
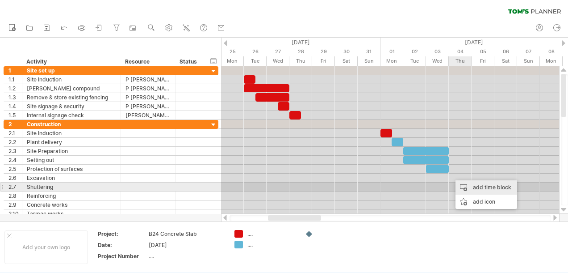
click at [477, 187] on div "add time block" at bounding box center [487, 187] width 62 height 14
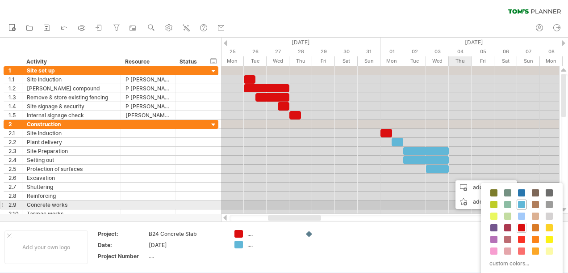
click at [521, 203] on span at bounding box center [521, 204] width 7 height 7
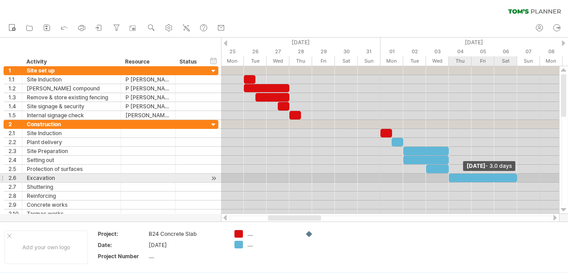
drag, startPoint x: 470, startPoint y: 176, endPoint x: 512, endPoint y: 176, distance: 41.1
click at [512, 176] on div at bounding box center [483, 177] width 68 height 8
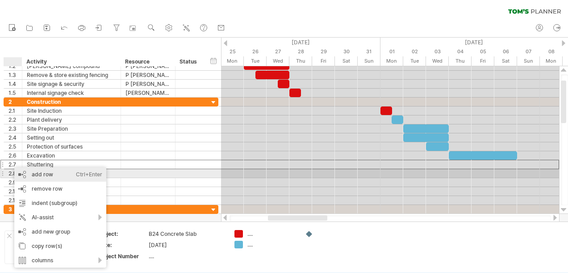
click at [37, 174] on div "add row Ctrl+Enter Cmd+Enter" at bounding box center [60, 174] width 92 height 14
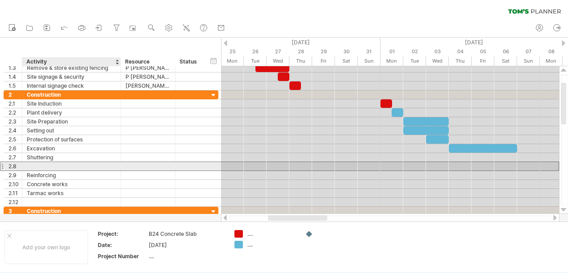
click at [34, 165] on div at bounding box center [71, 166] width 89 height 8
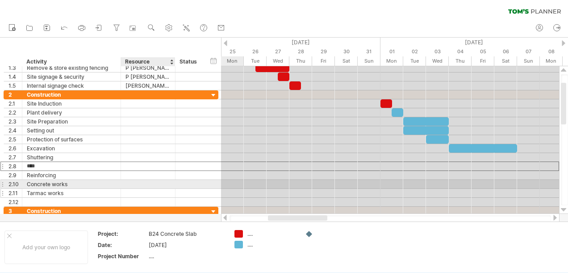
type input "*****"
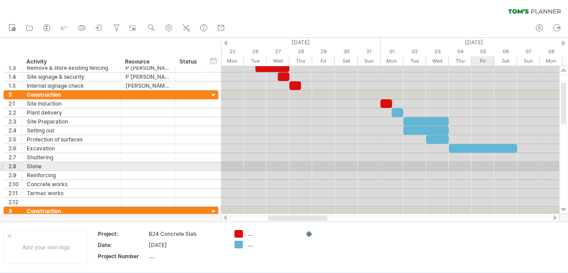
click at [473, 171] on div at bounding box center [390, 175] width 338 height 9
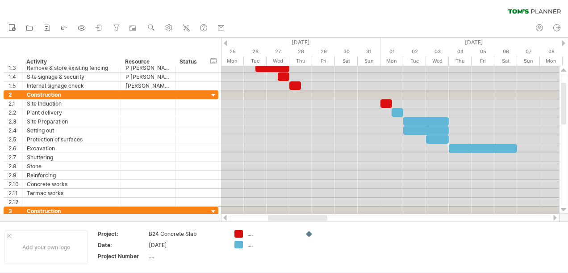
click at [555, 216] on div at bounding box center [555, 217] width 7 height 6
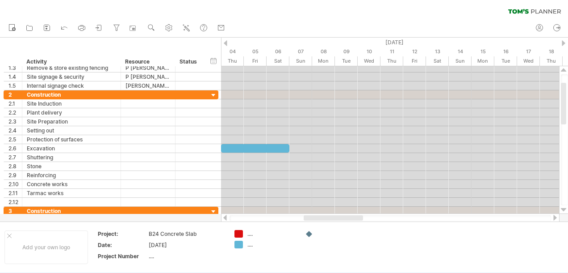
click at [225, 217] on div at bounding box center [225, 217] width 7 height 6
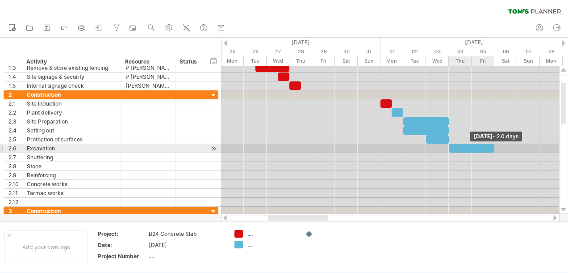
drag, startPoint x: 517, startPoint y: 147, endPoint x: 498, endPoint y: 148, distance: 19.2
click at [498, 148] on div "[DATE] - 2.0 days [DATE] - 1.0 days" at bounding box center [390, 139] width 338 height 147
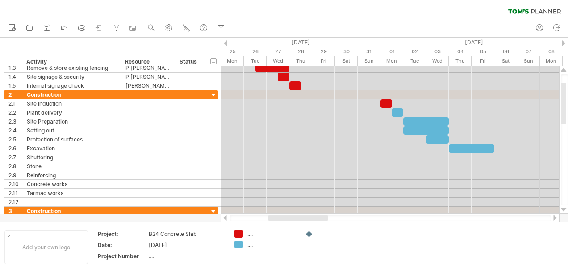
click at [555, 217] on div at bounding box center [555, 217] width 7 height 6
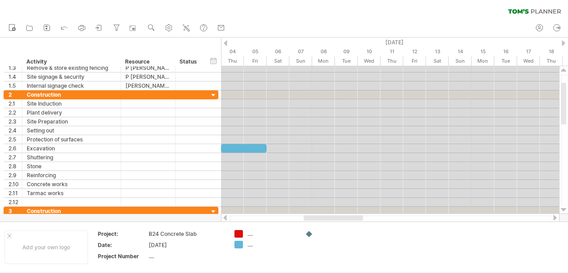
click at [225, 216] on div at bounding box center [225, 217] width 7 height 6
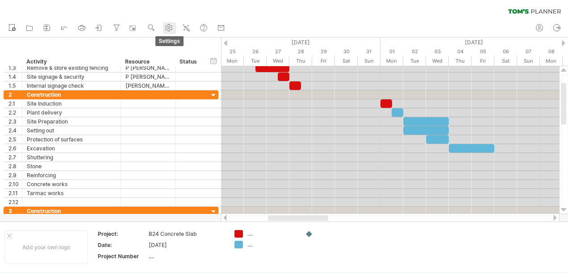
click at [169, 28] on use at bounding box center [168, 27] width 9 height 9
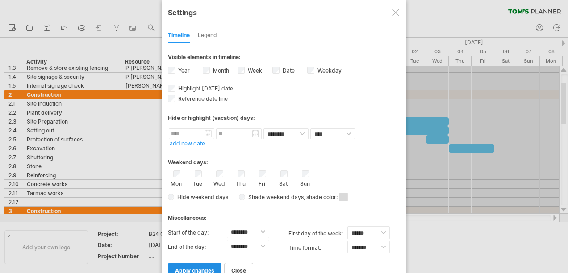
click at [202, 267] on span "apply changes" at bounding box center [194, 270] width 39 height 7
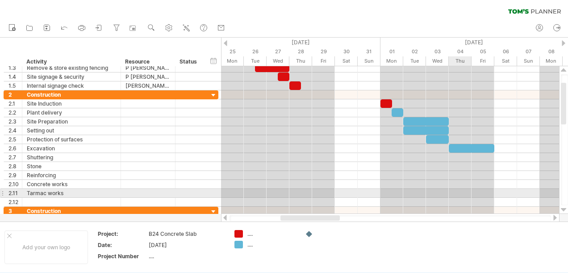
click at [454, 197] on div at bounding box center [390, 201] width 338 height 9
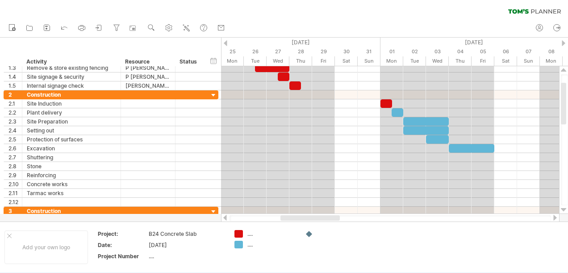
click at [556, 218] on div at bounding box center [555, 217] width 7 height 6
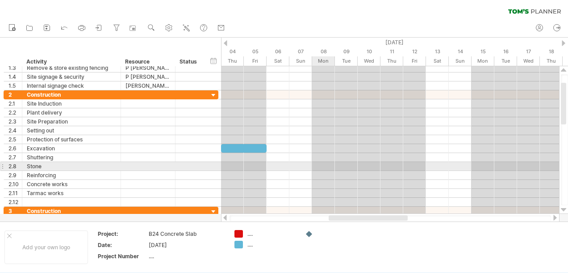
click at [319, 167] on div at bounding box center [390, 166] width 338 height 9
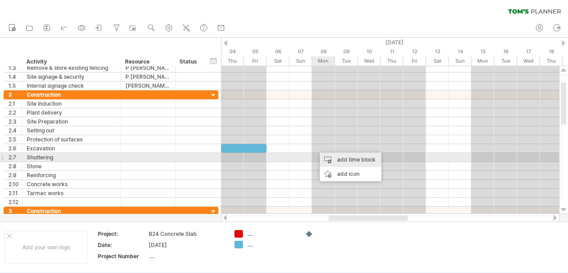
click at [343, 159] on div "add time block" at bounding box center [351, 159] width 62 height 14
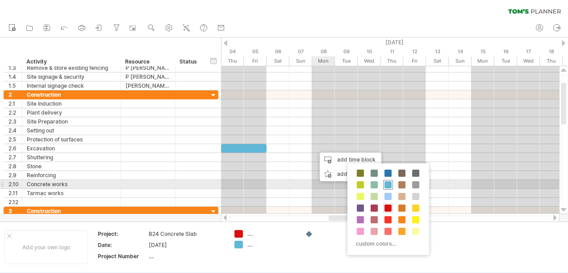
click at [387, 184] on span at bounding box center [388, 184] width 7 height 7
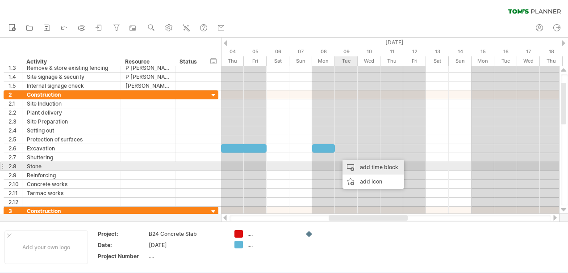
click at [363, 167] on div "add time block" at bounding box center [374, 167] width 62 height 14
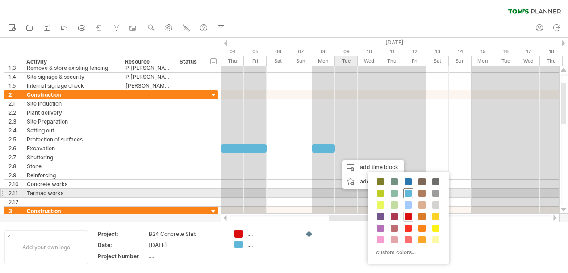
click at [406, 192] on span at bounding box center [408, 192] width 7 height 7
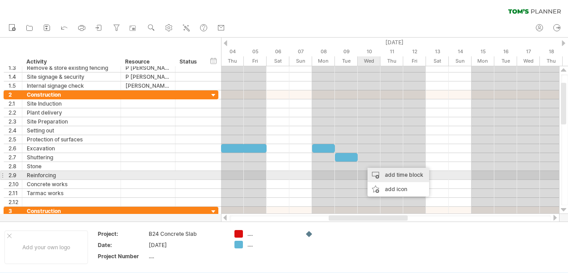
click at [388, 174] on div "add time block" at bounding box center [399, 175] width 62 height 14
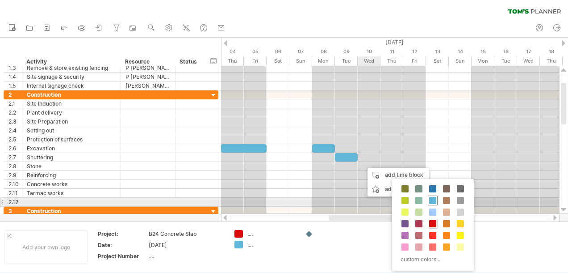
click at [432, 198] on span at bounding box center [432, 200] width 7 height 7
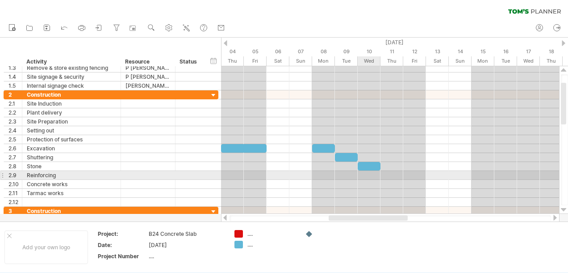
click at [372, 172] on div at bounding box center [390, 175] width 338 height 9
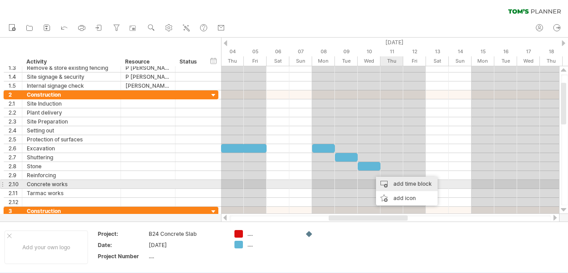
click at [397, 182] on div "add time block" at bounding box center [407, 183] width 62 height 14
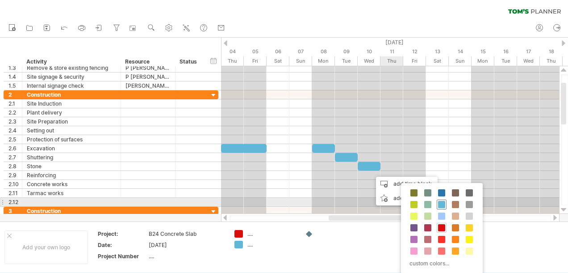
click at [440, 202] on span at bounding box center [441, 204] width 7 height 7
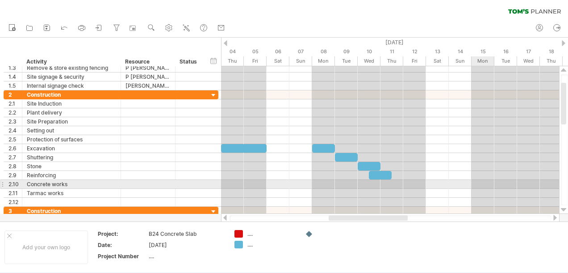
click at [480, 181] on div at bounding box center [390, 184] width 338 height 9
click at [476, 181] on div at bounding box center [390, 184] width 338 height 9
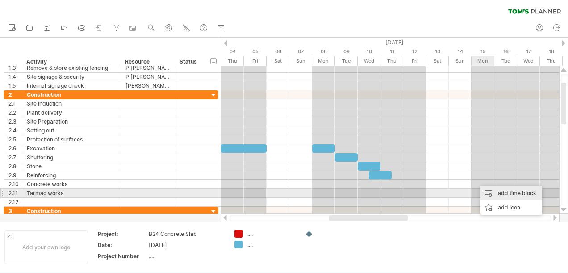
click at [500, 192] on div "add time block" at bounding box center [512, 193] width 62 height 14
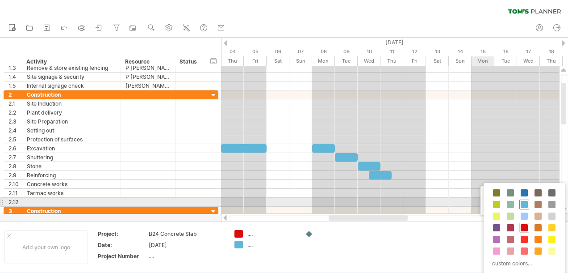
click at [525, 201] on span at bounding box center [524, 204] width 7 height 7
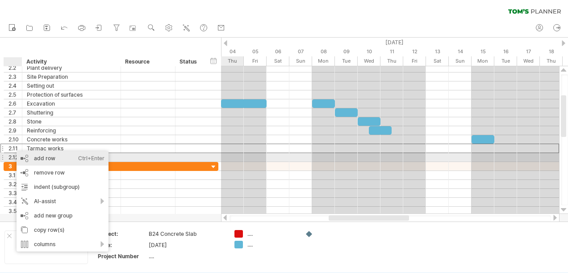
click at [37, 158] on div "add row Ctrl+Enter Cmd+Enter" at bounding box center [63, 158] width 92 height 14
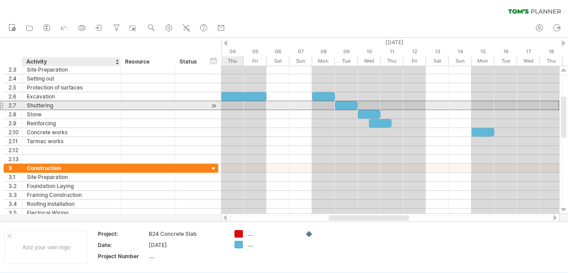
click at [36, 105] on div "Shuttering" at bounding box center [71, 105] width 89 height 8
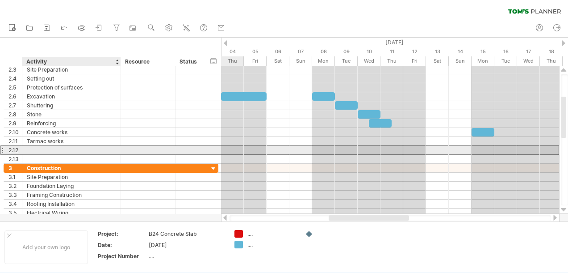
click at [32, 148] on div at bounding box center [71, 150] width 89 height 8
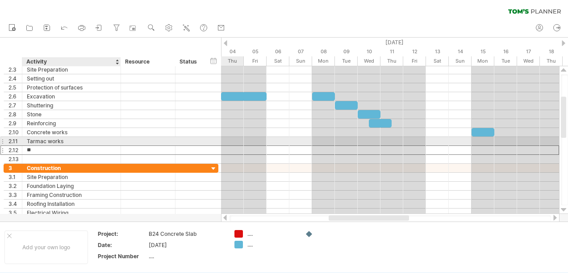
type input "*"
type input "**********"
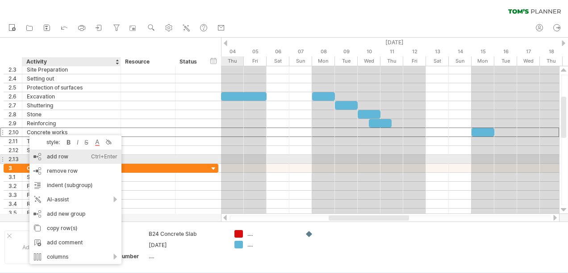
click at [48, 156] on div "add row Ctrl+Enter Cmd+Enter" at bounding box center [75, 156] width 92 height 14
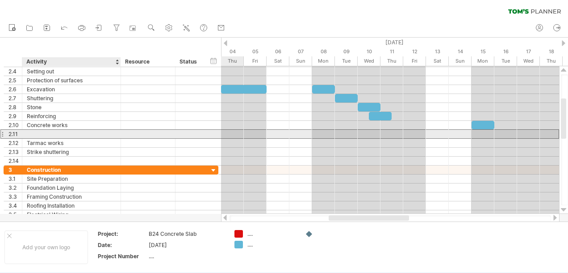
click at [29, 133] on div at bounding box center [71, 134] width 89 height 8
type input "**********"
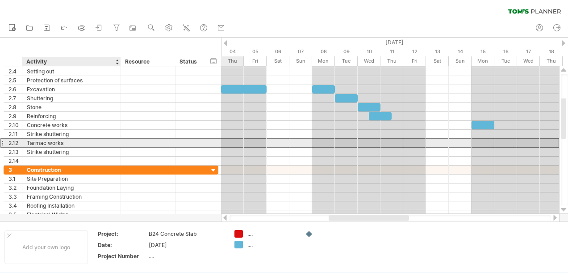
click at [99, 143] on div "Tarmac works" at bounding box center [71, 143] width 89 height 8
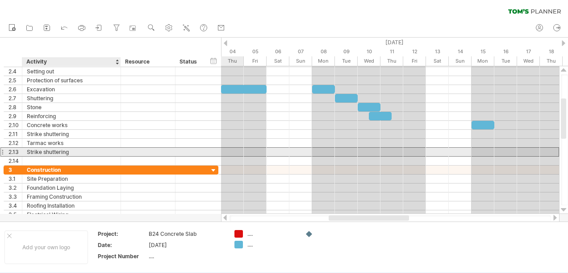
click at [71, 150] on div "Strike shuttering" at bounding box center [71, 151] width 89 height 8
type input "*"
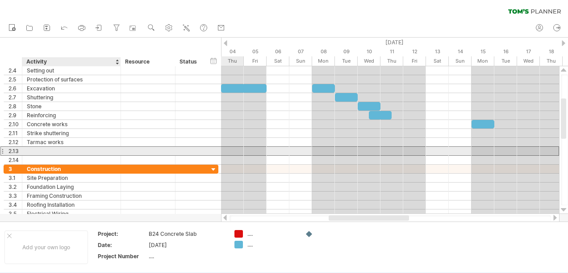
click at [33, 148] on div at bounding box center [71, 151] width 89 height 8
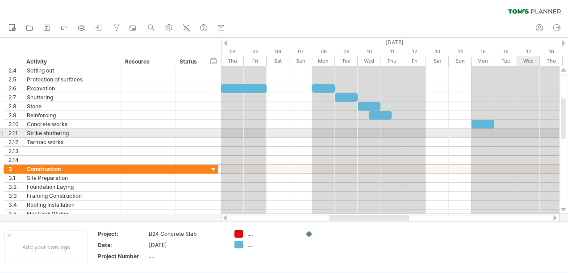
click at [528, 131] on div at bounding box center [390, 133] width 338 height 9
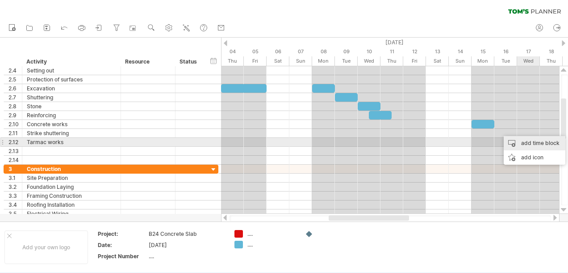
click at [525, 141] on div "add time block" at bounding box center [535, 143] width 62 height 14
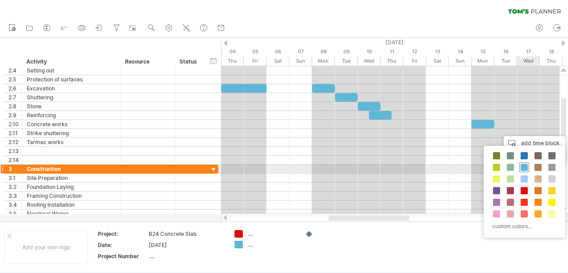
click at [524, 164] on span at bounding box center [524, 167] width 7 height 7
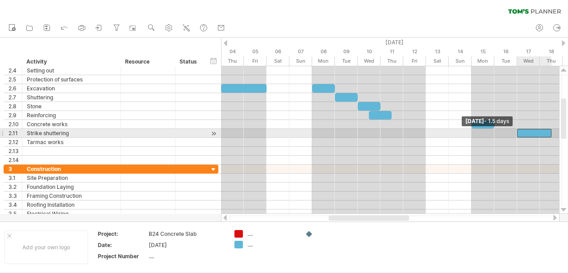
drag, startPoint x: 529, startPoint y: 130, endPoint x: 523, endPoint y: 130, distance: 5.8
click at [521, 130] on div at bounding box center [534, 133] width 34 height 8
drag, startPoint x: 550, startPoint y: 130, endPoint x: 542, endPoint y: 132, distance: 9.1
click at [542, 132] on span at bounding box center [540, 133] width 4 height 8
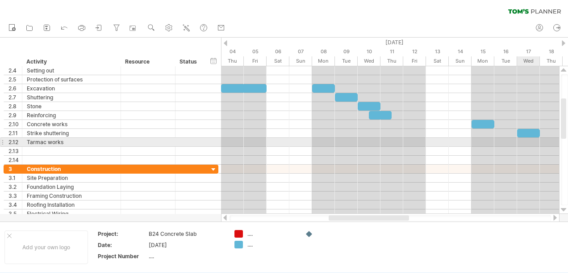
click at [535, 140] on div at bounding box center [390, 142] width 338 height 9
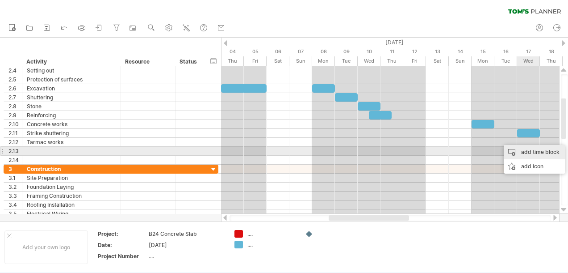
click at [531, 151] on div "add time block" at bounding box center [535, 152] width 62 height 14
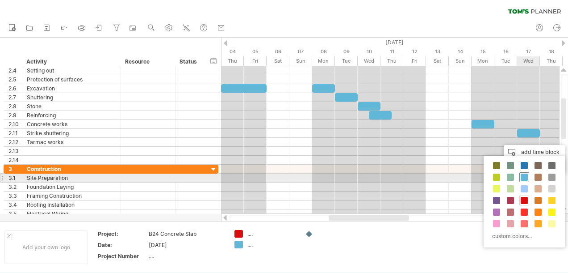
click at [525, 176] on span at bounding box center [524, 176] width 7 height 7
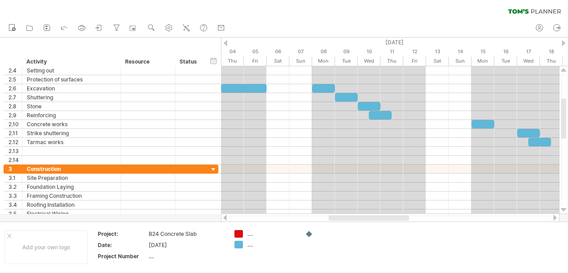
click at [554, 218] on div at bounding box center [555, 217] width 7 height 6
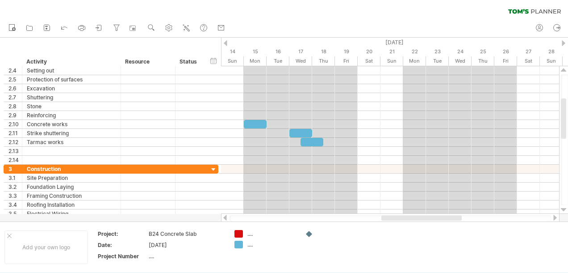
click at [554, 218] on div at bounding box center [555, 217] width 7 height 6
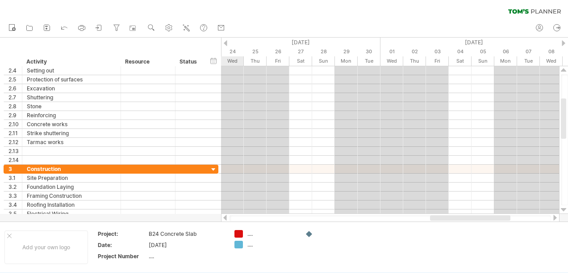
click at [225, 217] on div at bounding box center [225, 217] width 7 height 6
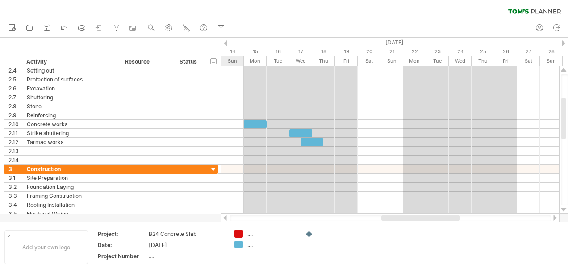
click at [225, 217] on div at bounding box center [225, 217] width 7 height 6
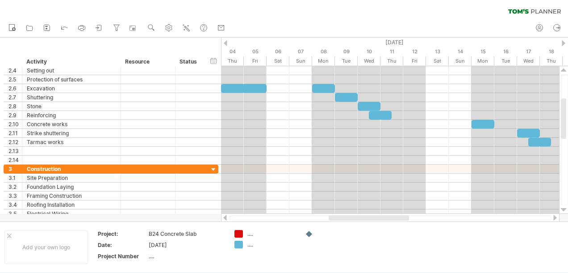
click at [552, 217] on div at bounding box center [555, 217] width 7 height 6
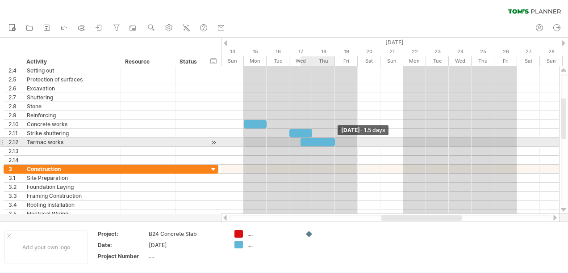
drag, startPoint x: 323, startPoint y: 140, endPoint x: 331, endPoint y: 139, distance: 8.2
click at [331, 139] on div at bounding box center [318, 142] width 34 height 8
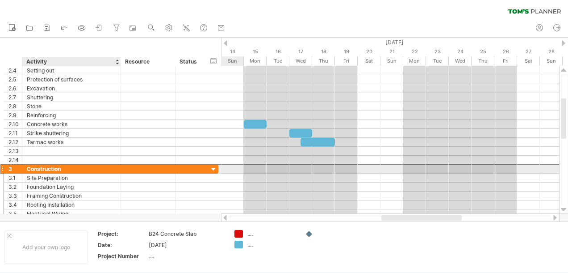
click at [66, 166] on div "Construction" at bounding box center [71, 168] width 89 height 8
type input "*"
type input "**********"
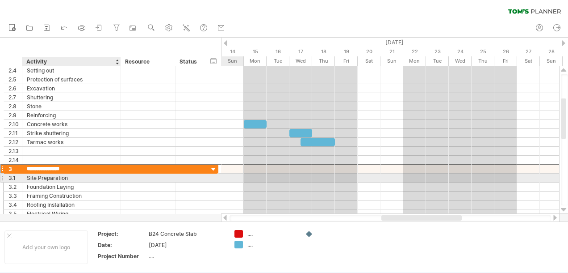
click at [69, 177] on div "Site Preparation" at bounding box center [71, 177] width 89 height 8
type input "*"
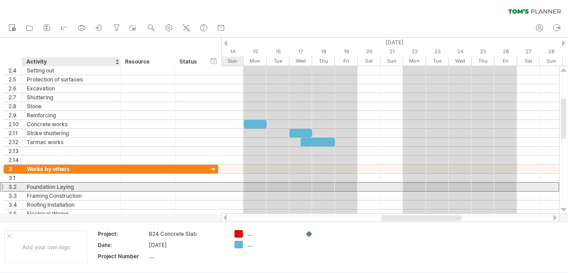
click at [76, 185] on div "Foundation Laying" at bounding box center [71, 186] width 89 height 8
type input "*"
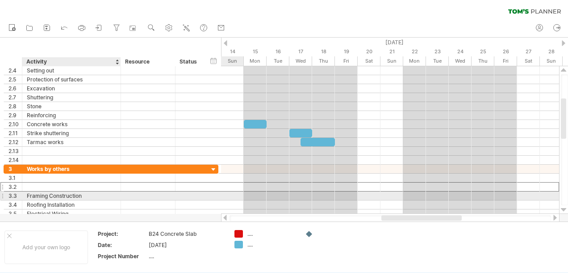
click at [83, 193] on div "Framing Construction" at bounding box center [71, 195] width 89 height 8
type input "*"
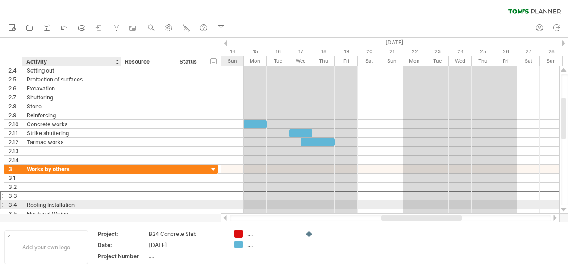
click at [79, 202] on div "Roofing Installation" at bounding box center [71, 204] width 89 height 8
type input "*"
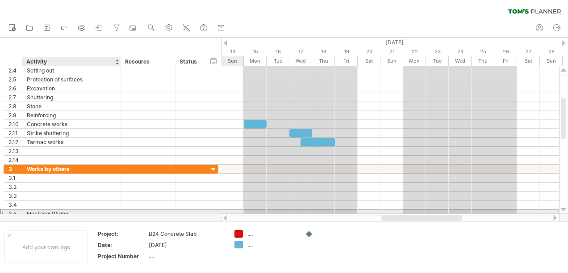
click at [72, 211] on div "Electrical Wiring" at bounding box center [71, 213] width 89 height 8
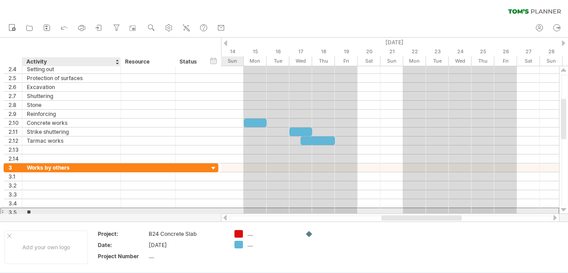
type input "*"
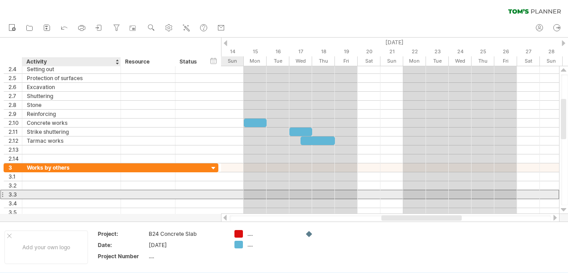
click at [88, 193] on div at bounding box center [71, 194] width 89 height 8
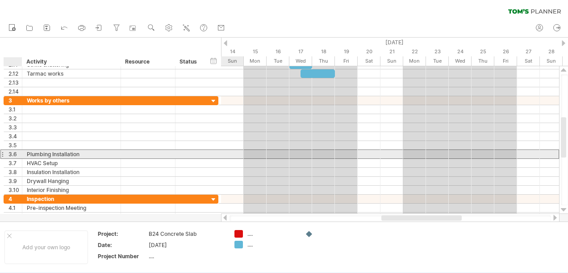
click at [15, 152] on div "3.6" at bounding box center [14, 154] width 13 height 8
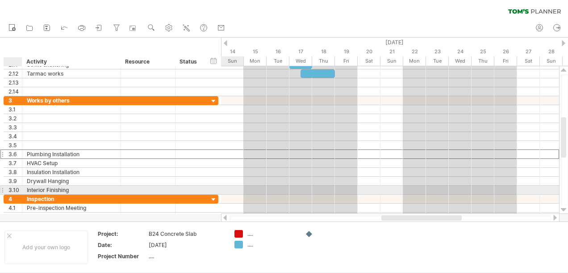
click at [19, 187] on div at bounding box center [21, 189] width 4 height 9
click at [16, 189] on div "3.10" at bounding box center [14, 189] width 13 height 8
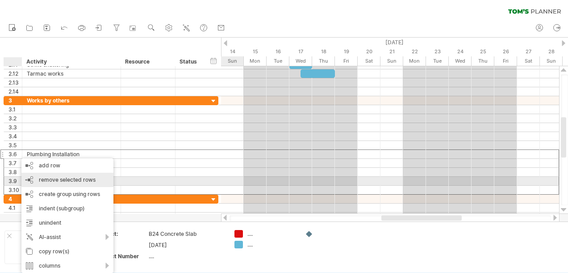
click at [47, 181] on span "remove selected rows" at bounding box center [67, 179] width 57 height 7
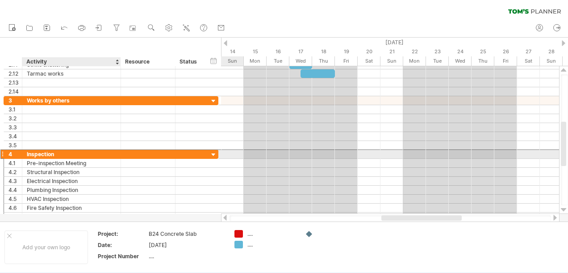
click at [59, 155] on div "Inspection" at bounding box center [71, 154] width 89 height 8
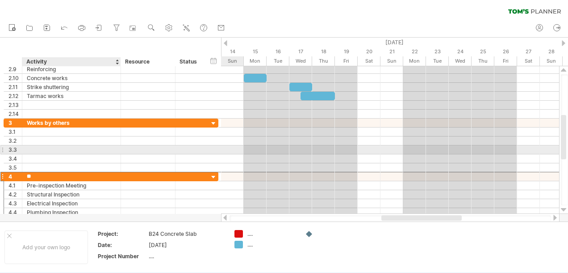
type input "*"
type input "**********"
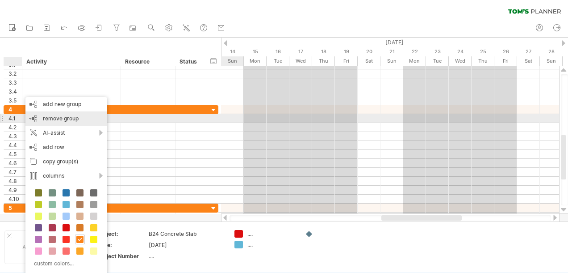
click at [50, 119] on span "remove group" at bounding box center [61, 118] width 36 height 7
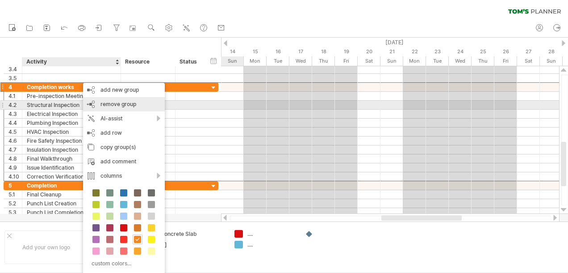
click at [104, 103] on span "remove group" at bounding box center [119, 104] width 36 height 7
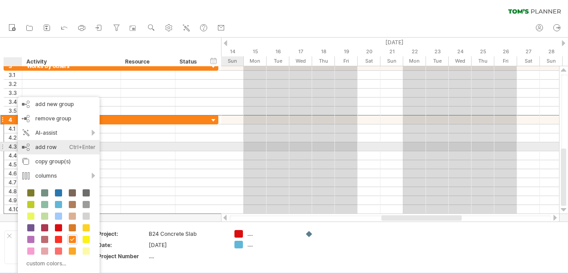
click at [46, 146] on div "add row Ctrl+Enter Cmd+Enter" at bounding box center [59, 147] width 82 height 14
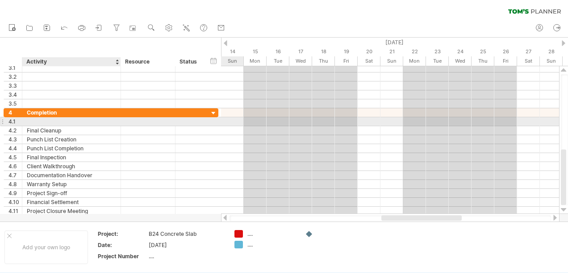
click at [38, 120] on div at bounding box center [71, 121] width 89 height 8
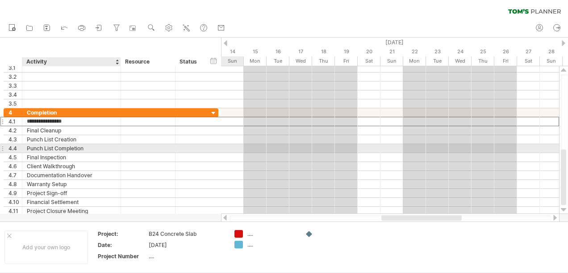
type input "**********"
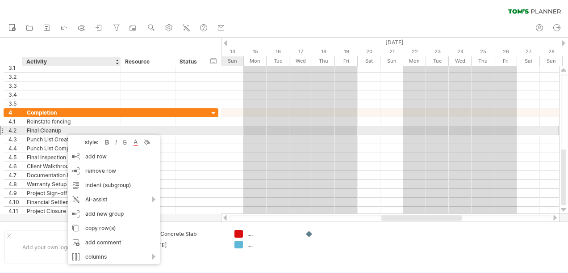
click at [63, 130] on div "Final Cleanup" at bounding box center [71, 130] width 89 height 8
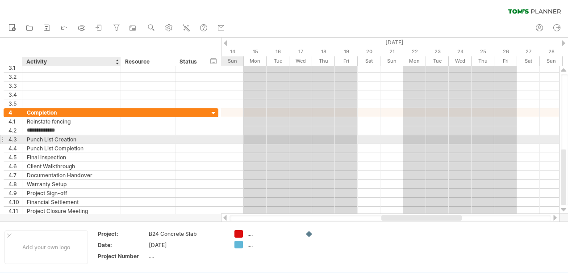
click at [80, 139] on div "Punch List Creation" at bounding box center [71, 139] width 89 height 8
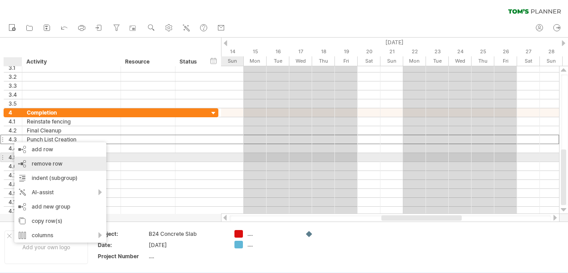
click at [35, 162] on span "remove row" at bounding box center [47, 163] width 31 height 7
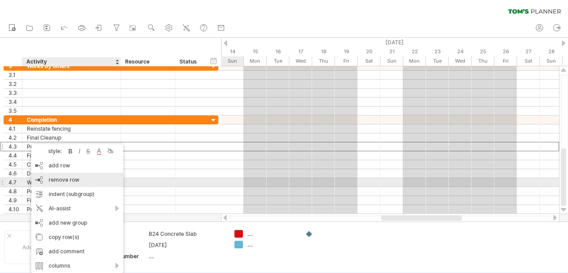
click at [52, 178] on span "remove row" at bounding box center [64, 179] width 31 height 7
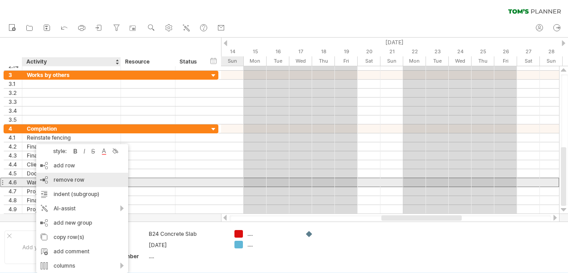
click at [56, 178] on span "remove row" at bounding box center [69, 179] width 31 height 7
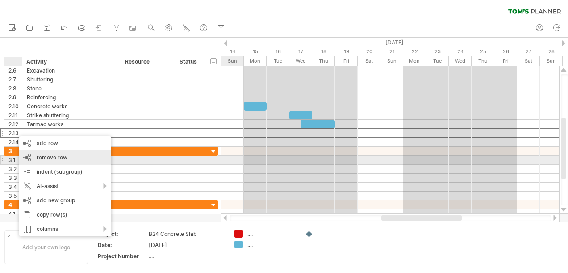
click at [47, 156] on span "remove row" at bounding box center [52, 157] width 31 height 7
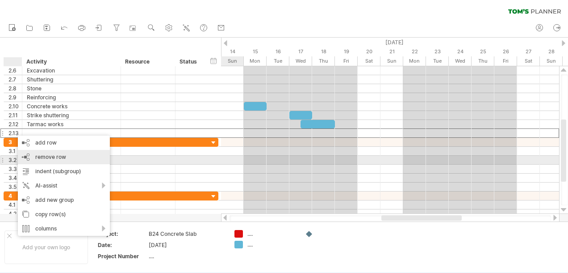
click at [44, 158] on span "remove row" at bounding box center [50, 156] width 31 height 7
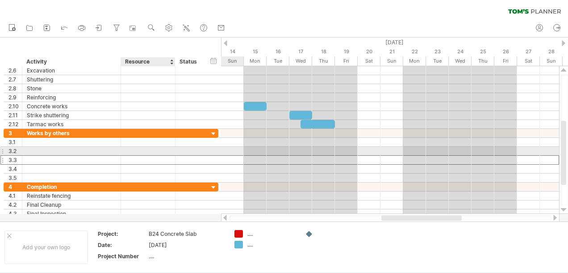
click at [139, 155] on div at bounding box center [148, 159] width 45 height 8
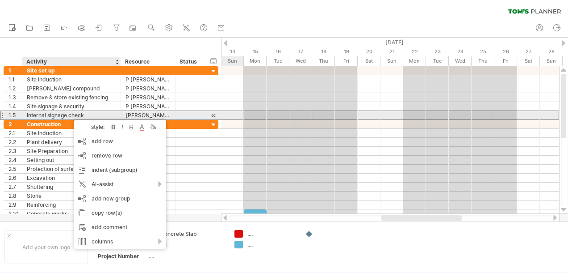
click at [88, 113] on div "Internal signage check" at bounding box center [71, 115] width 89 height 8
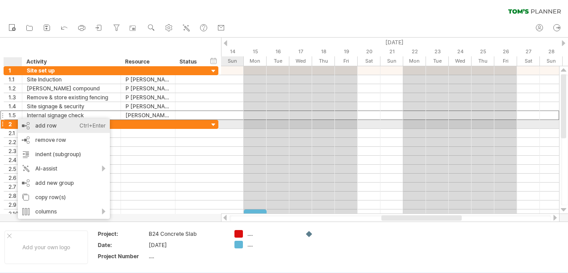
click at [38, 126] on div "add row Ctrl+Enter Cmd+Enter" at bounding box center [64, 125] width 92 height 14
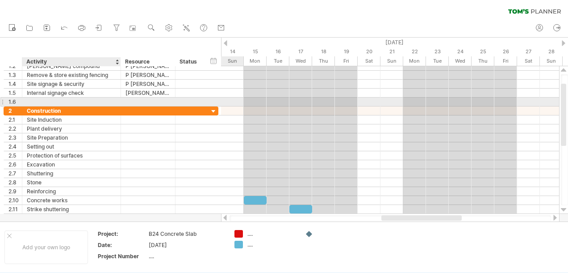
click at [37, 101] on div at bounding box center [71, 101] width 89 height 8
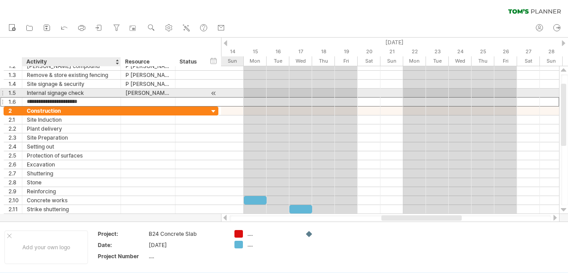
type input "**********"
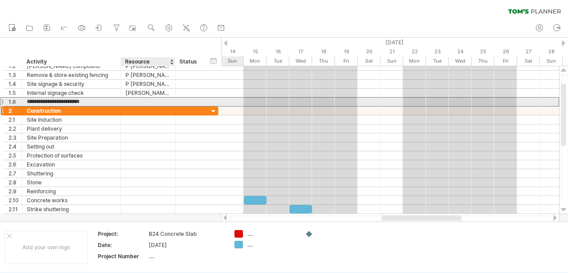
click at [155, 109] on div at bounding box center [148, 110] width 45 height 8
click at [130, 101] on div at bounding box center [148, 101] width 45 height 8
type input "**********"
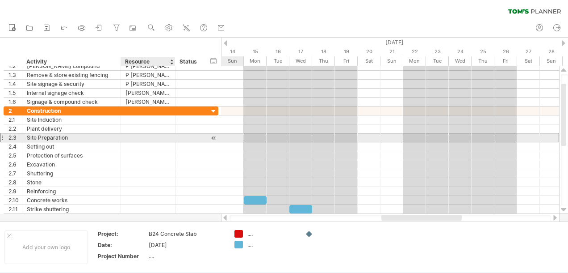
click at [152, 139] on div at bounding box center [148, 137] width 45 height 8
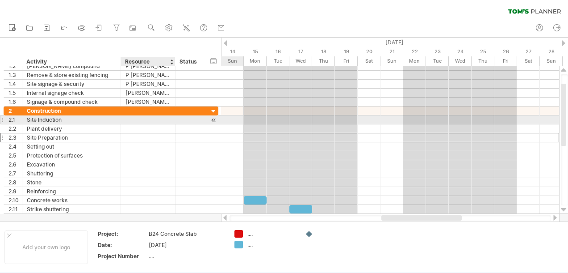
click at [136, 117] on div at bounding box center [148, 119] width 45 height 8
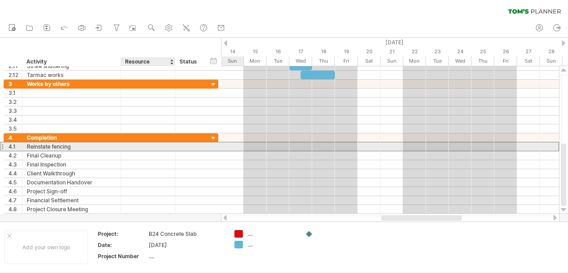
click at [138, 145] on div at bounding box center [148, 146] width 45 height 8
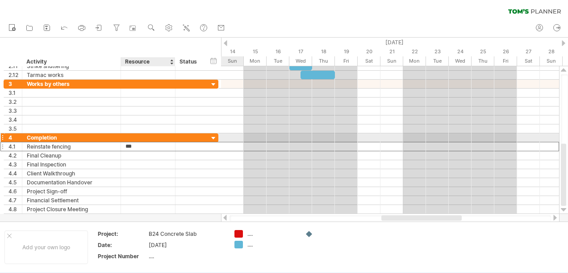
type input "**********"
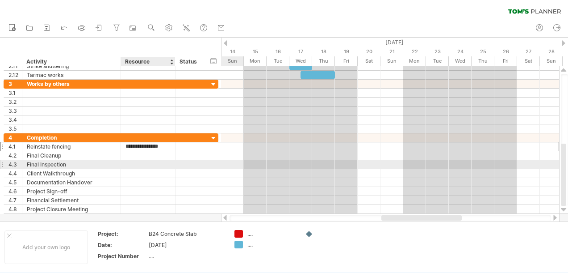
click at [155, 163] on div at bounding box center [148, 164] width 45 height 8
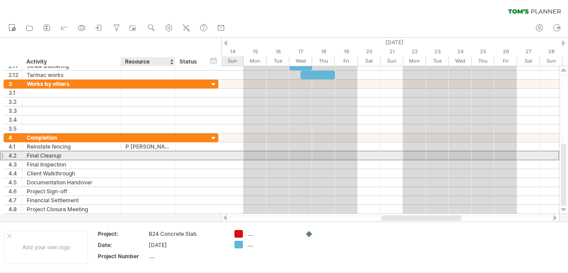
click at [133, 155] on div at bounding box center [148, 155] width 45 height 8
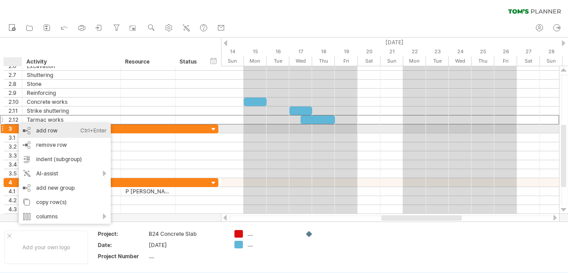
click at [46, 130] on div "add row Ctrl+Enter Cmd+Enter" at bounding box center [65, 130] width 92 height 14
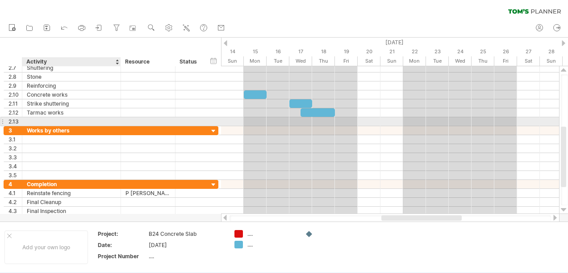
click at [33, 120] on div at bounding box center [71, 121] width 89 height 8
type input "**********"
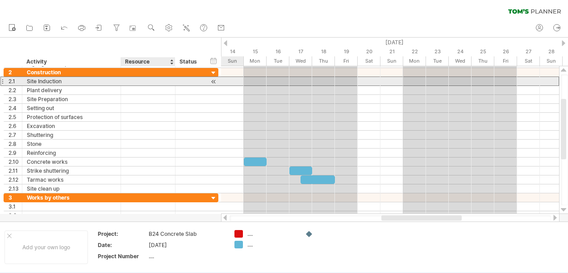
click at [129, 81] on div at bounding box center [148, 81] width 45 height 8
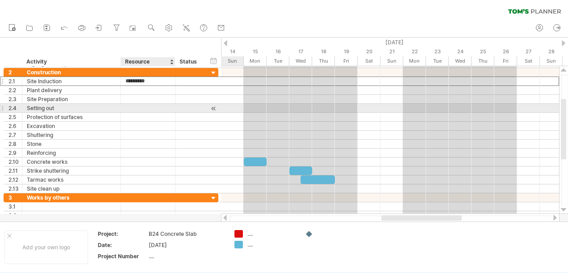
type input "*********"
click at [136, 108] on div at bounding box center [148, 108] width 45 height 8
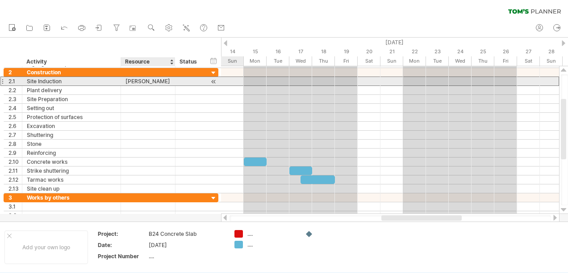
click at [133, 82] on div "[PERSON_NAME]" at bounding box center [148, 81] width 45 height 8
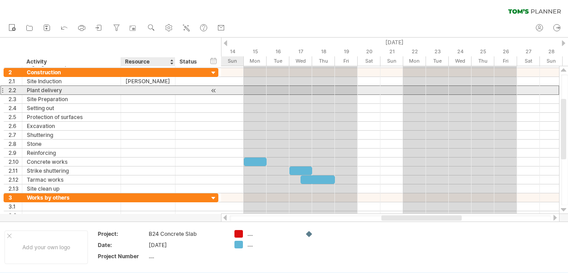
click at [130, 89] on div at bounding box center [148, 90] width 45 height 8
type input "*********"
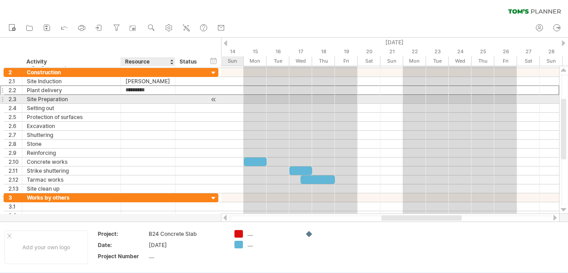
click at [127, 99] on div at bounding box center [148, 99] width 45 height 8
type input "*********"
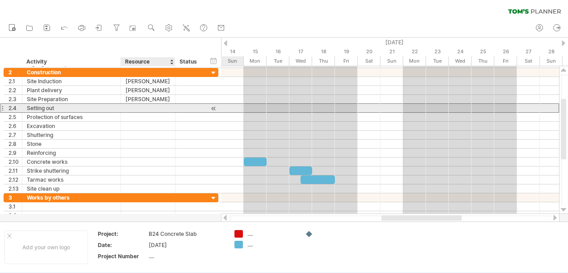
click at [129, 106] on div at bounding box center [148, 108] width 45 height 8
type input "*********"
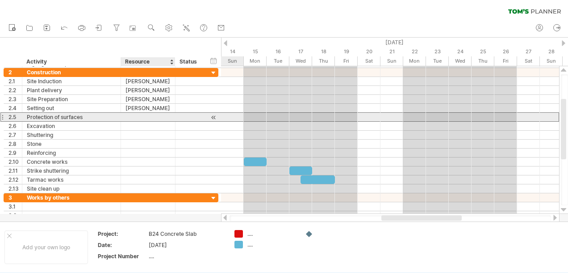
click at [128, 117] on div at bounding box center [148, 117] width 45 height 8
type input "*********"
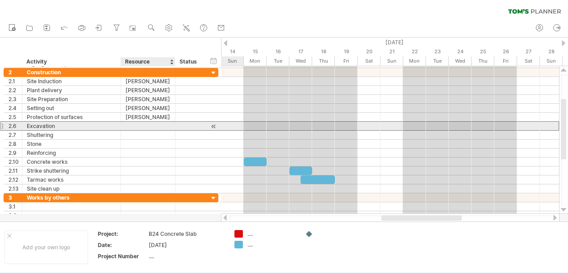
click at [127, 125] on div at bounding box center [148, 126] width 45 height 8
type input "*********"
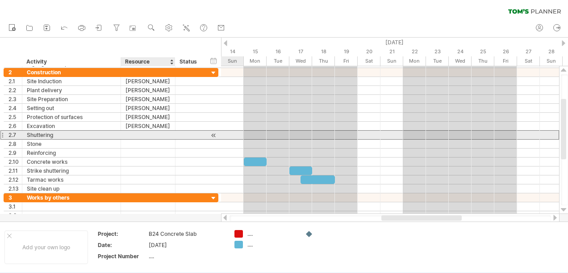
click at [129, 133] on div at bounding box center [148, 134] width 45 height 8
type input "*********"
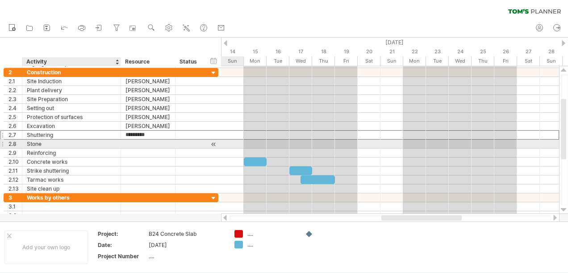
click at [126, 142] on div at bounding box center [148, 143] width 45 height 8
type input "*********"
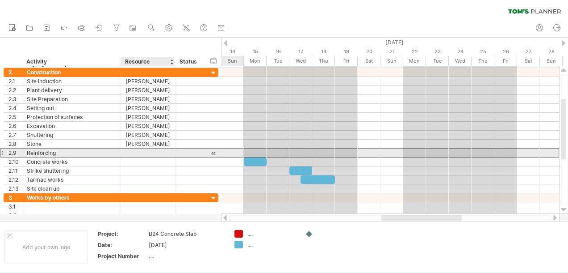
click at [127, 151] on div at bounding box center [148, 152] width 45 height 8
type input "*********"
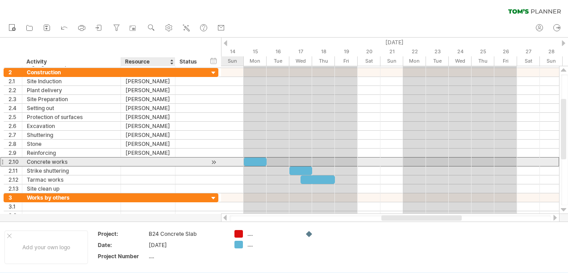
click at [130, 159] on div at bounding box center [148, 161] width 45 height 8
type input "*********"
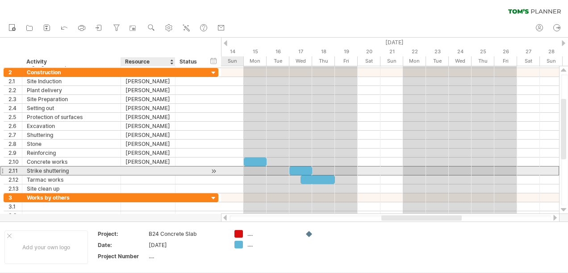
click at [127, 168] on div at bounding box center [148, 170] width 45 height 8
type input "*********"
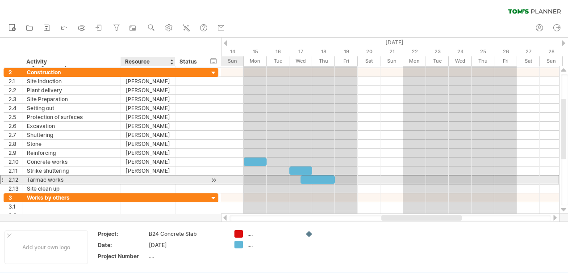
click at [128, 177] on div at bounding box center [148, 179] width 45 height 8
type input "*********"
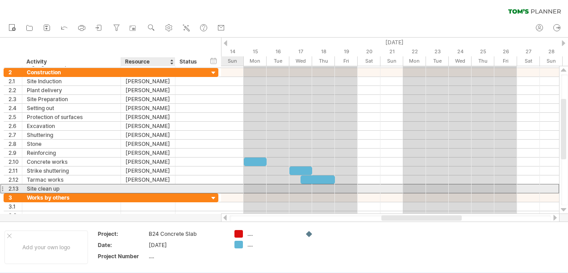
click at [127, 185] on div at bounding box center [148, 188] width 45 height 8
type input "*********"
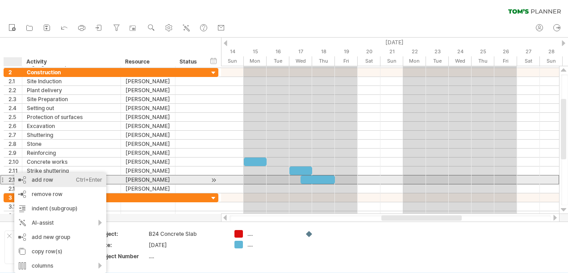
click at [35, 181] on div "add row Ctrl+Enter Cmd+Enter" at bounding box center [60, 179] width 92 height 14
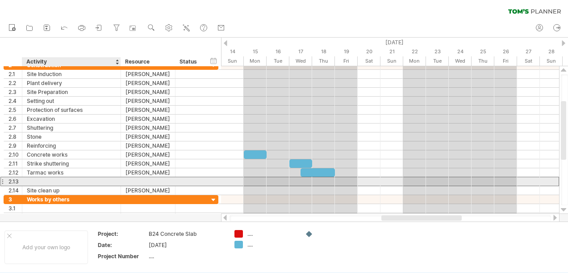
click at [31, 183] on div at bounding box center [71, 181] width 89 height 8
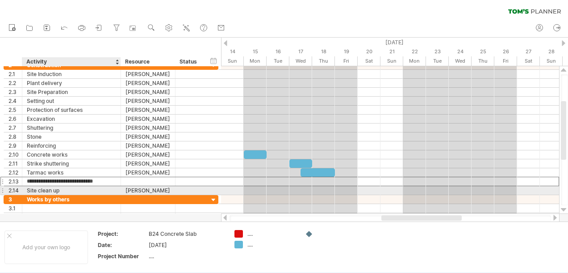
type input "**********"
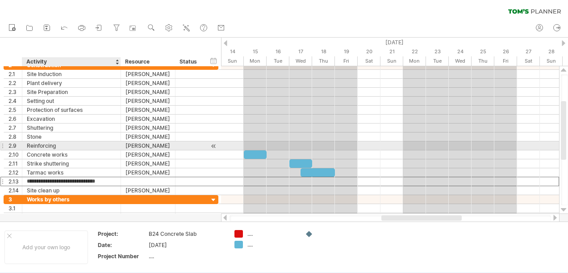
click at [93, 143] on div "Reinforcing" at bounding box center [71, 145] width 89 height 8
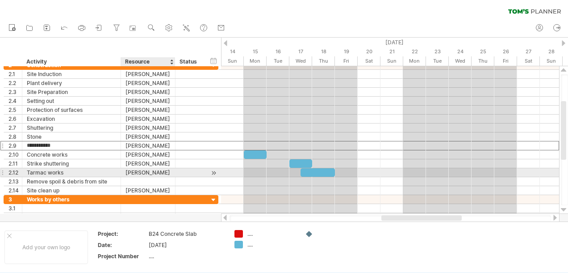
click at [138, 172] on div "[PERSON_NAME]" at bounding box center [148, 172] width 45 height 8
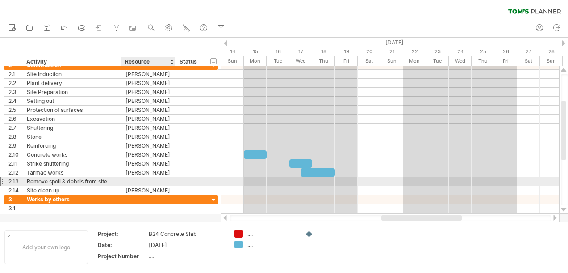
click at [130, 179] on div at bounding box center [148, 181] width 45 height 8
type input "*********"
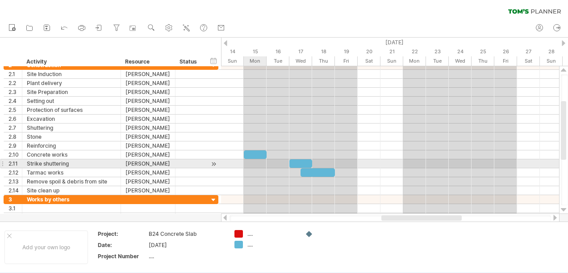
click at [263, 163] on div at bounding box center [390, 163] width 338 height 9
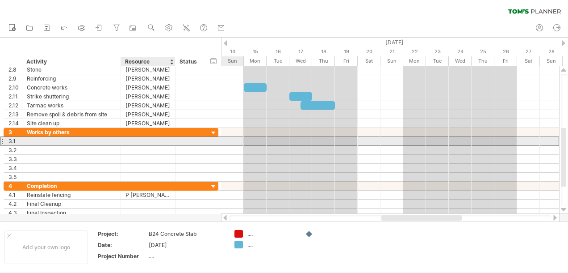
click at [130, 141] on div at bounding box center [148, 141] width 45 height 8
type input "*****"
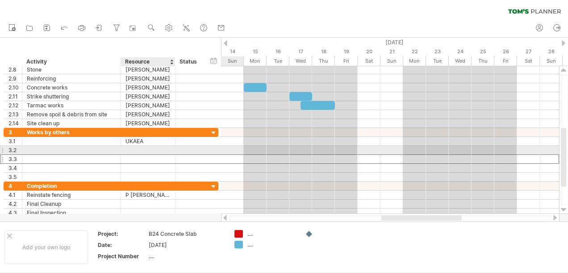
click at [135, 155] on div at bounding box center [148, 159] width 45 height 8
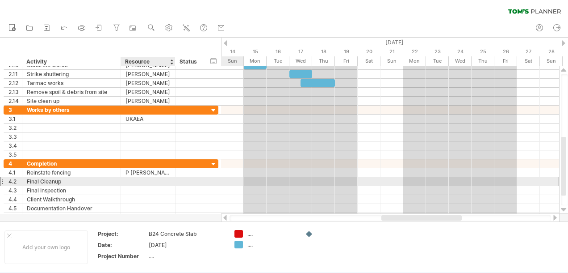
click at [130, 180] on div at bounding box center [148, 181] width 45 height 8
type input "**********"
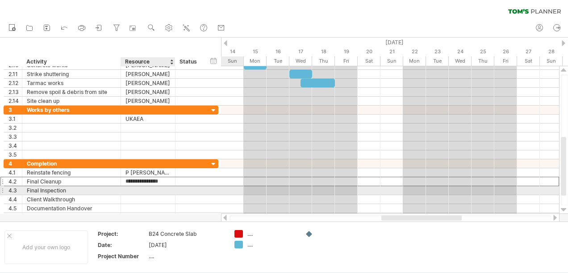
click at [129, 188] on div at bounding box center [148, 190] width 45 height 8
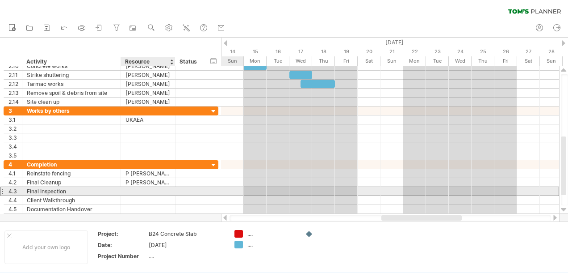
click at [130, 189] on div at bounding box center [148, 191] width 45 height 8
type input "**********"
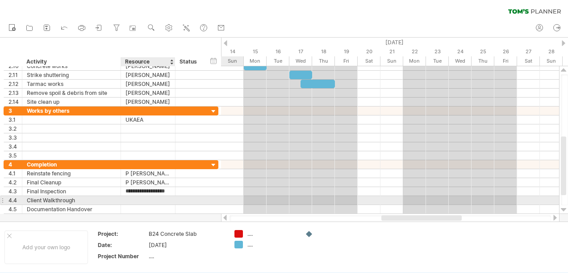
click at [129, 198] on div at bounding box center [148, 200] width 45 height 8
type input "**********"
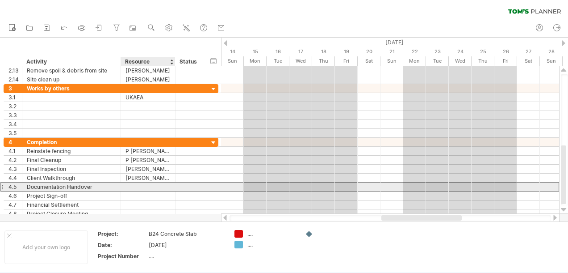
click at [126, 185] on div at bounding box center [148, 186] width 45 height 8
click at [170, 185] on input "**********" at bounding box center [148, 186] width 45 height 8
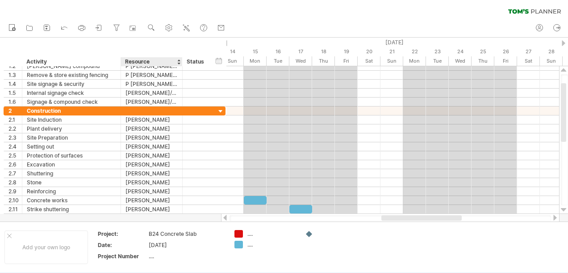
drag, startPoint x: 174, startPoint y: 61, endPoint x: 181, endPoint y: 61, distance: 7.1
click at [181, 61] on div "******** Activity ******** Resource ****** Status" at bounding box center [108, 61] width 208 height 9
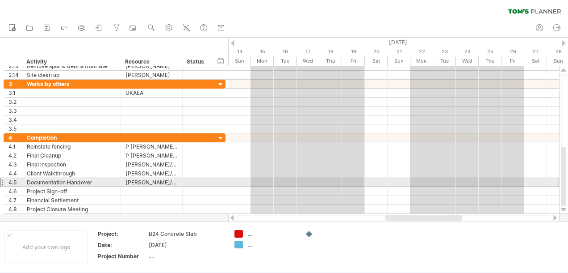
click at [175, 180] on div "[PERSON_NAME]/[PERSON_NAME]" at bounding box center [152, 182] width 52 height 8
type input "*********"
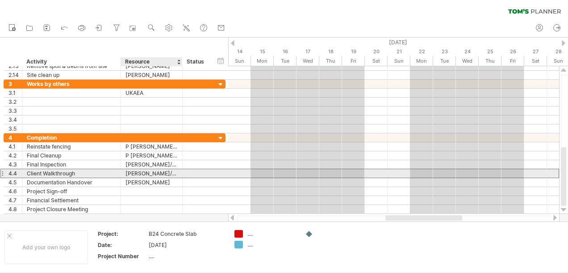
click at [175, 172] on div "[PERSON_NAME]/[PERSON_NAME]" at bounding box center [152, 173] width 52 height 8
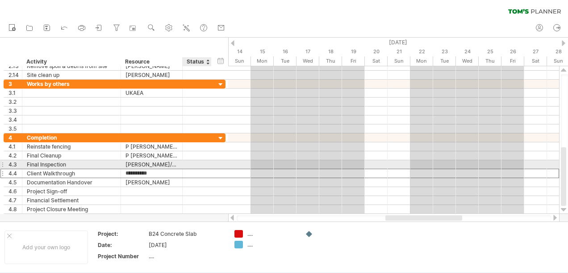
type input "*********"
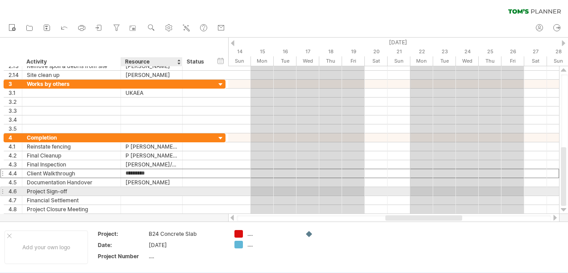
click at [129, 187] on div at bounding box center [152, 191] width 52 height 8
click at [176, 188] on input "**********" at bounding box center [152, 191] width 52 height 8
type input "*********"
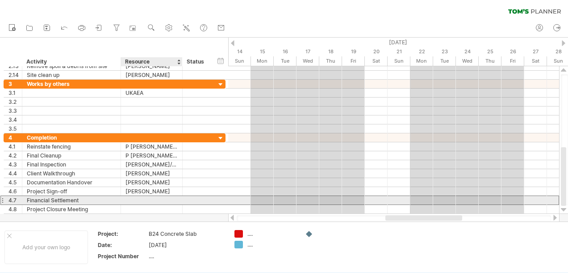
click at [128, 197] on div at bounding box center [152, 200] width 52 height 8
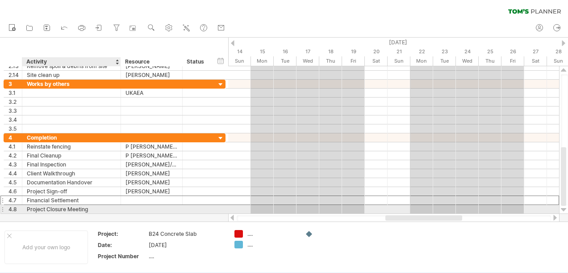
click at [70, 206] on div "Project Closure Meeting" at bounding box center [71, 209] width 89 height 8
click at [128, 205] on div at bounding box center [152, 209] width 52 height 8
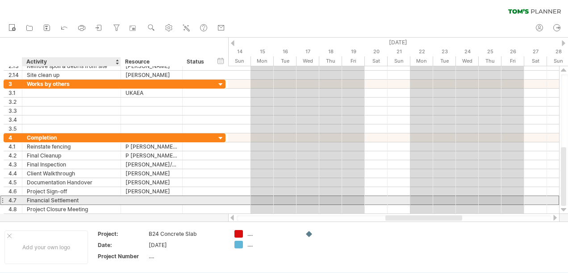
click at [126, 197] on div at bounding box center [152, 200] width 52 height 8
click at [126, 205] on div at bounding box center [152, 209] width 52 height 8
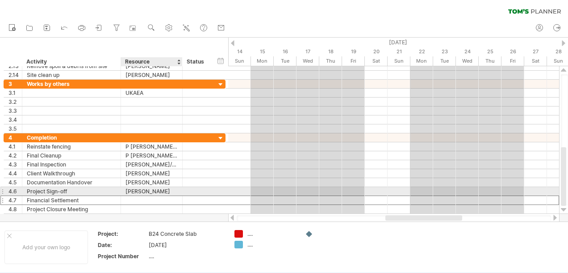
click at [128, 196] on div at bounding box center [152, 200] width 52 height 8
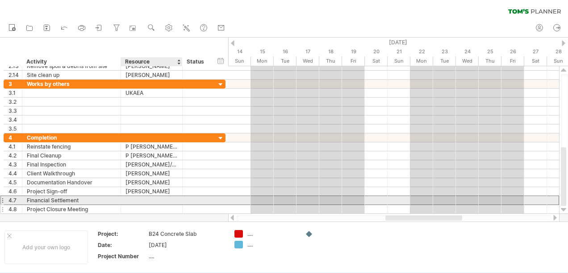
click at [127, 205] on div at bounding box center [152, 209] width 52 height 8
click at [127, 199] on div at bounding box center [152, 200] width 52 height 8
click at [127, 205] on div at bounding box center [152, 209] width 52 height 8
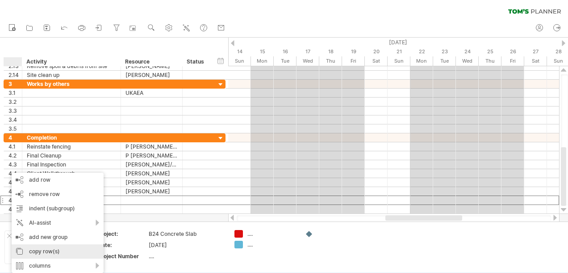
click at [45, 252] on div "copy row(s)" at bounding box center [58, 251] width 92 height 14
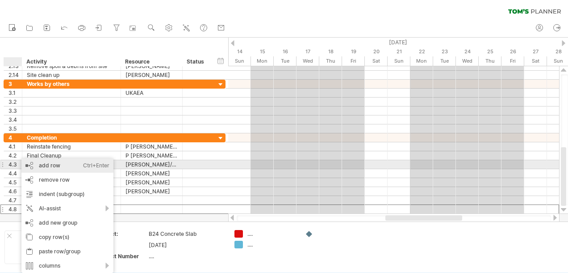
click at [48, 164] on div "add row Ctrl+Enter Cmd+Enter" at bounding box center [67, 165] width 92 height 14
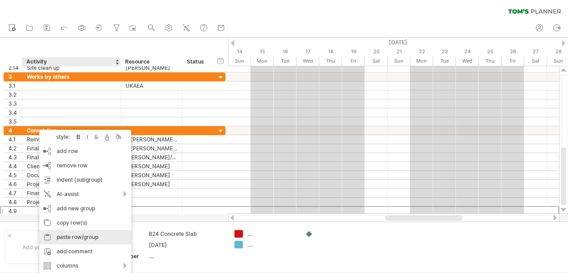
click at [63, 236] on div "paste row/group" at bounding box center [85, 237] width 92 height 14
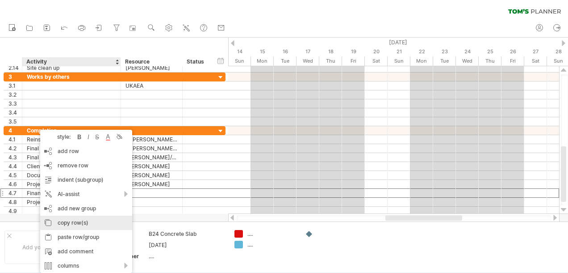
click at [61, 221] on div "copy row(s)" at bounding box center [86, 222] width 92 height 14
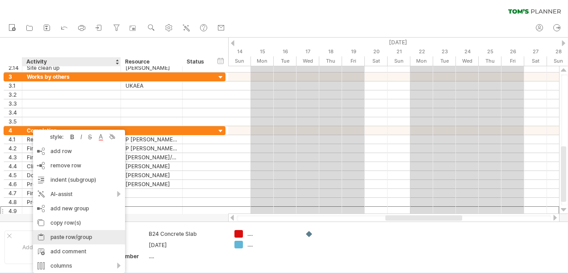
click at [55, 236] on div "paste row/group" at bounding box center [79, 237] width 92 height 14
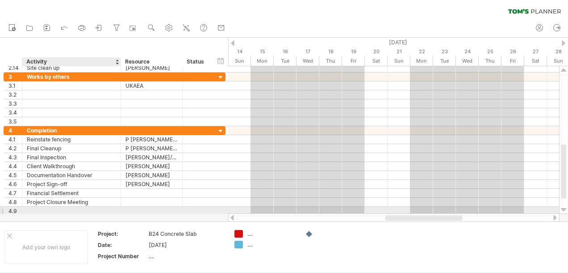
click at [34, 207] on div at bounding box center [71, 210] width 89 height 8
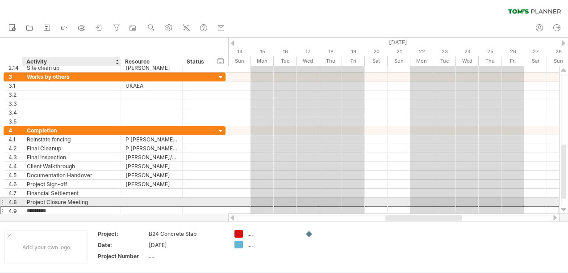
type input "**********"
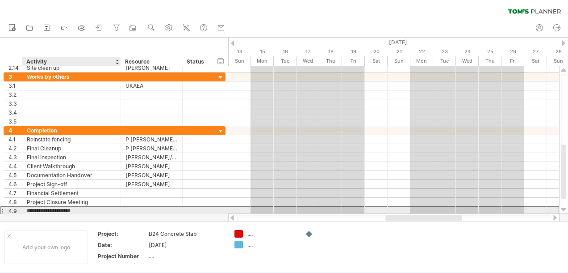
click at [109, 207] on input "**********" at bounding box center [71, 210] width 89 height 8
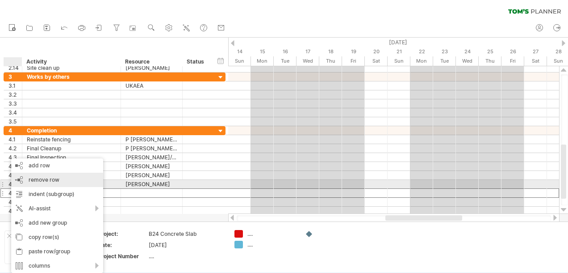
click at [38, 181] on span "remove row" at bounding box center [44, 179] width 31 height 7
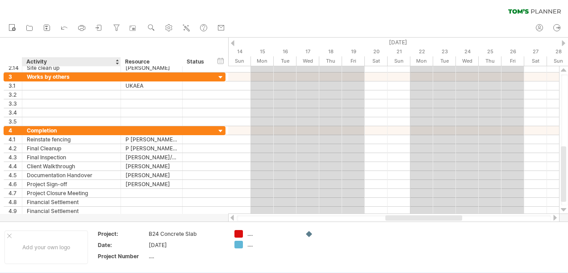
drag, startPoint x: 125, startPoint y: 218, endPoint x: 95, endPoint y: 216, distance: 29.6
click at [124, 218] on div at bounding box center [284, 130] width 568 height 184
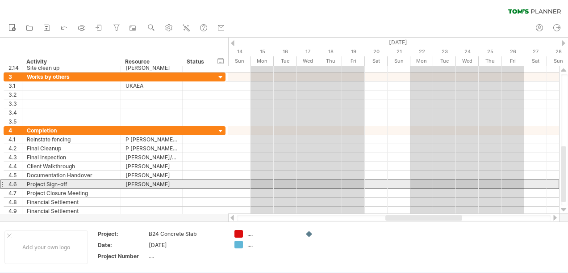
click at [3, 182] on div at bounding box center [2, 183] width 4 height 9
click at [130, 189] on div at bounding box center [152, 193] width 52 height 8
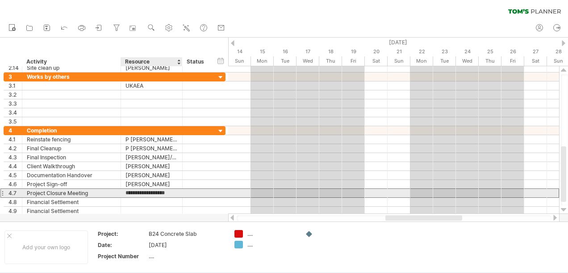
click at [176, 190] on input "**********" at bounding box center [152, 193] width 52 height 8
type input "*********"
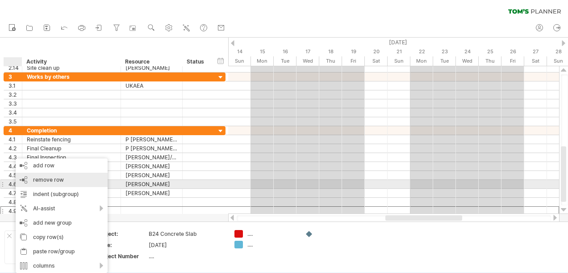
click at [41, 180] on span "remove row" at bounding box center [48, 179] width 31 height 7
click at [38, 181] on span "remove row" at bounding box center [50, 179] width 31 height 7
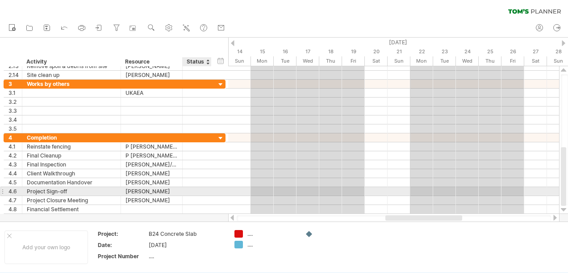
click at [189, 187] on div at bounding box center [197, 191] width 20 height 8
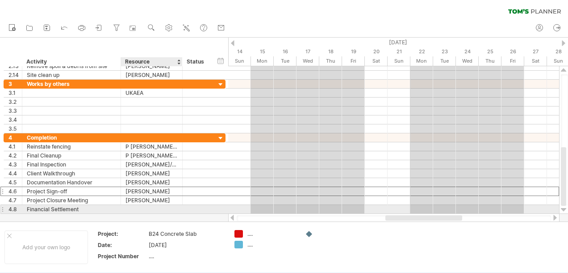
click at [133, 207] on div at bounding box center [152, 209] width 52 height 8
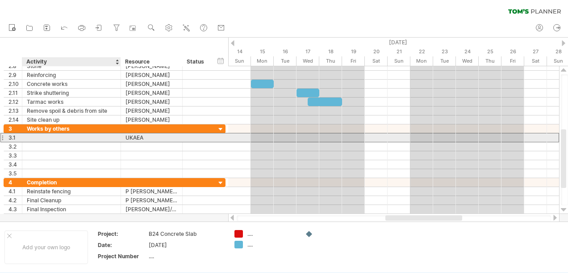
click at [34, 137] on div at bounding box center [71, 137] width 89 height 8
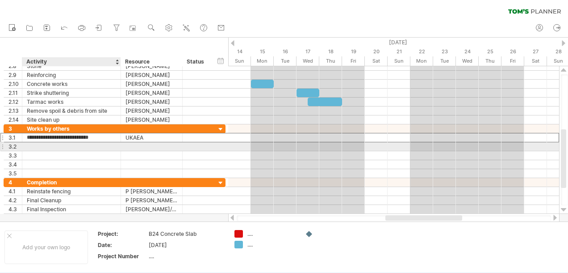
type input "**********"
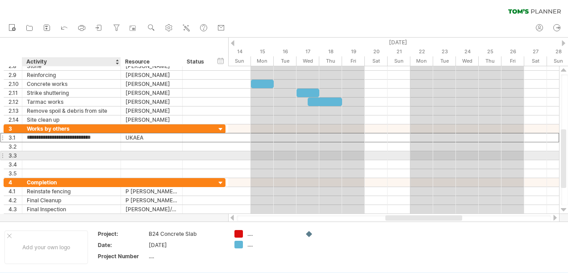
click at [55, 156] on div at bounding box center [71, 155] width 89 height 8
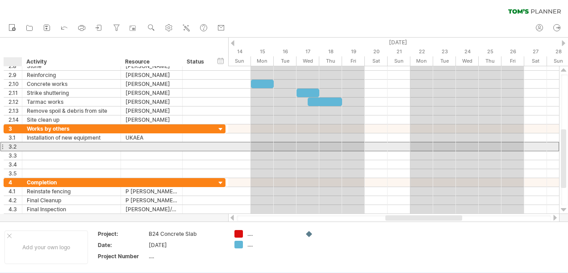
click at [7, 144] on div "3.2" at bounding box center [13, 146] width 18 height 8
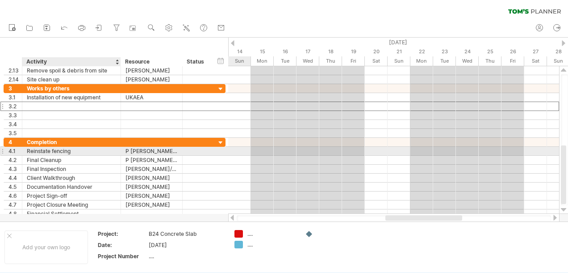
click at [53, 150] on div "Reinstate fencing" at bounding box center [71, 151] width 89 height 8
type input "**********"
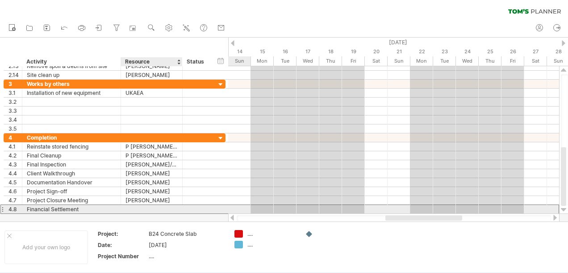
click at [142, 205] on div at bounding box center [152, 209] width 52 height 8
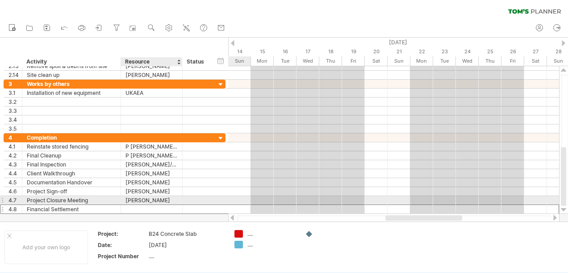
click at [156, 198] on div "[PERSON_NAME]" at bounding box center [152, 200] width 52 height 8
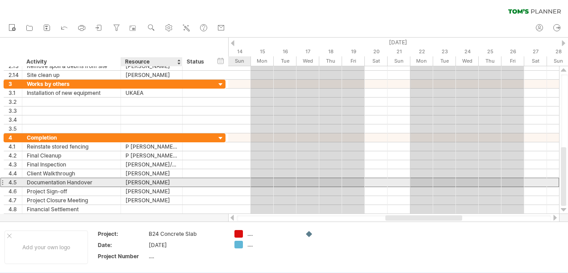
click at [162, 184] on div "[PERSON_NAME]" at bounding box center [152, 182] width 52 height 8
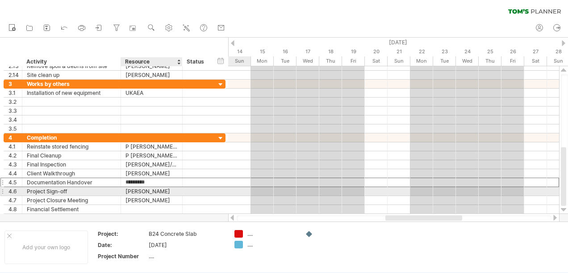
click at [161, 189] on div "[PERSON_NAME]" at bounding box center [152, 191] width 52 height 8
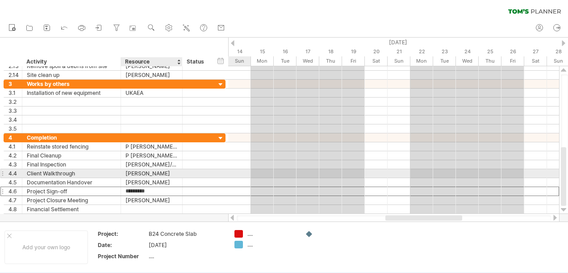
click at [162, 170] on div "[PERSON_NAME]" at bounding box center [152, 173] width 52 height 8
click at [161, 178] on div "[PERSON_NAME]" at bounding box center [152, 182] width 52 height 8
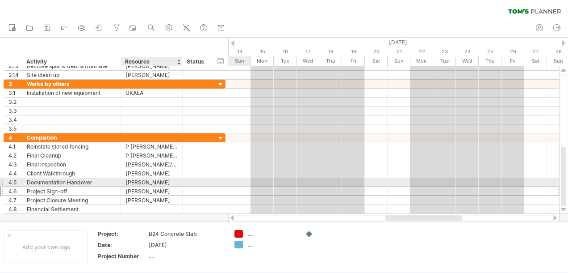
click at [161, 187] on div "[PERSON_NAME]" at bounding box center [152, 191] width 52 height 8
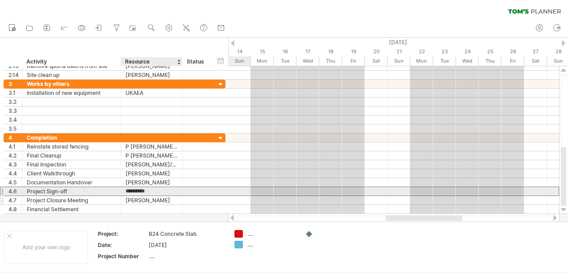
click at [161, 196] on div "[PERSON_NAME]" at bounding box center [152, 200] width 52 height 8
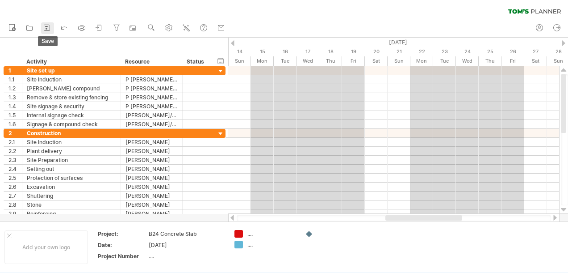
click at [46, 26] on rect at bounding box center [46, 26] width 3 height 1
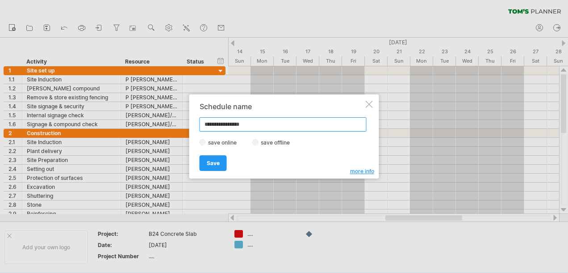
click at [236, 125] on input "**********" at bounding box center [283, 124] width 167 height 14
type input "**********"
click at [214, 160] on span "Save" at bounding box center [213, 163] width 13 height 7
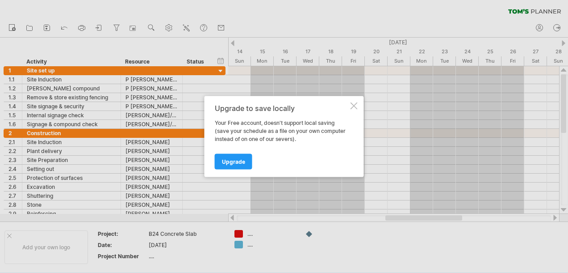
click at [353, 106] on div at bounding box center [354, 105] width 7 height 7
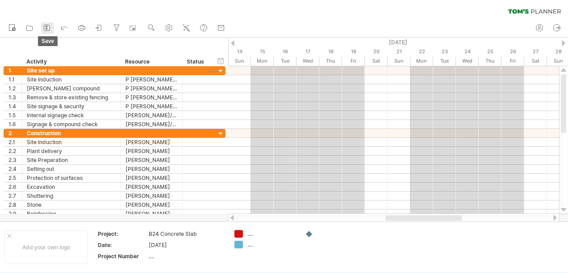
click at [48, 27] on icon at bounding box center [46, 27] width 9 height 9
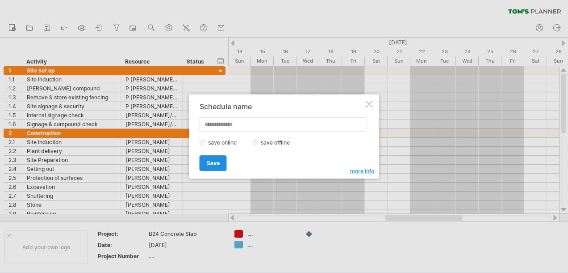
click at [212, 161] on span "Save" at bounding box center [213, 163] width 13 height 7
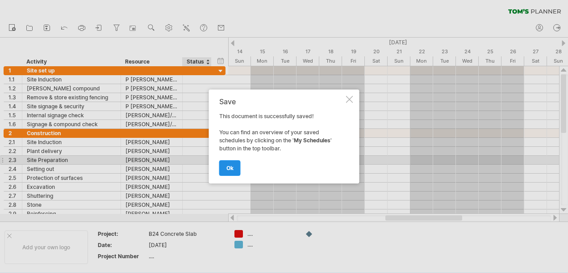
click at [228, 165] on span "ok" at bounding box center [230, 167] width 7 height 7
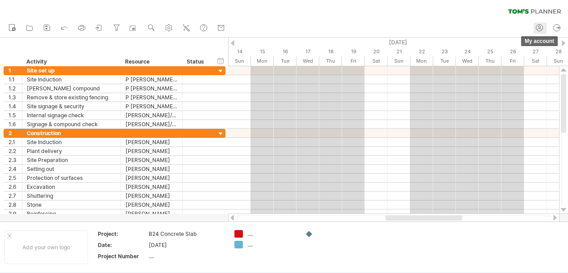
click at [539, 26] on circle at bounding box center [540, 27] width 2 height 2
type input "**********"
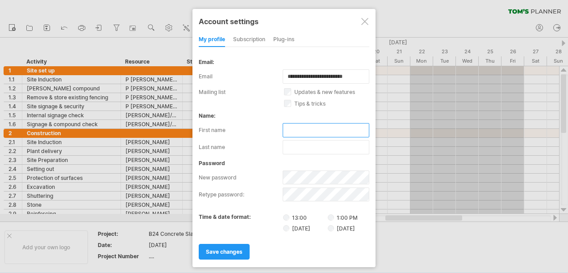
click at [293, 128] on input "text" at bounding box center [326, 130] width 87 height 14
type input "****"
type input "*******"
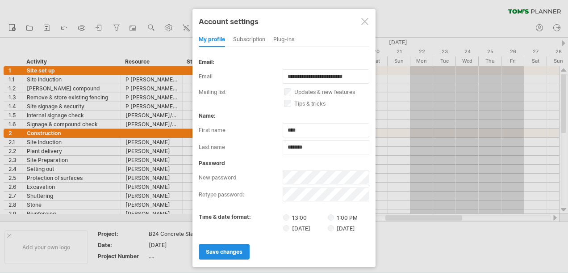
click at [227, 248] on span "save changes" at bounding box center [224, 251] width 37 height 7
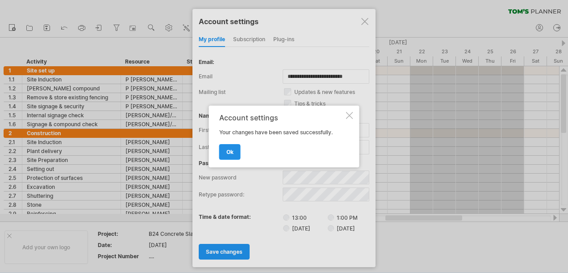
click at [230, 151] on span "ok" at bounding box center [230, 151] width 7 height 7
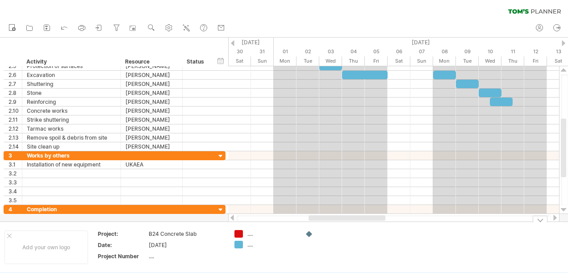
drag, startPoint x: 398, startPoint y: 217, endPoint x: 321, endPoint y: 222, distance: 77.0
click at [321, 222] on div "Trying to reach [DOMAIN_NAME] Connected again... 0% clear filter new 1" at bounding box center [284, 136] width 568 height 273
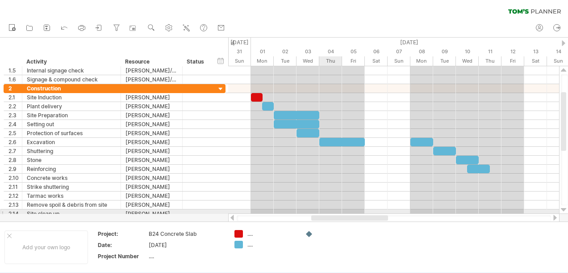
drag, startPoint x: 331, startPoint y: 217, endPoint x: 334, endPoint y: 212, distance: 6.1
click at [334, 212] on div "Trying to reach [DOMAIN_NAME] Connected again... 0% clear filter new 1" at bounding box center [284, 136] width 568 height 273
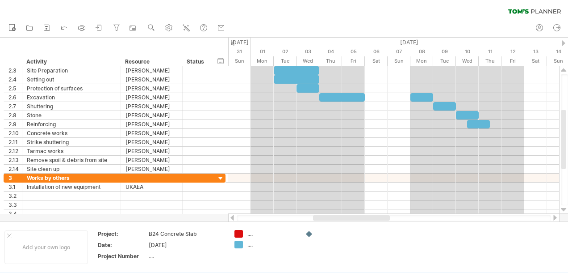
click at [553, 216] on div at bounding box center [555, 217] width 7 height 6
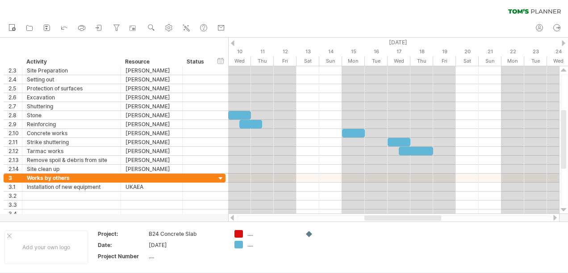
click at [549, 217] on div at bounding box center [394, 218] width 315 height 6
click at [554, 218] on div at bounding box center [555, 217] width 7 height 6
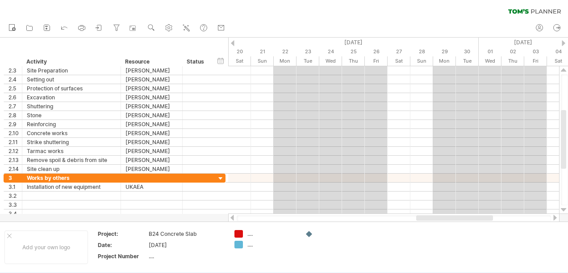
click at [233, 217] on div at bounding box center [232, 217] width 7 height 6
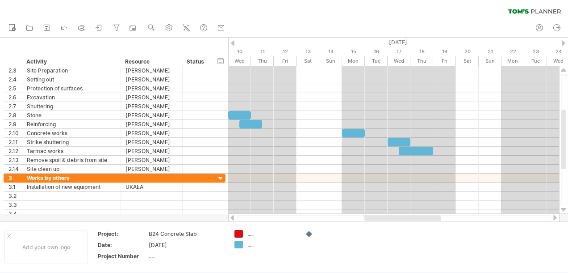
click at [556, 218] on div at bounding box center [555, 217] width 7 height 6
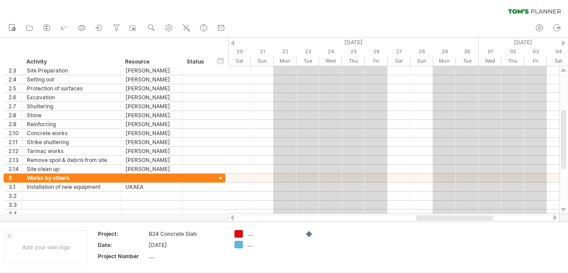
click at [233, 217] on div at bounding box center [232, 217] width 7 height 6
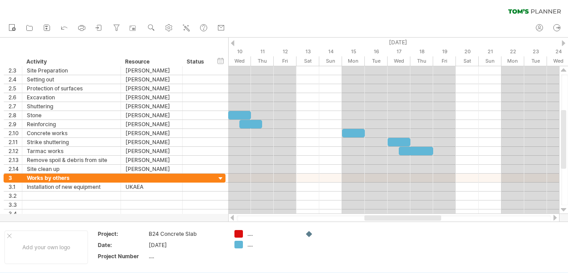
click at [233, 217] on div at bounding box center [232, 217] width 7 height 6
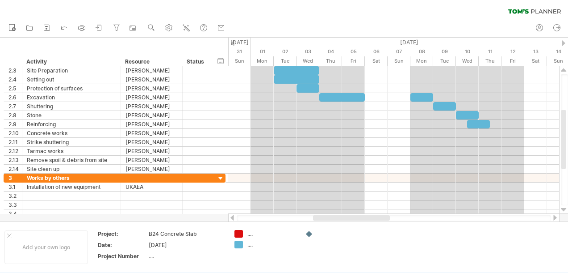
click at [233, 215] on div at bounding box center [232, 217] width 7 height 6
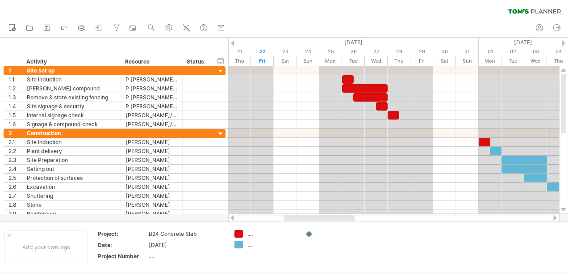
click at [555, 218] on div at bounding box center [555, 217] width 7 height 6
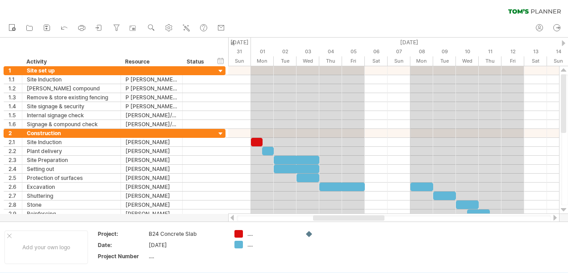
click at [554, 216] on div at bounding box center [555, 217] width 7 height 6
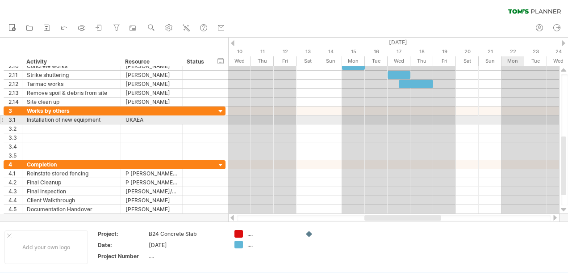
click at [515, 121] on div at bounding box center [393, 119] width 331 height 9
click at [512, 118] on div at bounding box center [393, 119] width 331 height 9
click at [192, 119] on div at bounding box center [197, 119] width 20 height 8
type input "***"
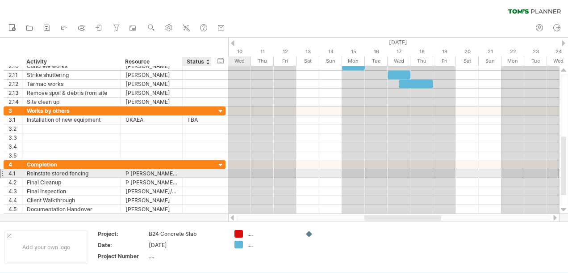
click at [193, 173] on div at bounding box center [197, 173] width 20 height 8
type input "***"
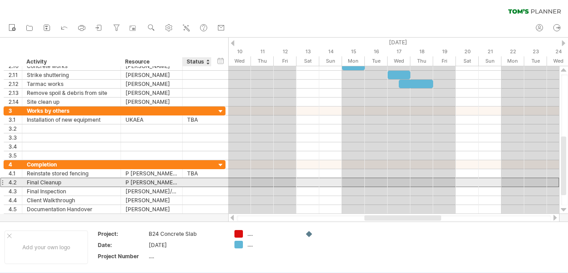
click at [189, 180] on div at bounding box center [197, 182] width 20 height 8
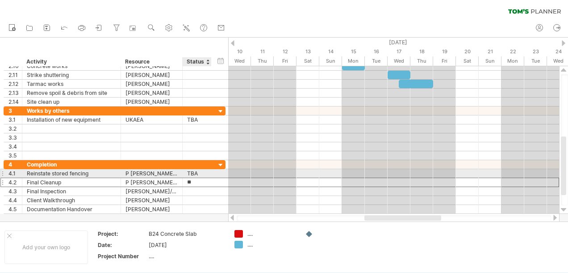
type input "***"
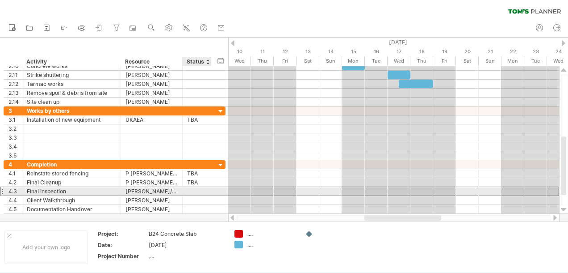
click at [192, 187] on div at bounding box center [197, 191] width 20 height 8
type input "***"
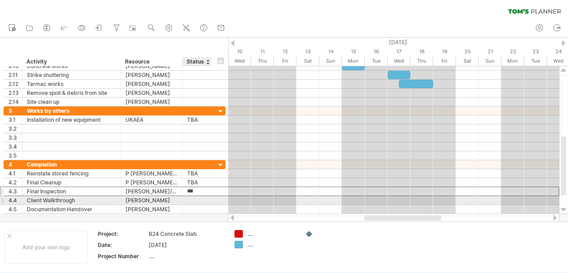
click at [191, 196] on div at bounding box center [197, 200] width 20 height 8
type input "***"
click at [190, 205] on div at bounding box center [197, 209] width 20 height 8
type input "***"
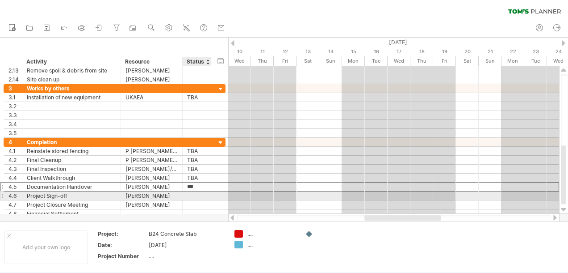
click at [189, 195] on div at bounding box center [197, 195] width 20 height 8
type input "***"
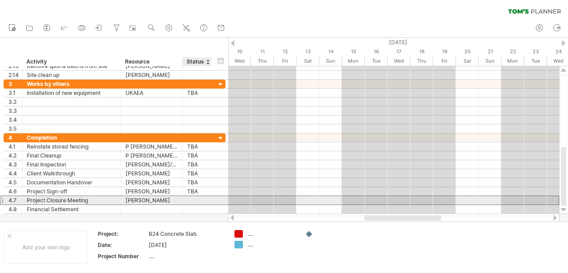
click at [189, 197] on div at bounding box center [197, 200] width 20 height 8
type input "***"
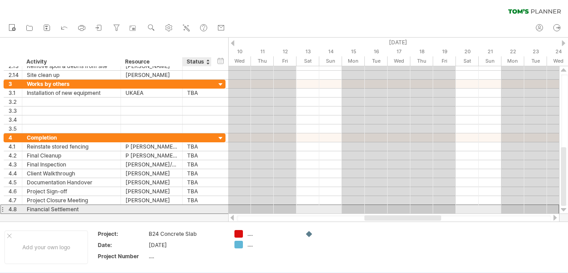
click at [191, 206] on div at bounding box center [197, 209] width 20 height 8
type input "***"
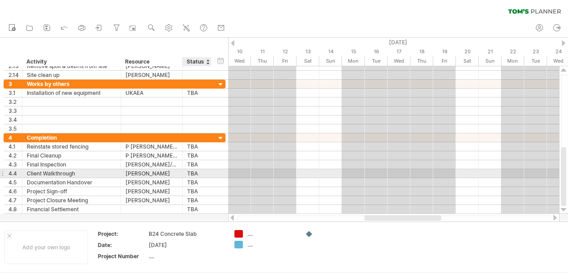
click at [210, 169] on div at bounding box center [210, 173] width 4 height 9
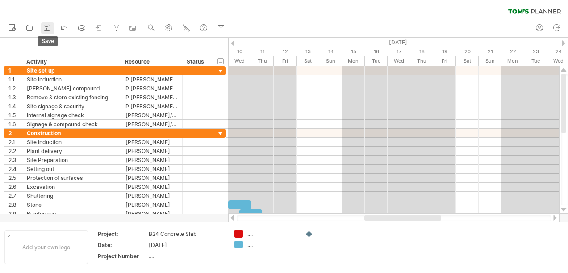
click at [46, 29] on rect at bounding box center [47, 29] width 2 height 2
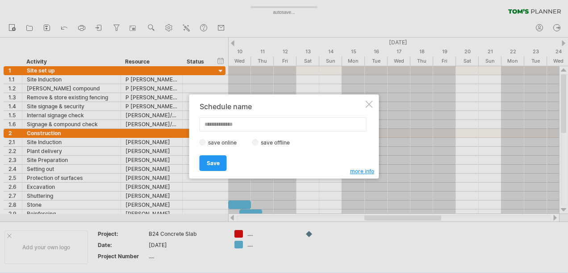
click at [369, 106] on div at bounding box center [369, 104] width 7 height 7
